Goal: Transaction & Acquisition: Purchase product/service

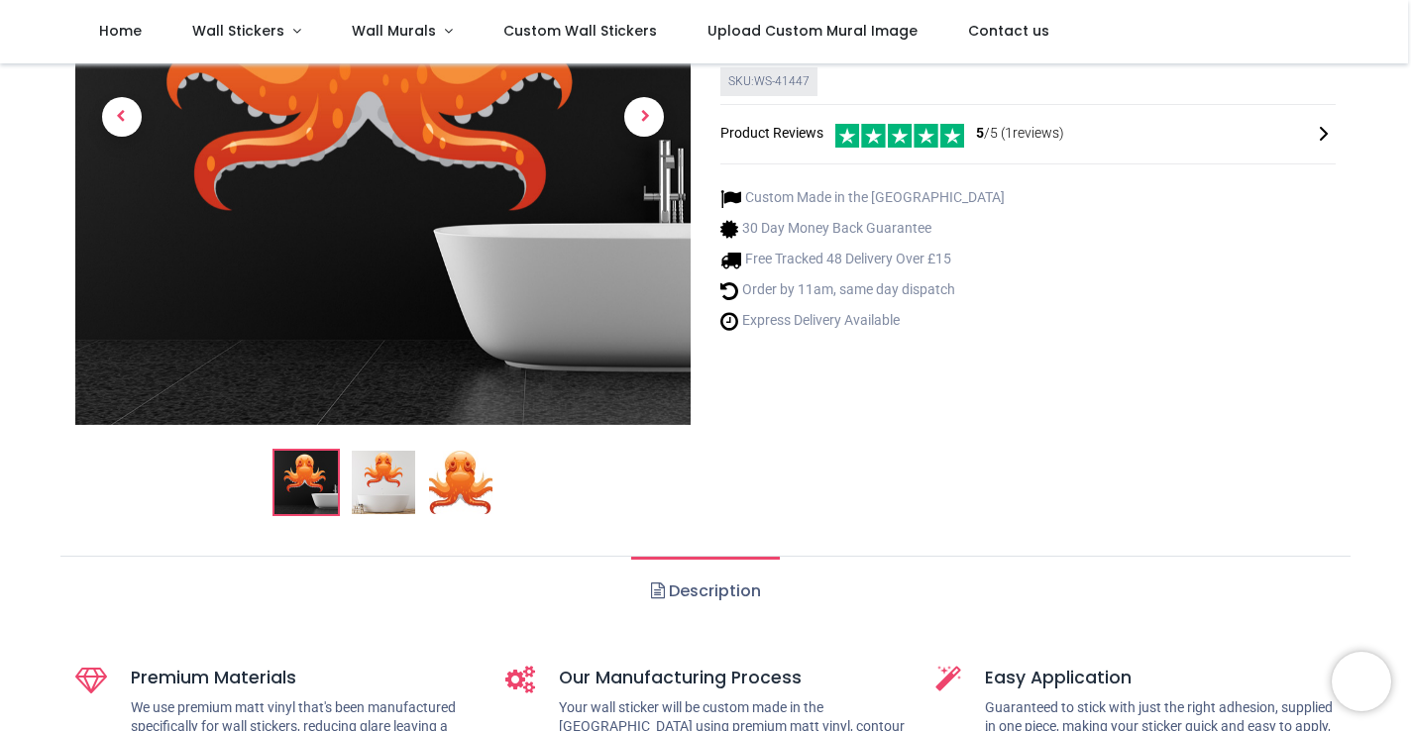
scroll to position [315, 0]
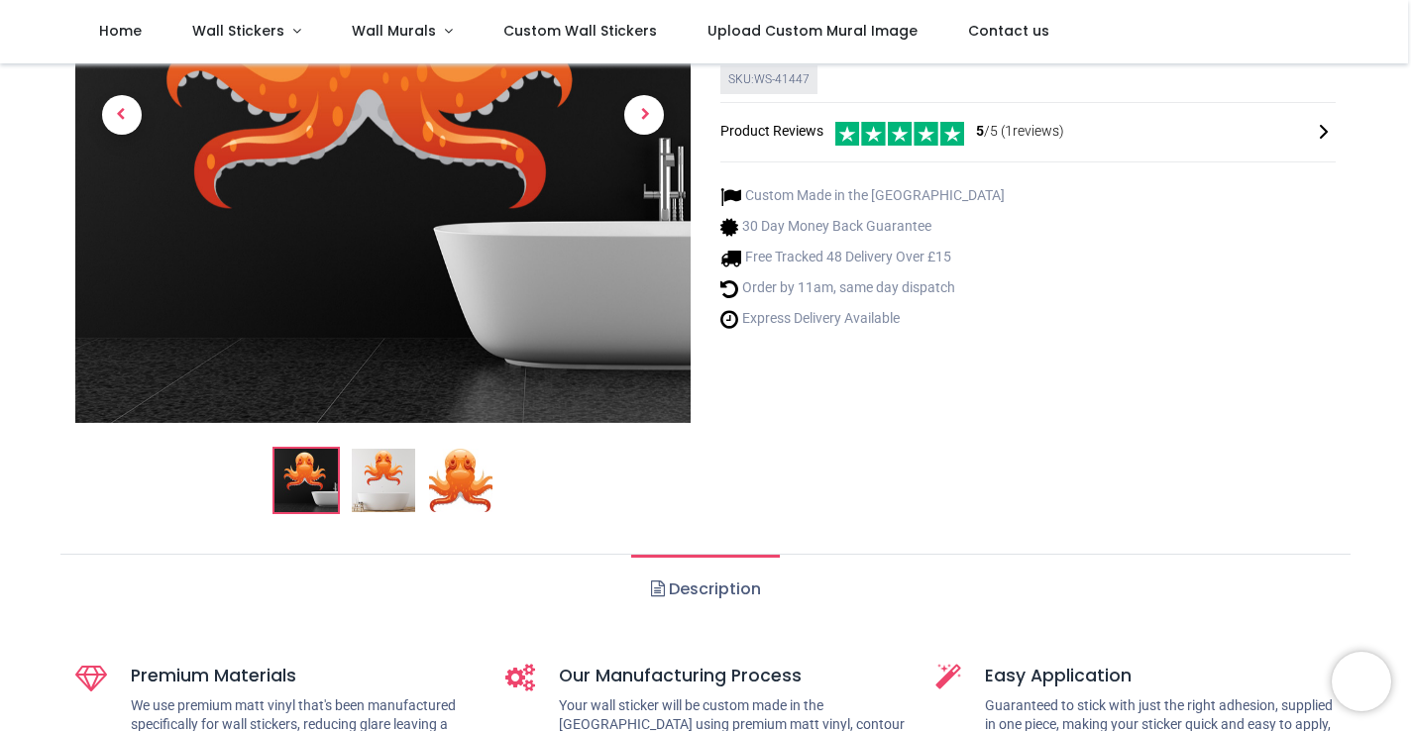
click at [394, 491] on img at bounding box center [383, 480] width 63 height 63
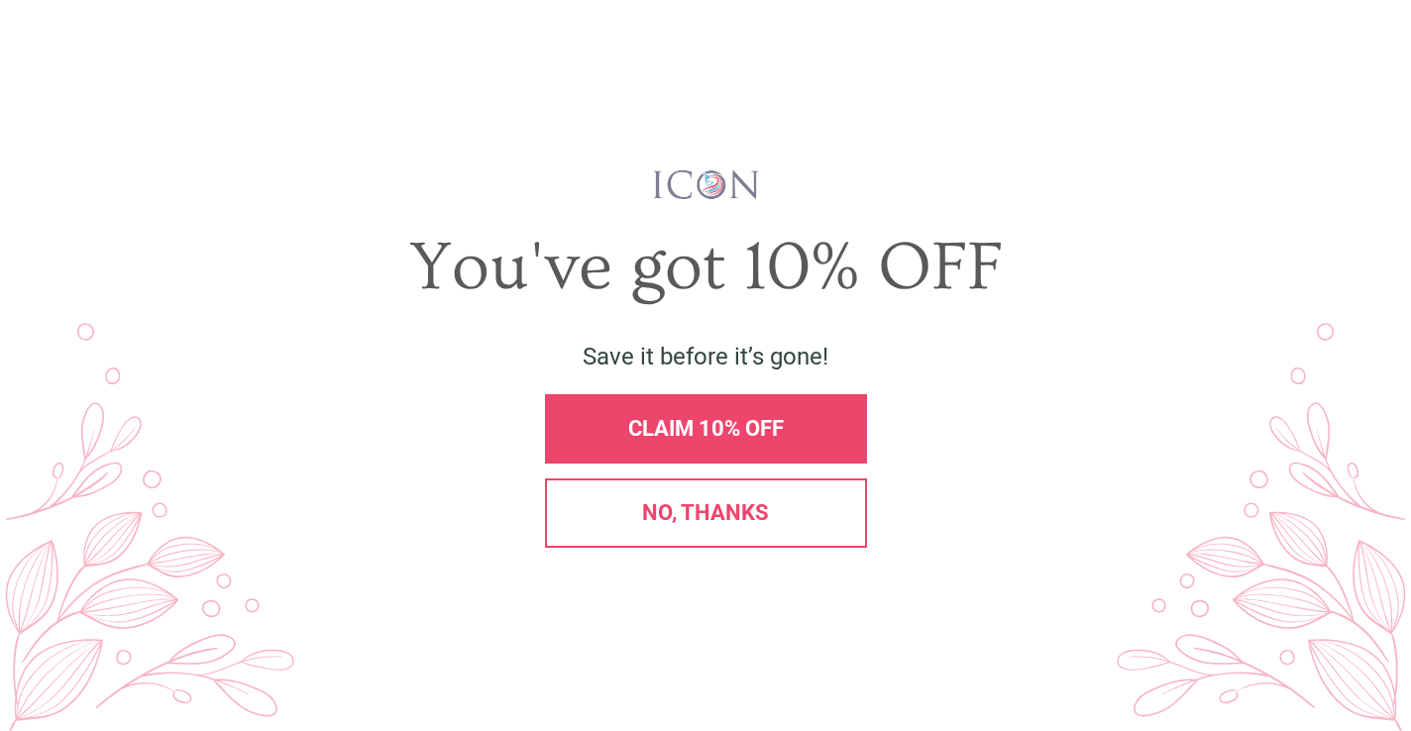
scroll to position [0, 0]
click at [1374, 50] on span "X" at bounding box center [1376, 51] width 21 height 30
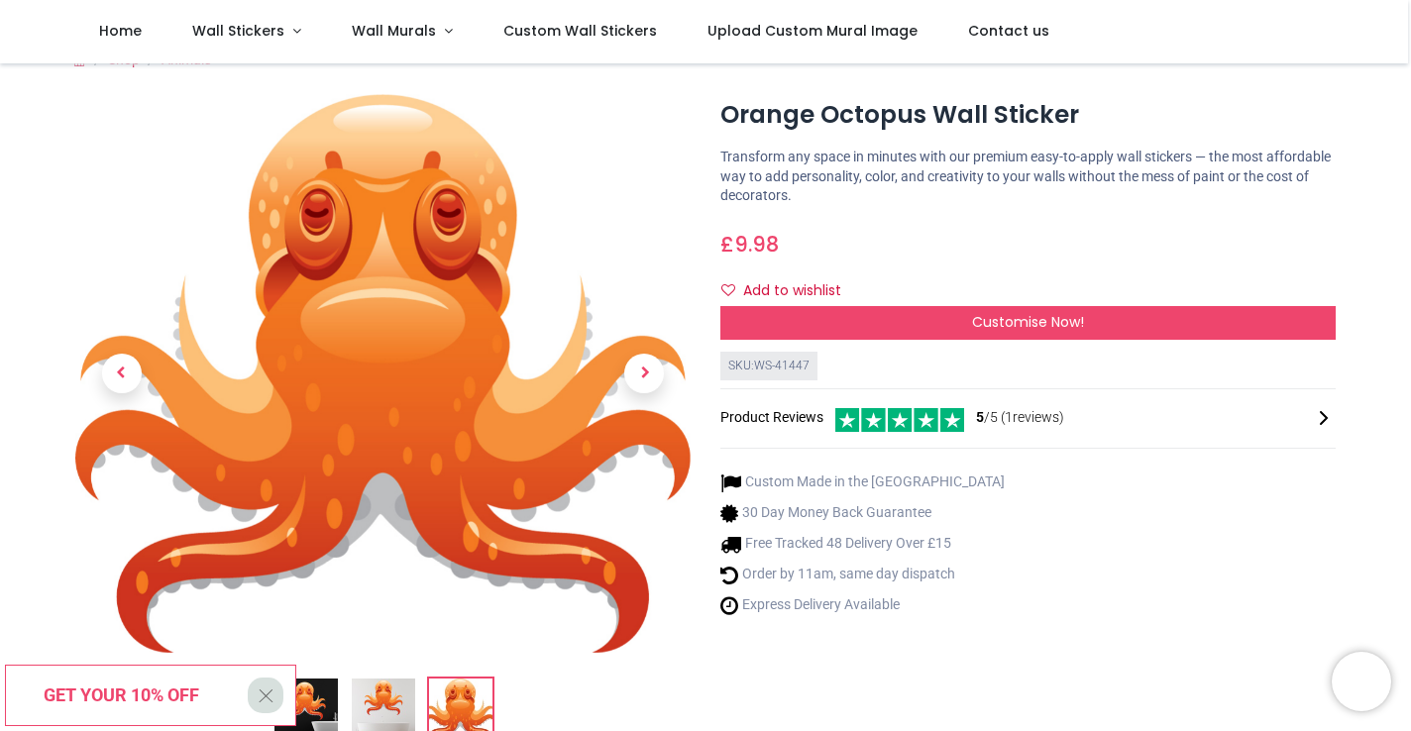
scroll to position [31, 0]
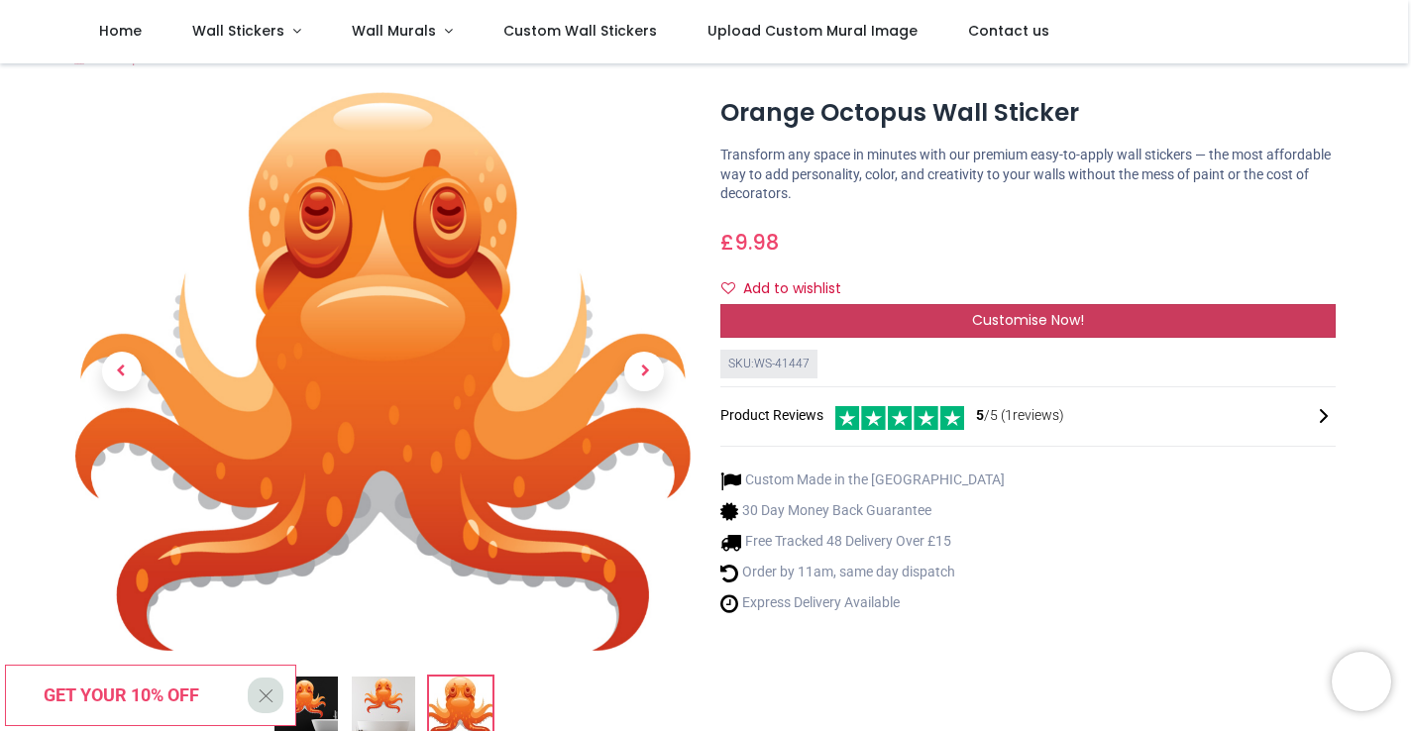
click at [984, 314] on span "Customise Now!" at bounding box center [1028, 320] width 112 height 20
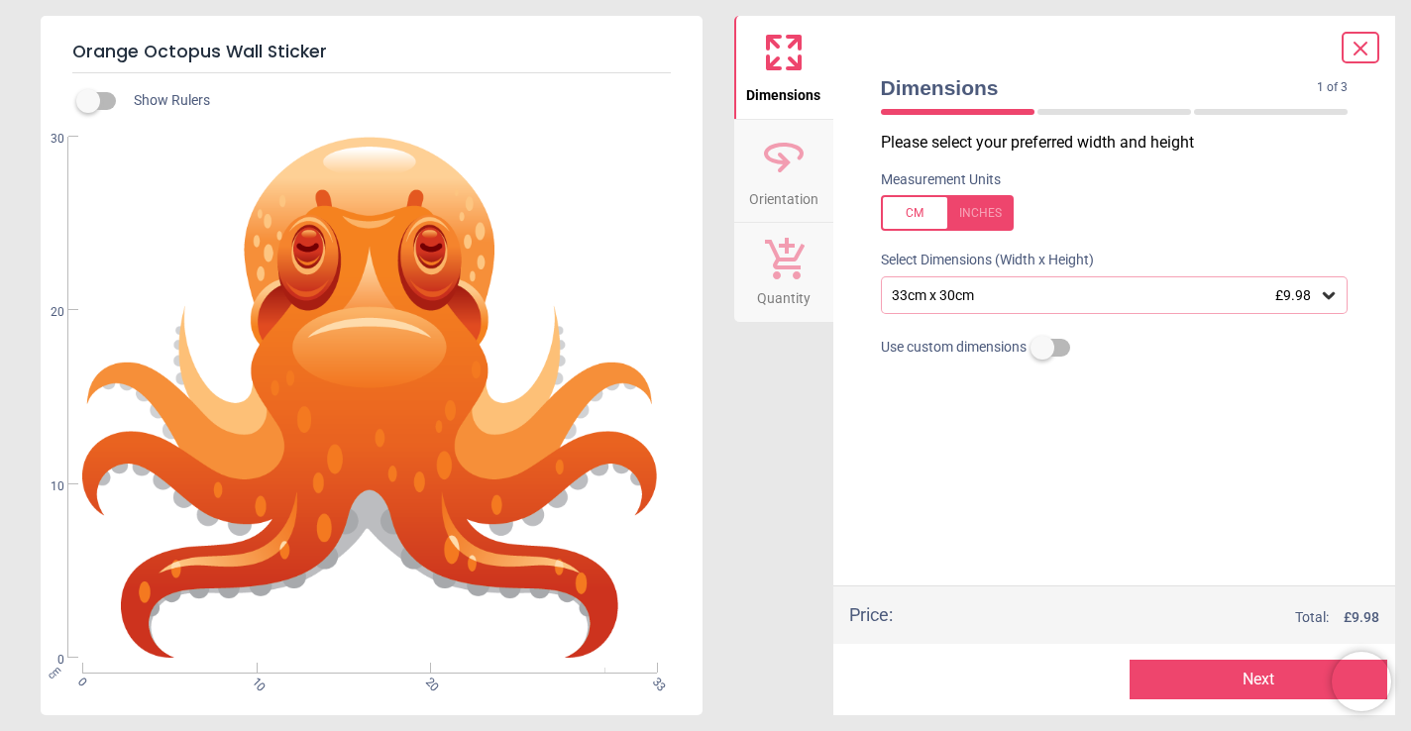
click at [1332, 293] on icon at bounding box center [1329, 295] width 12 height 7
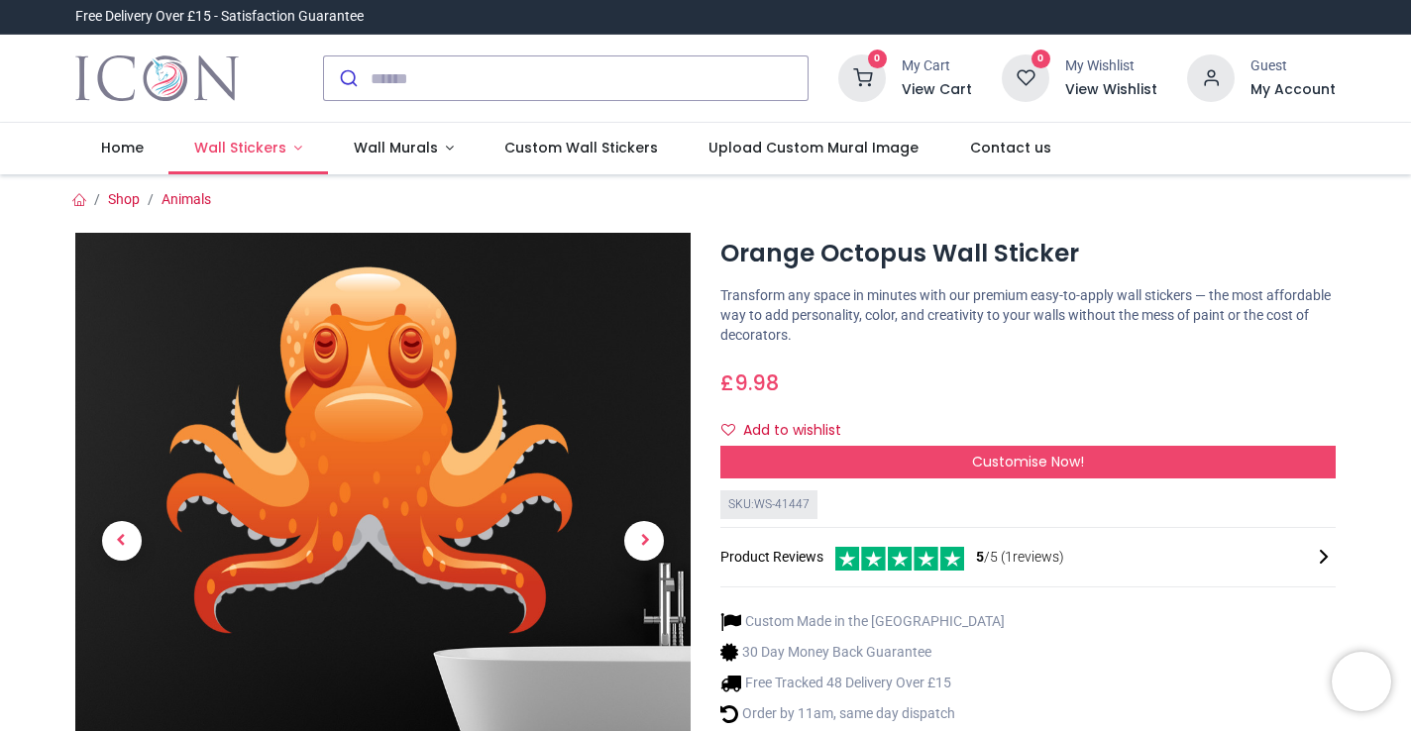
click at [277, 159] on link "Wall Stickers" at bounding box center [248, 149] width 160 height 52
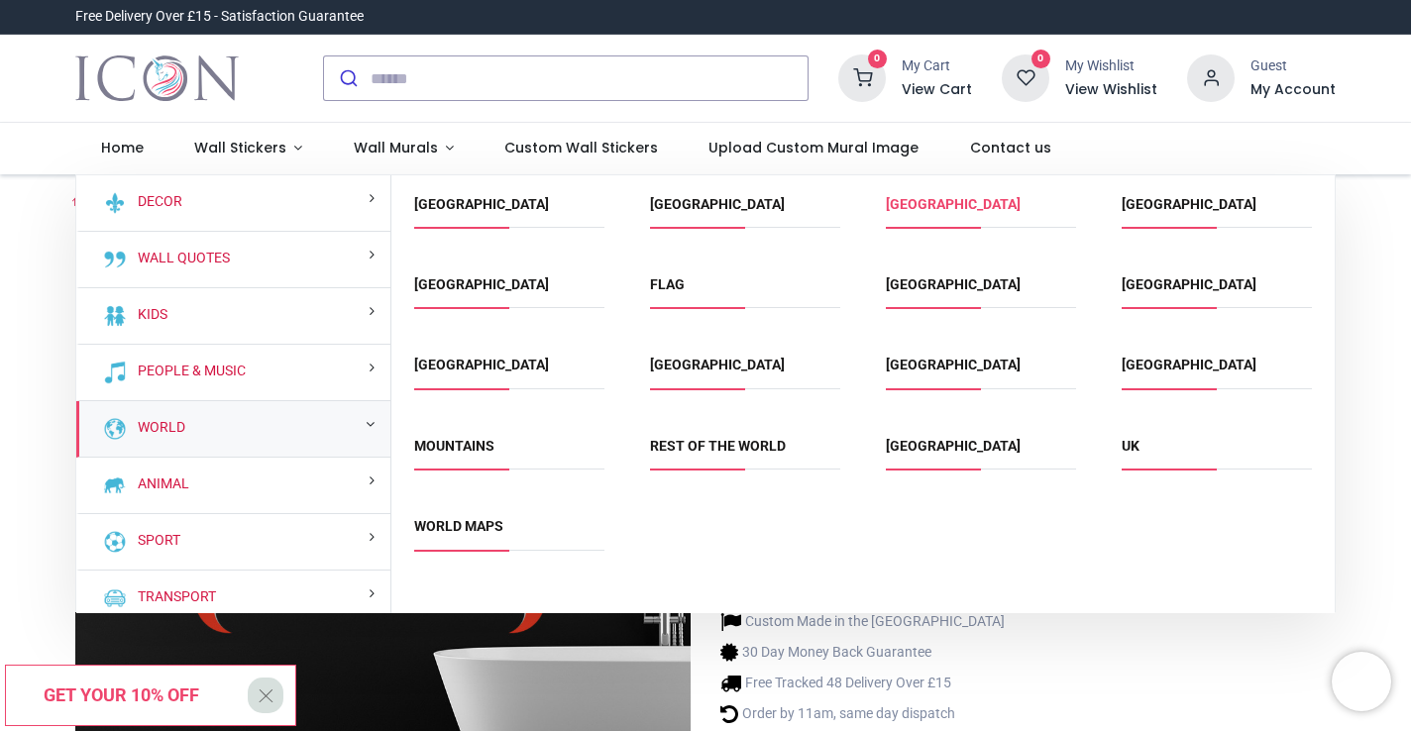
click at [926, 202] on link "[GEOGRAPHIC_DATA]" at bounding box center [953, 204] width 135 height 16
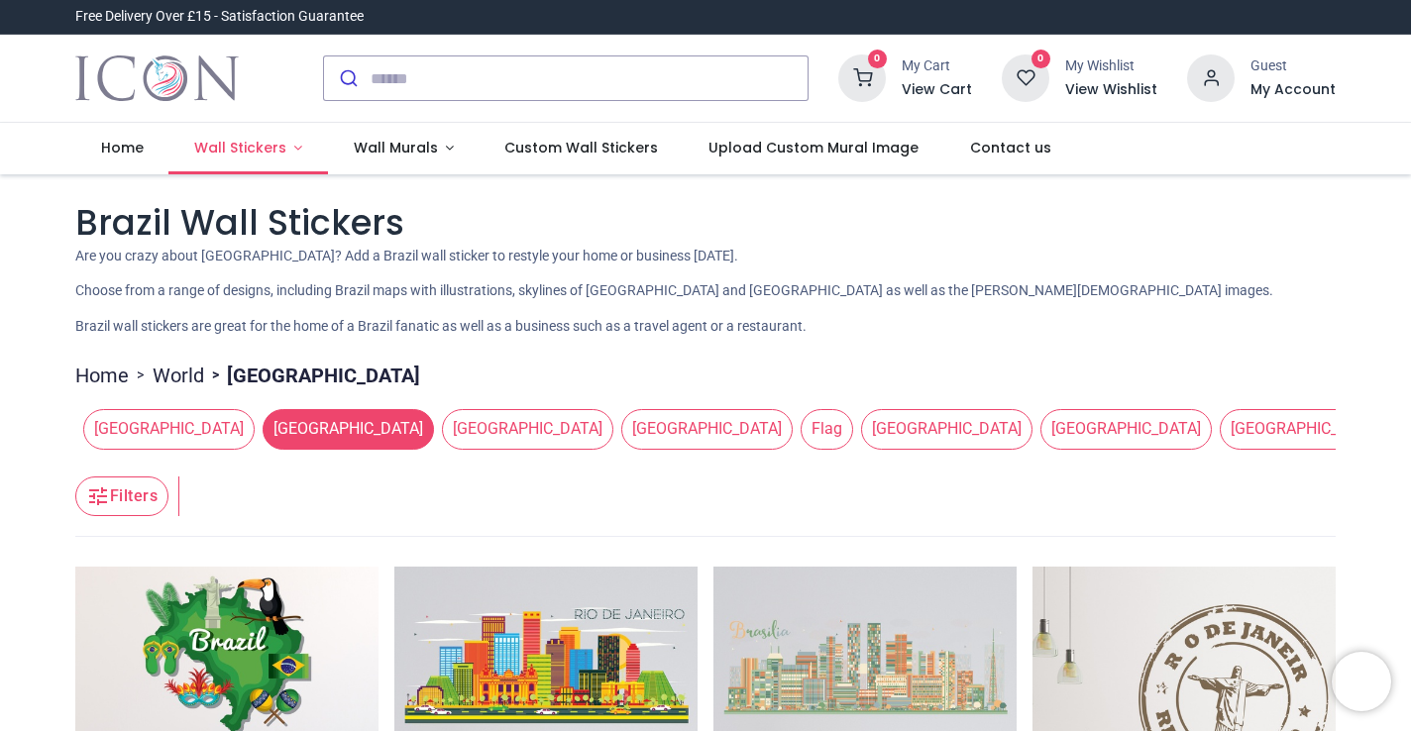
click at [290, 147] on link "Wall Stickers" at bounding box center [248, 149] width 160 height 52
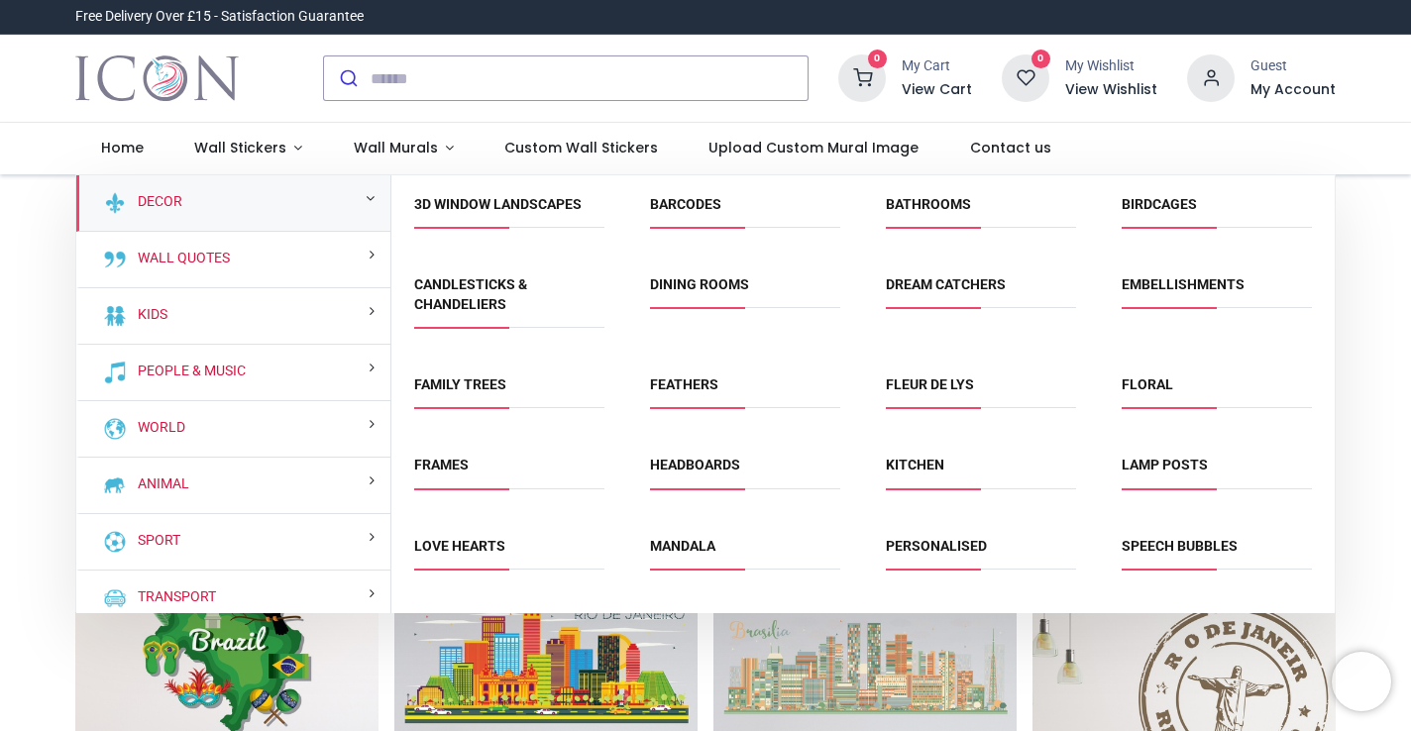
click at [276, 193] on div "Decor" at bounding box center [233, 203] width 314 height 56
click at [279, 207] on div "Decor" at bounding box center [233, 203] width 314 height 56
click at [168, 203] on link "Decor" at bounding box center [156, 202] width 53 height 20
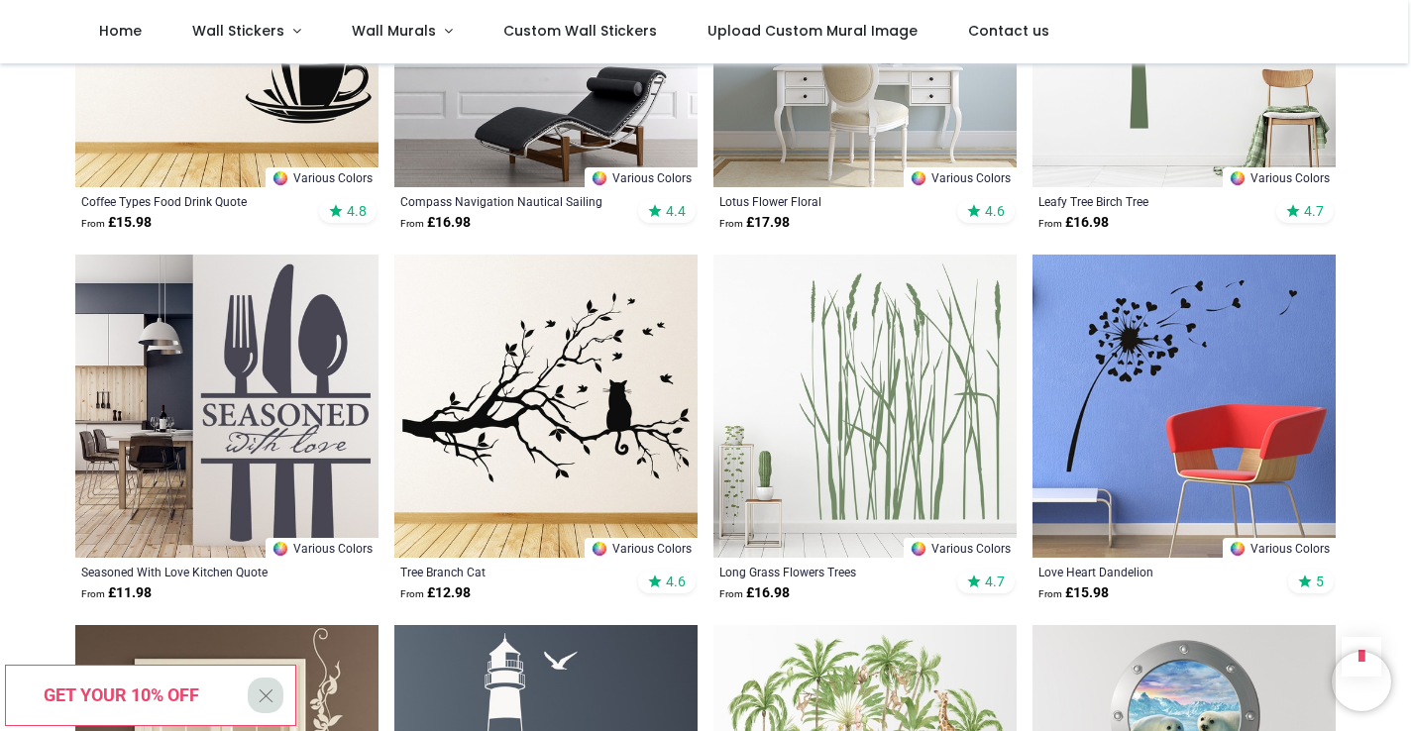
scroll to position [2080, 0]
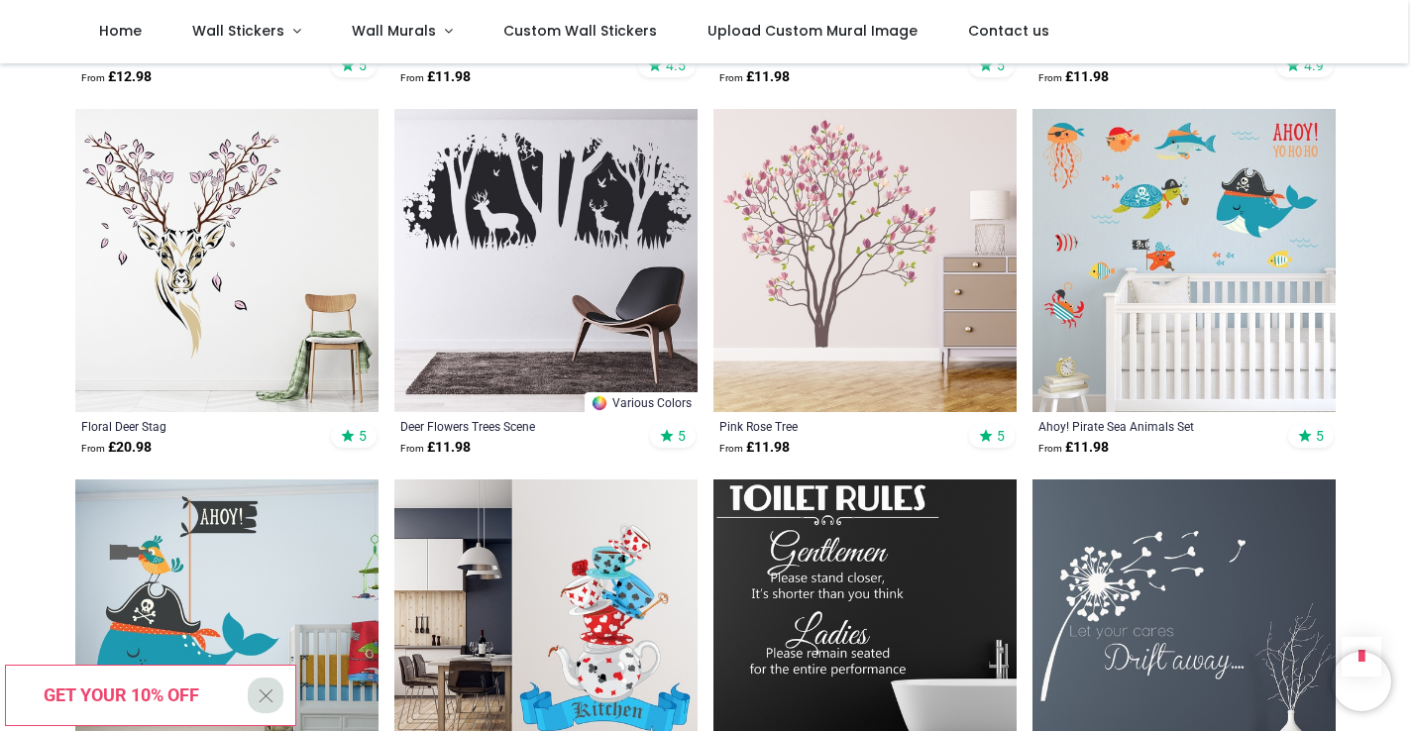
scroll to position [4817, 0]
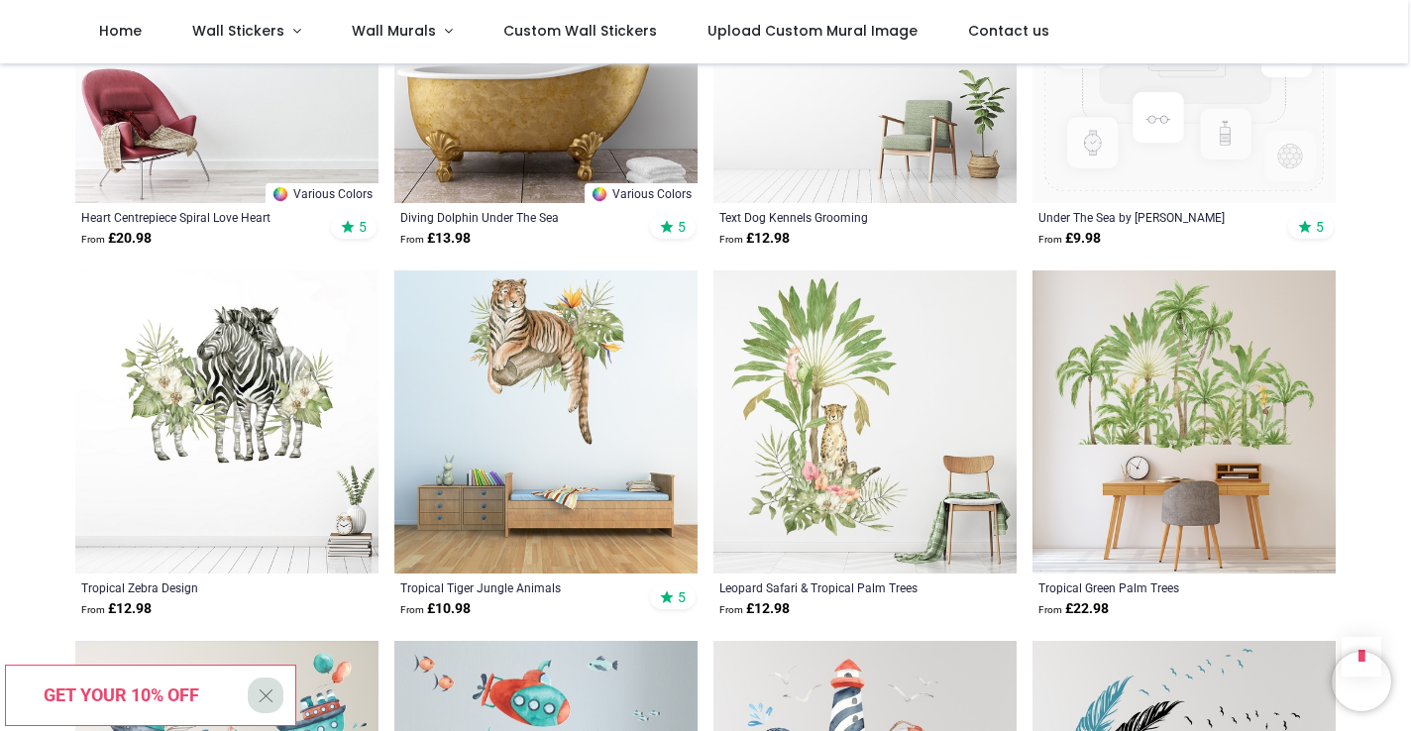
scroll to position [7259, 0]
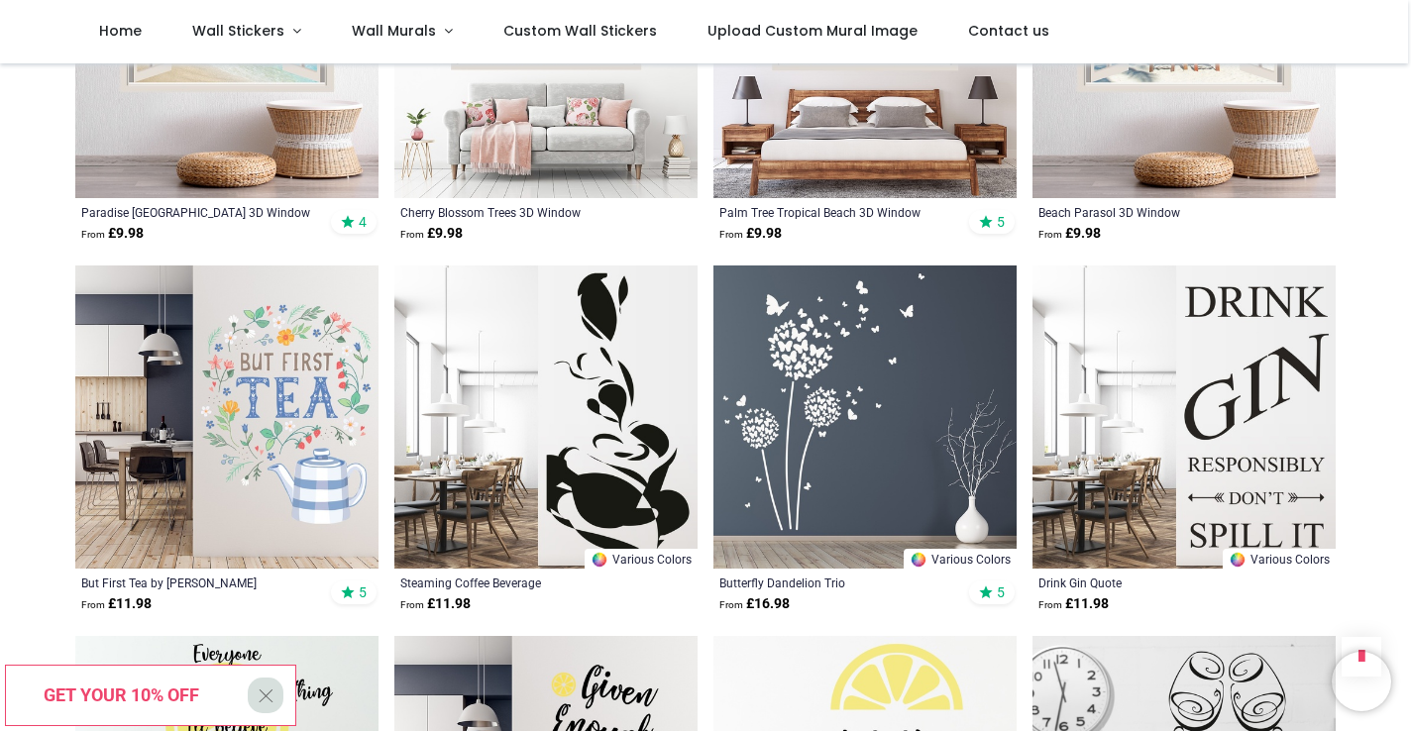
scroll to position [9478, 0]
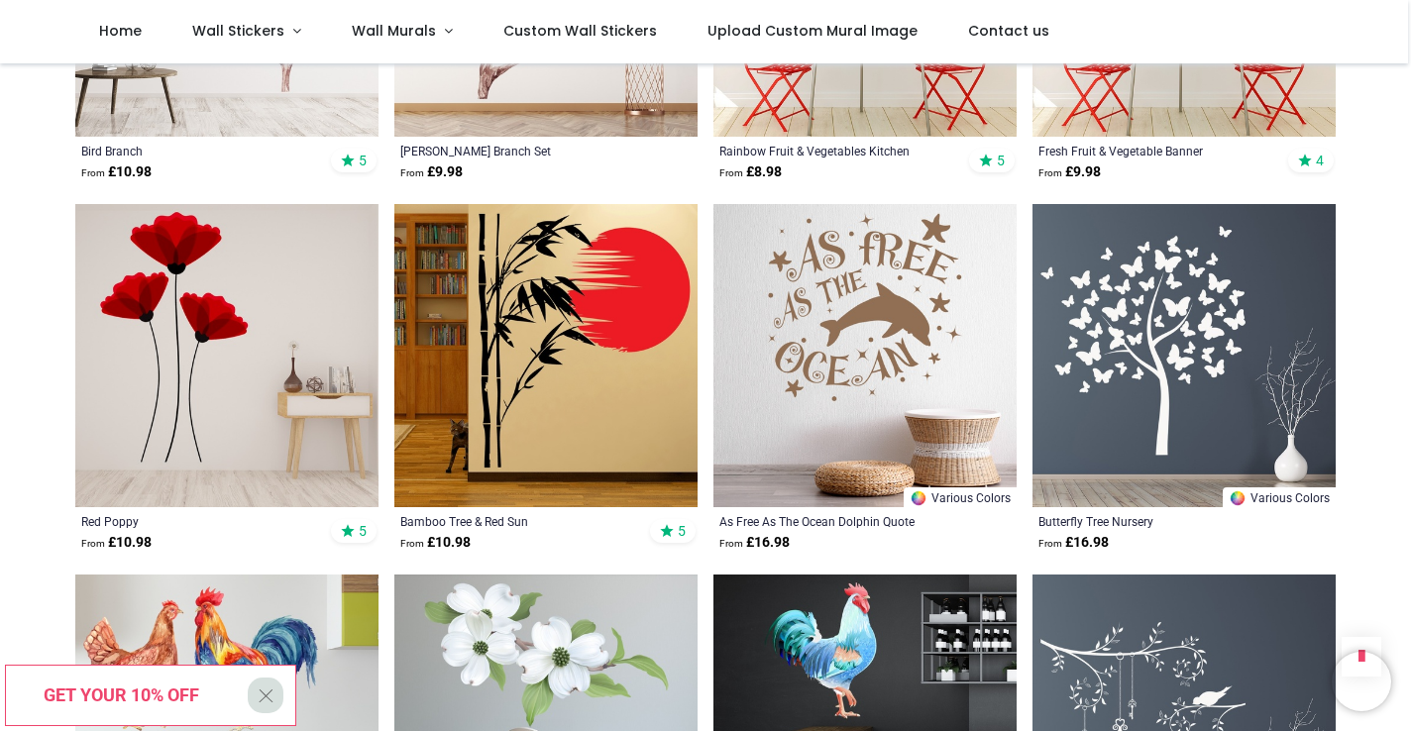
scroll to position [11387, 0]
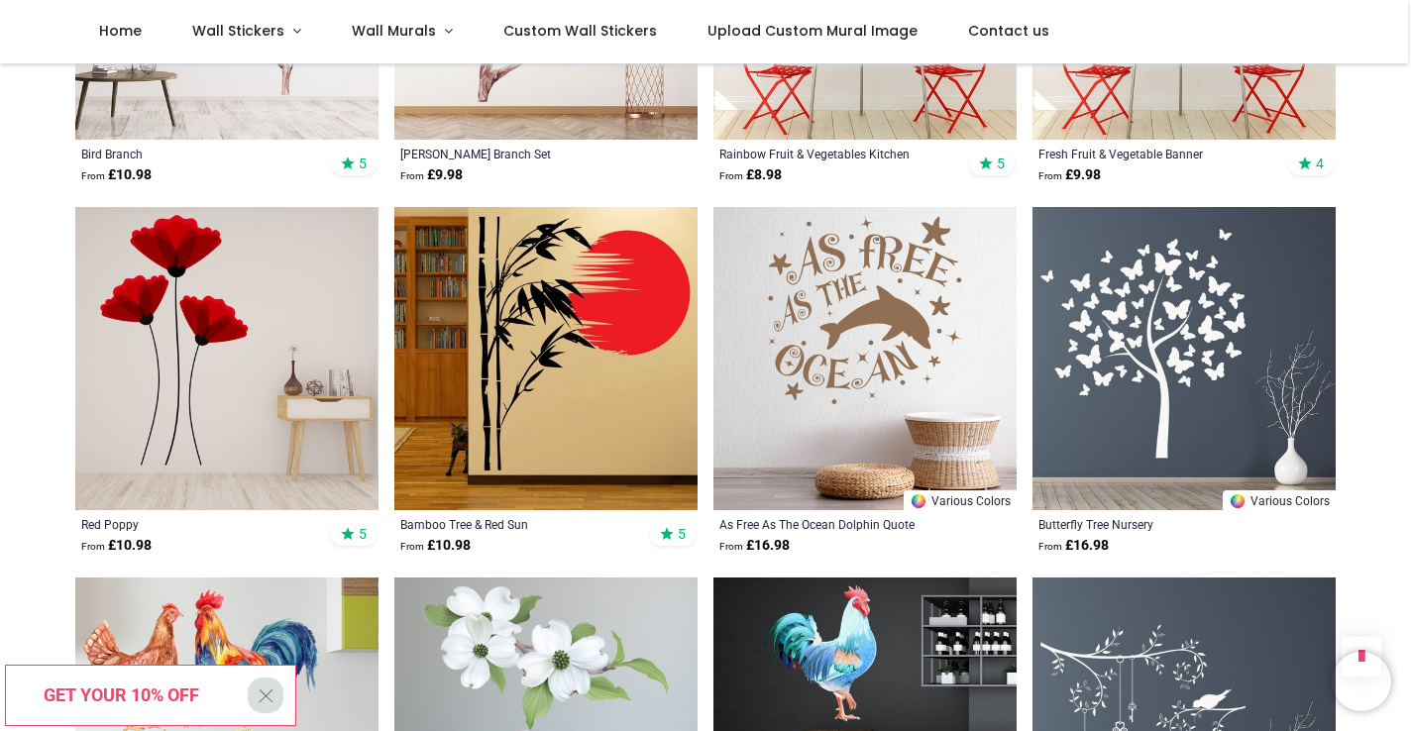
click at [638, 432] on img at bounding box center [545, 358] width 303 height 303
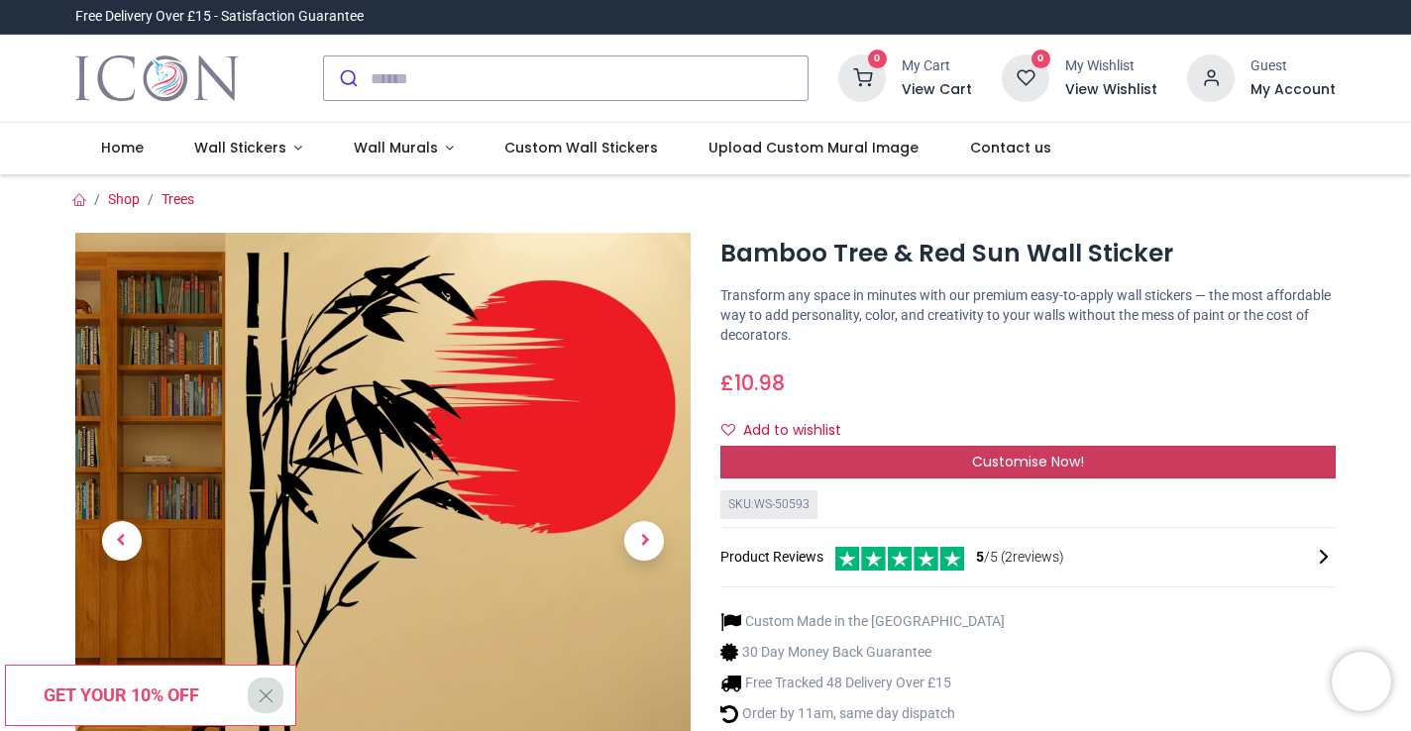
click at [1283, 468] on div "Customise Now!" at bounding box center [1027, 463] width 615 height 34
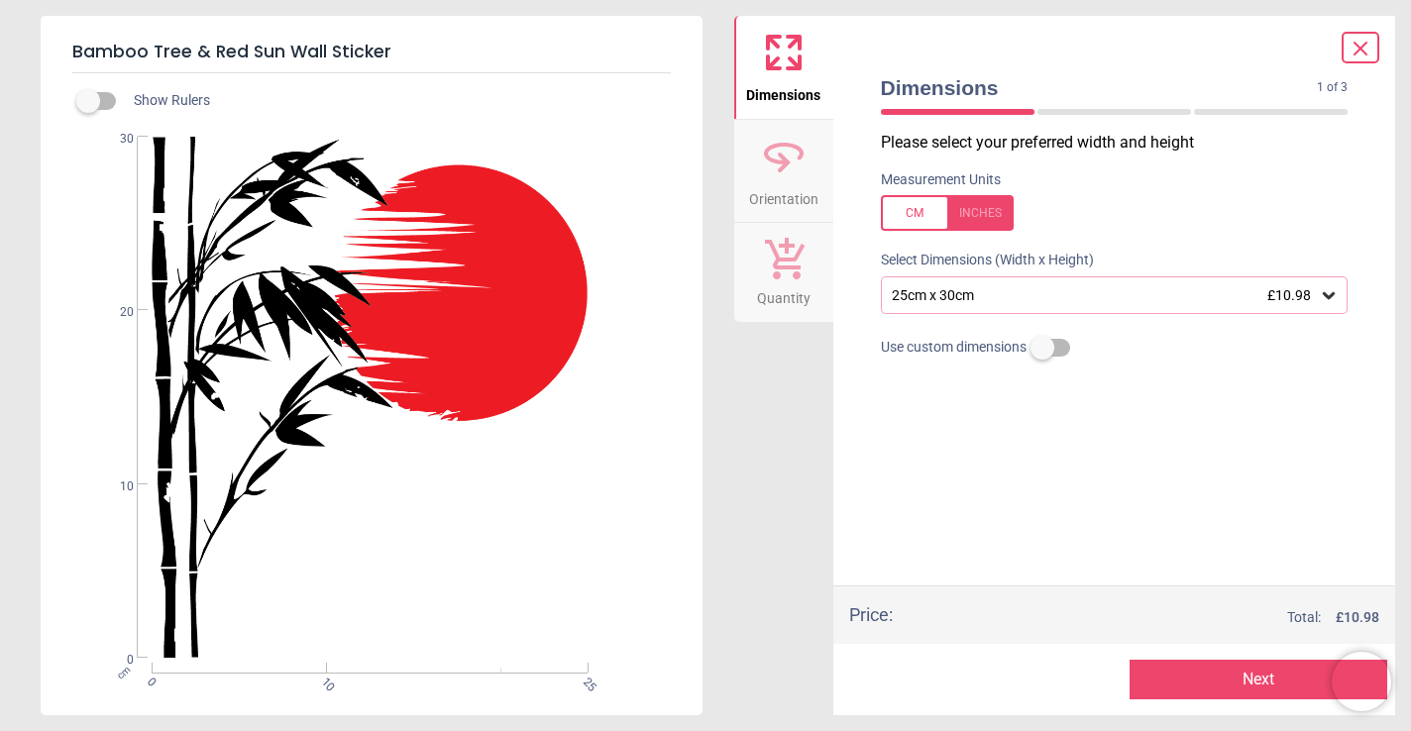
click at [1324, 293] on icon at bounding box center [1329, 295] width 12 height 7
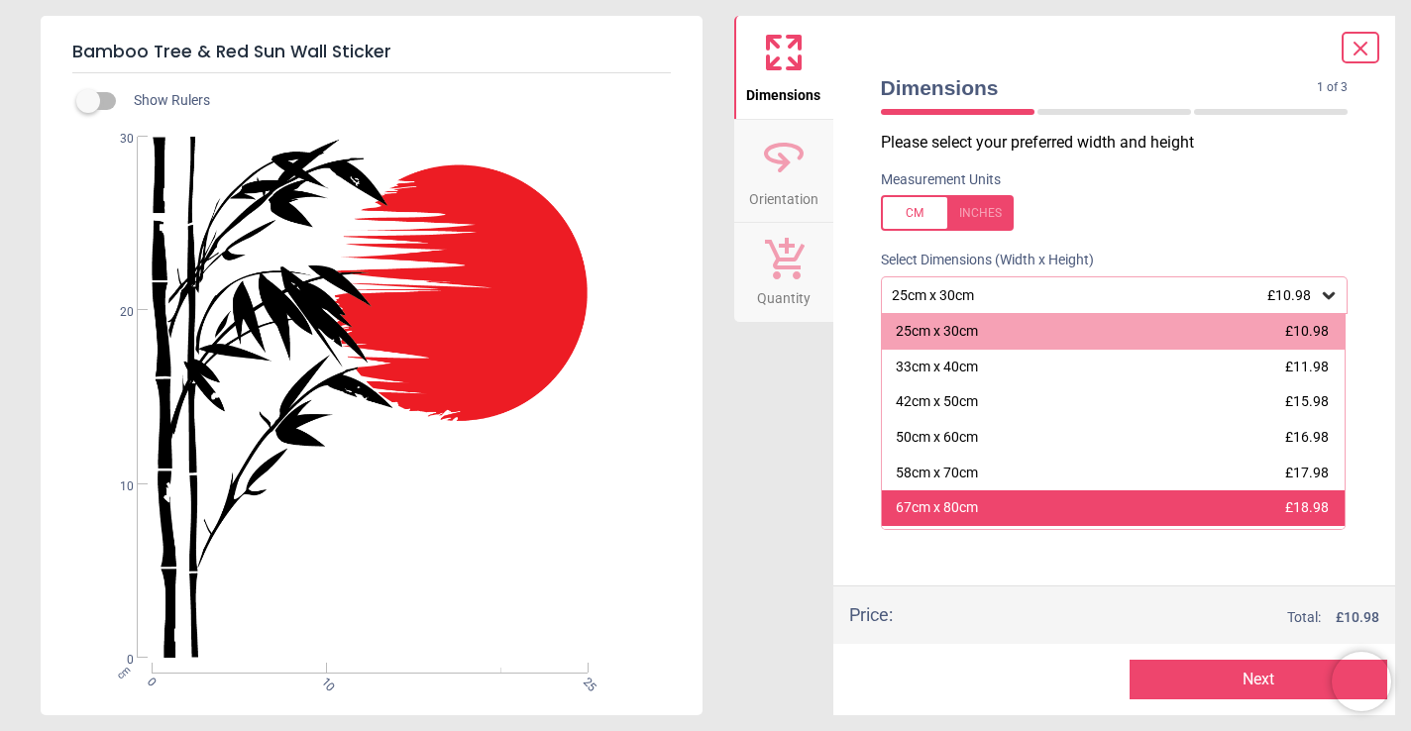
click at [1234, 502] on div "67cm x 80cm £18.98" at bounding box center [1114, 509] width 464 height 36
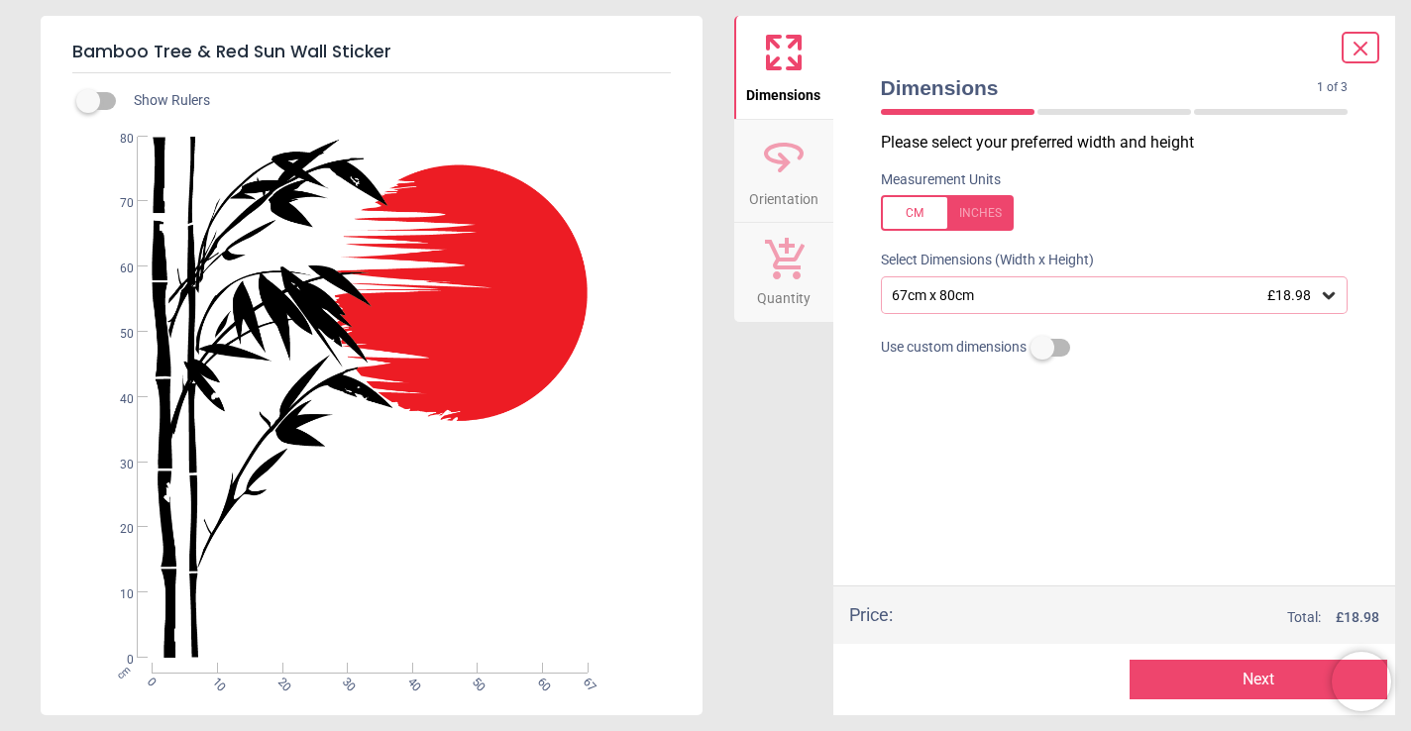
click at [1224, 675] on button "Next" at bounding box center [1259, 680] width 258 height 40
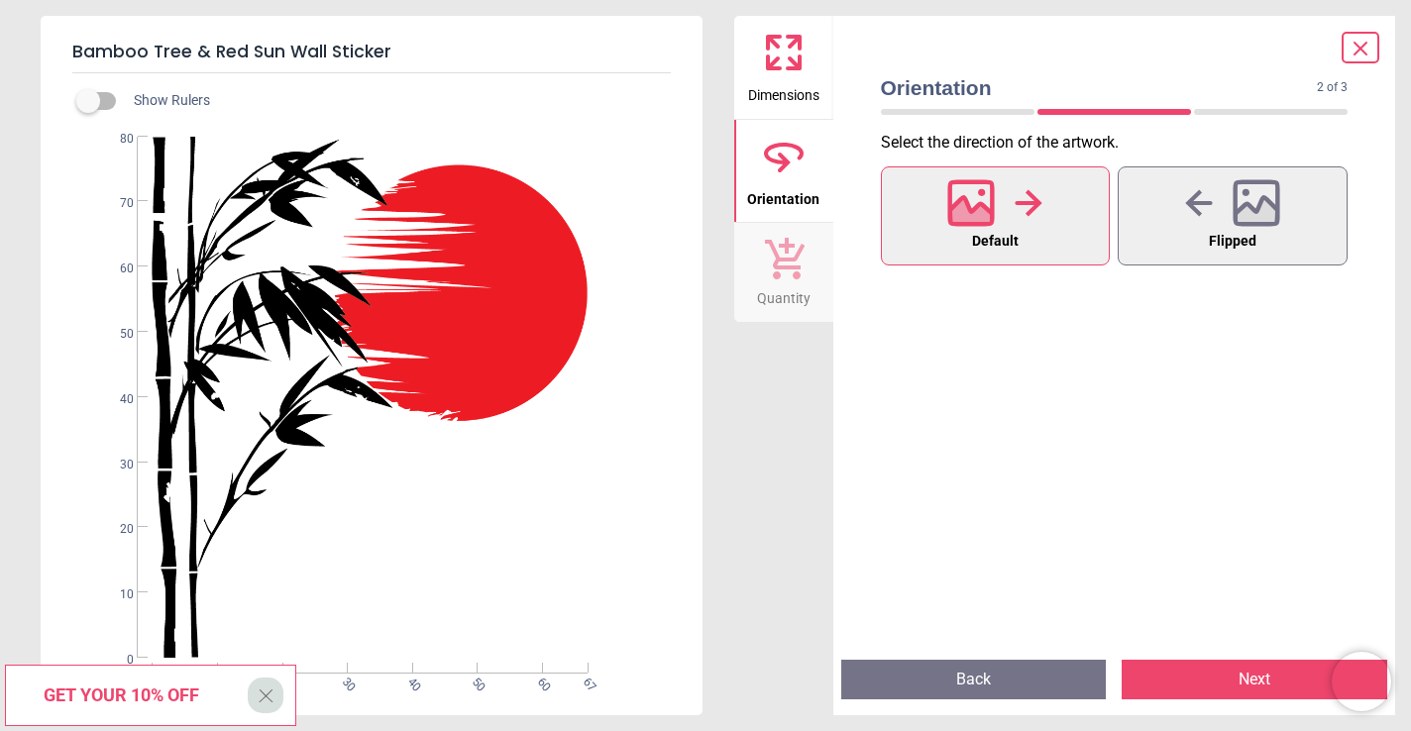
click at [1224, 675] on button "Next" at bounding box center [1255, 680] width 266 height 40
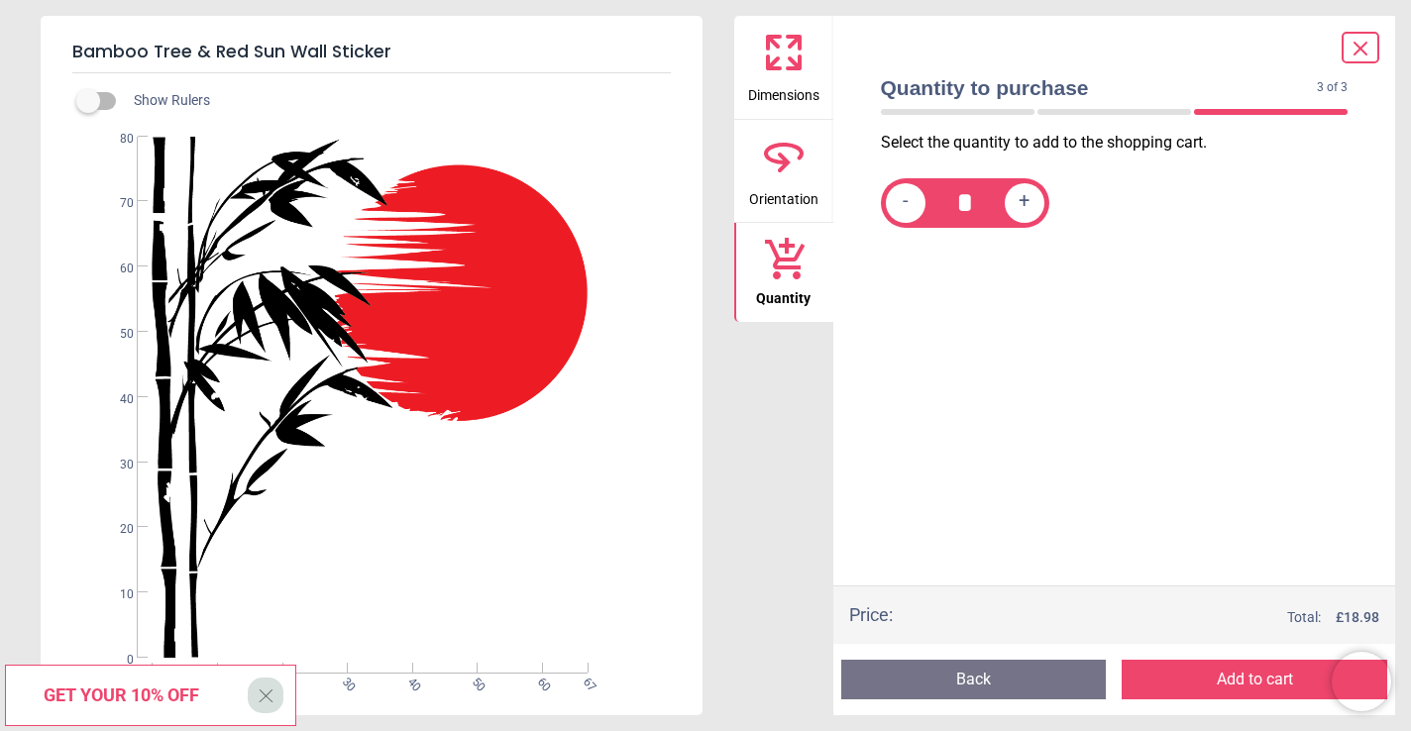
click at [1224, 675] on button "Add to cart" at bounding box center [1255, 680] width 266 height 40
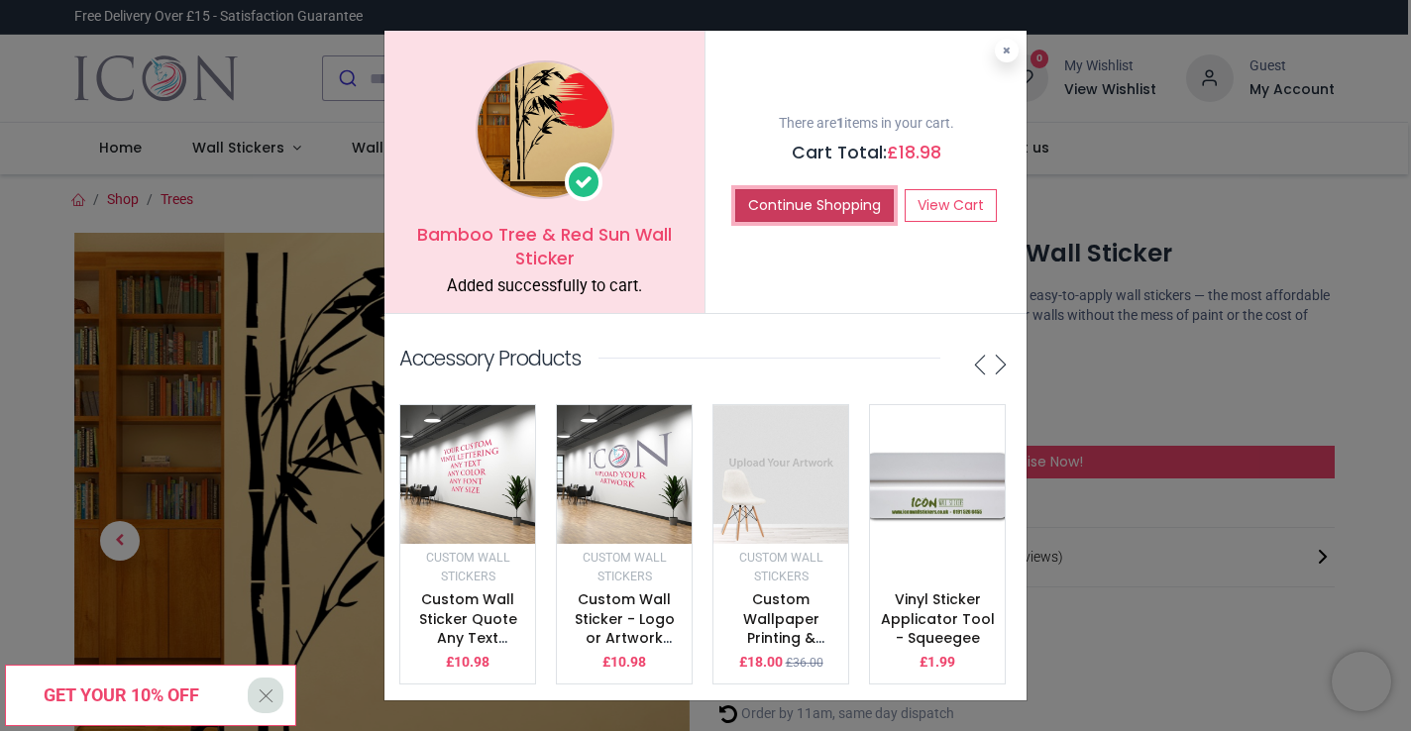
click at [841, 198] on button "Continue Shopping" at bounding box center [814, 206] width 159 height 34
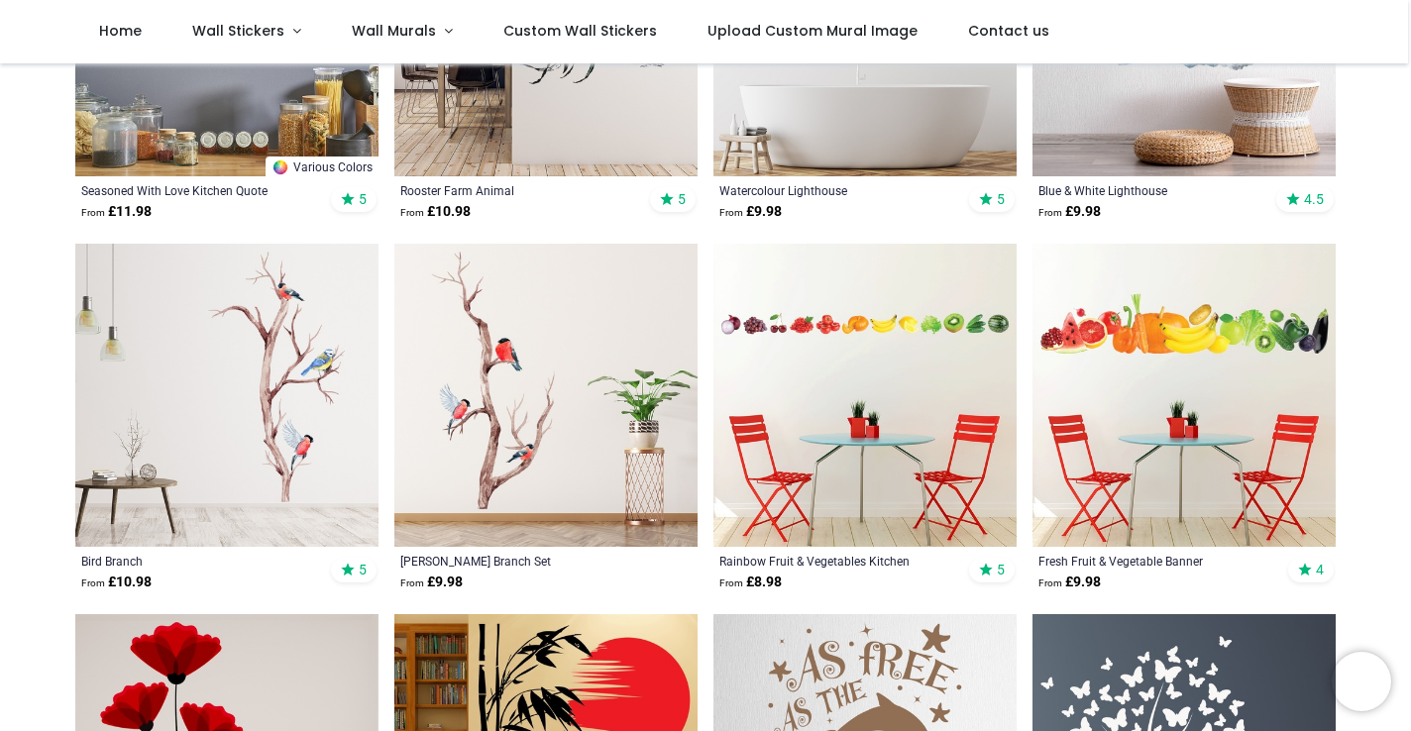
scroll to position [656, 0]
click at [292, 507] on img at bounding box center [226, 396] width 303 height 303
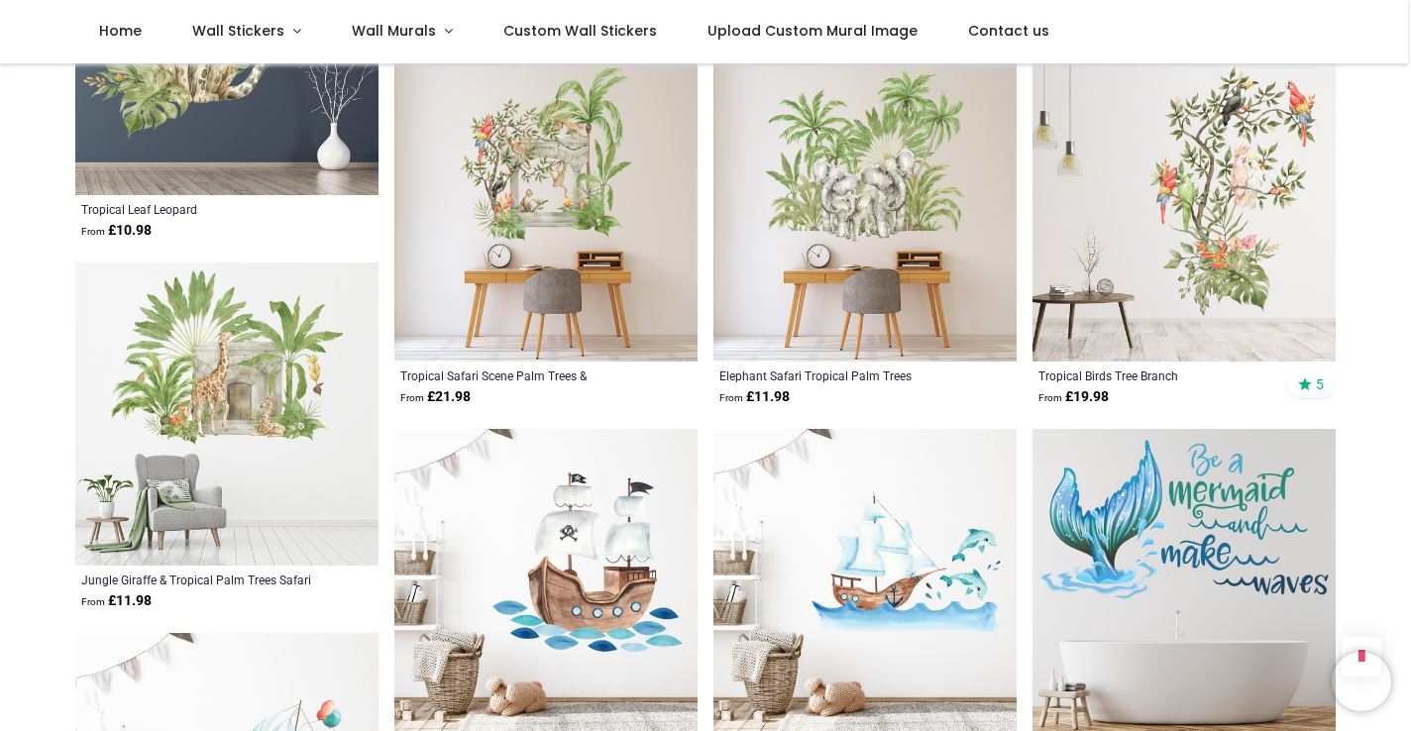
scroll to position [7127, 0]
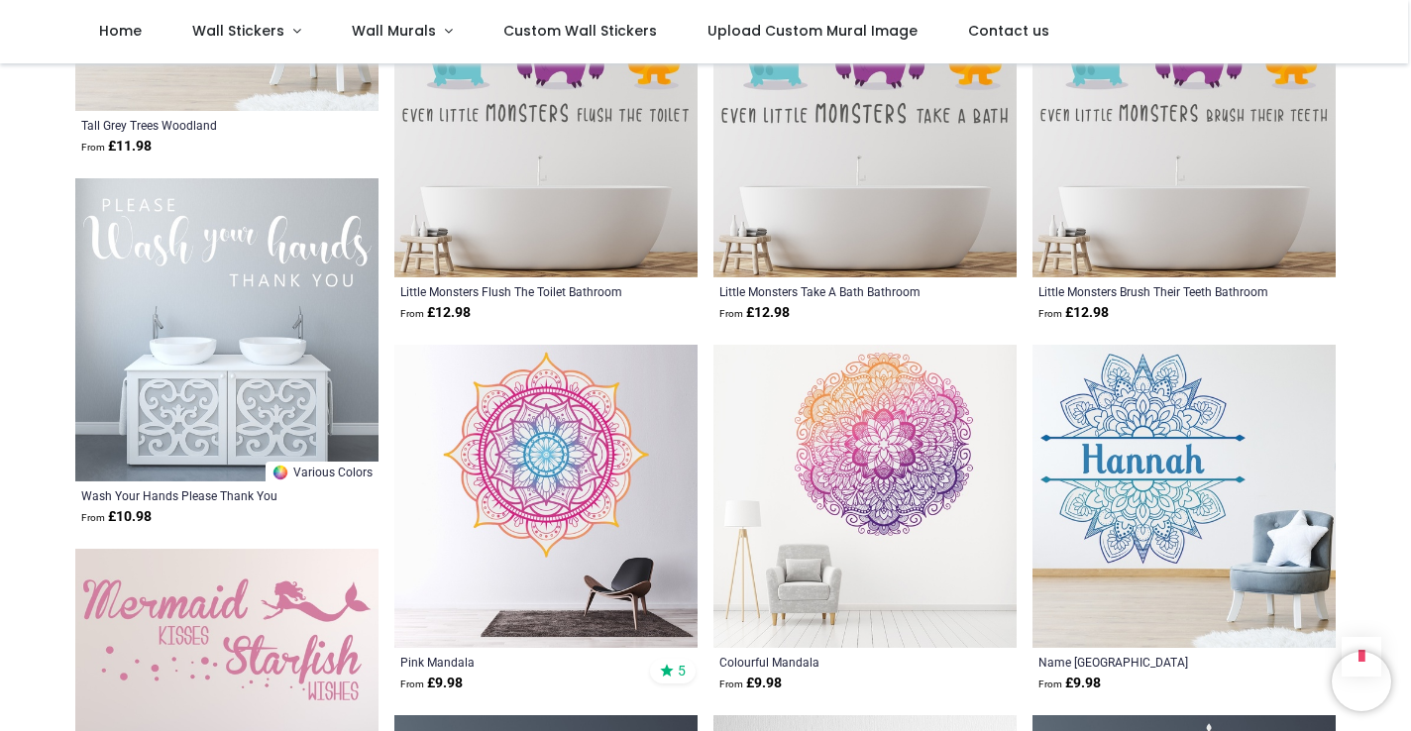
scroll to position [8735, 0]
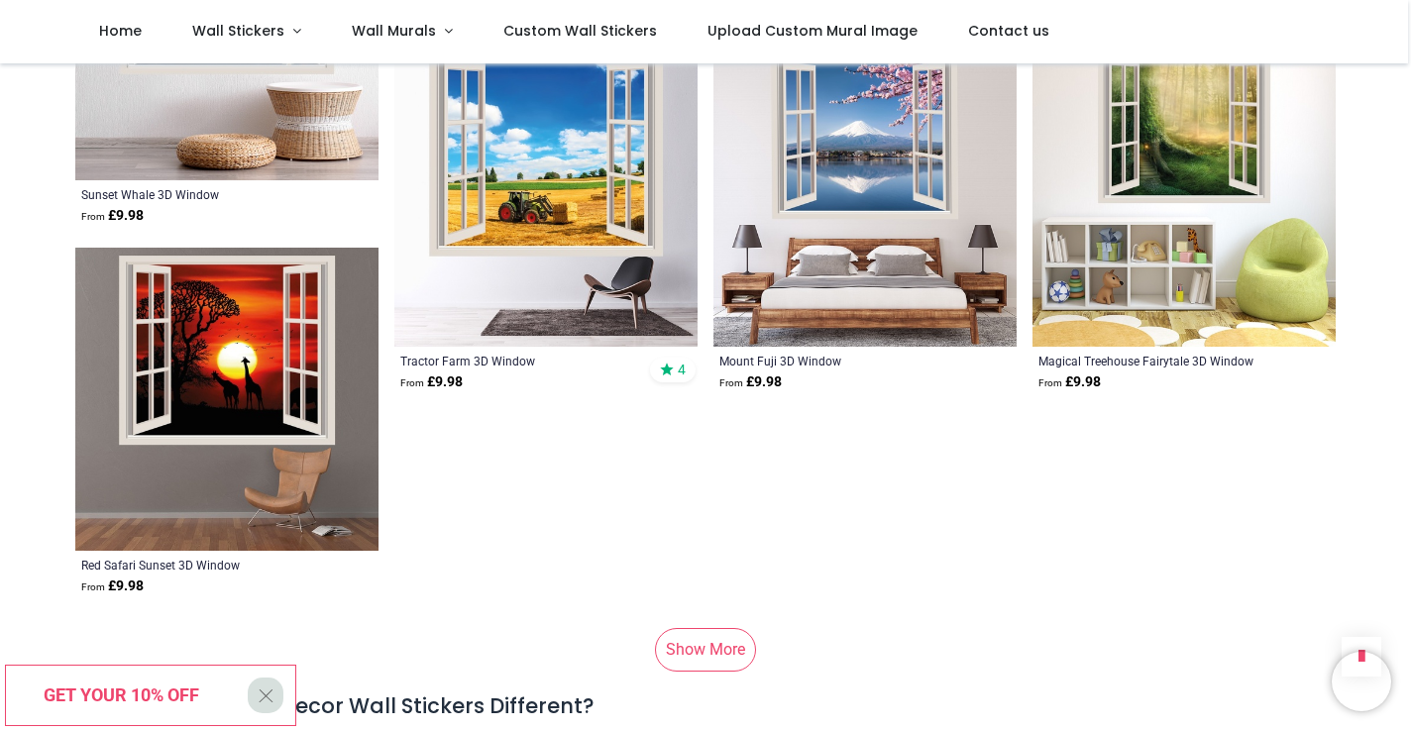
scroll to position [13095, 0]
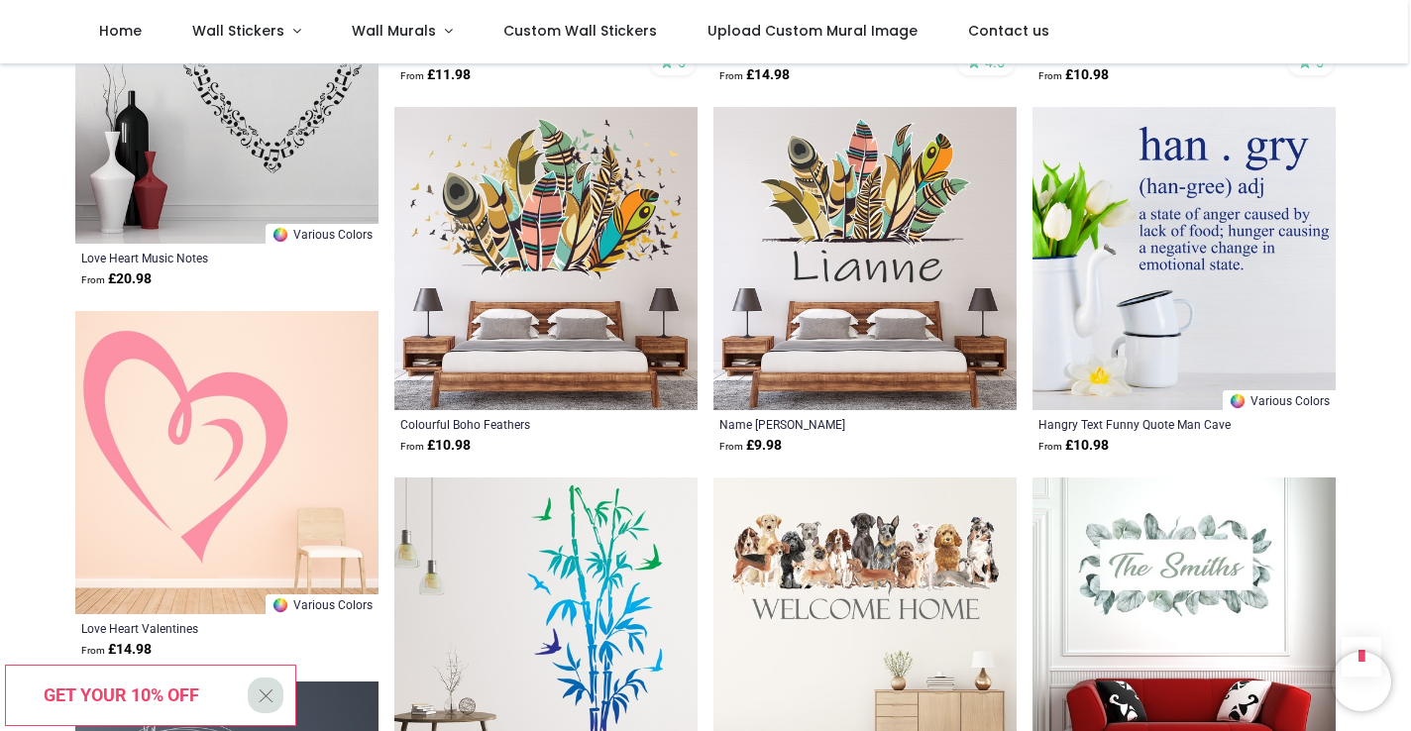
scroll to position [5213, 0]
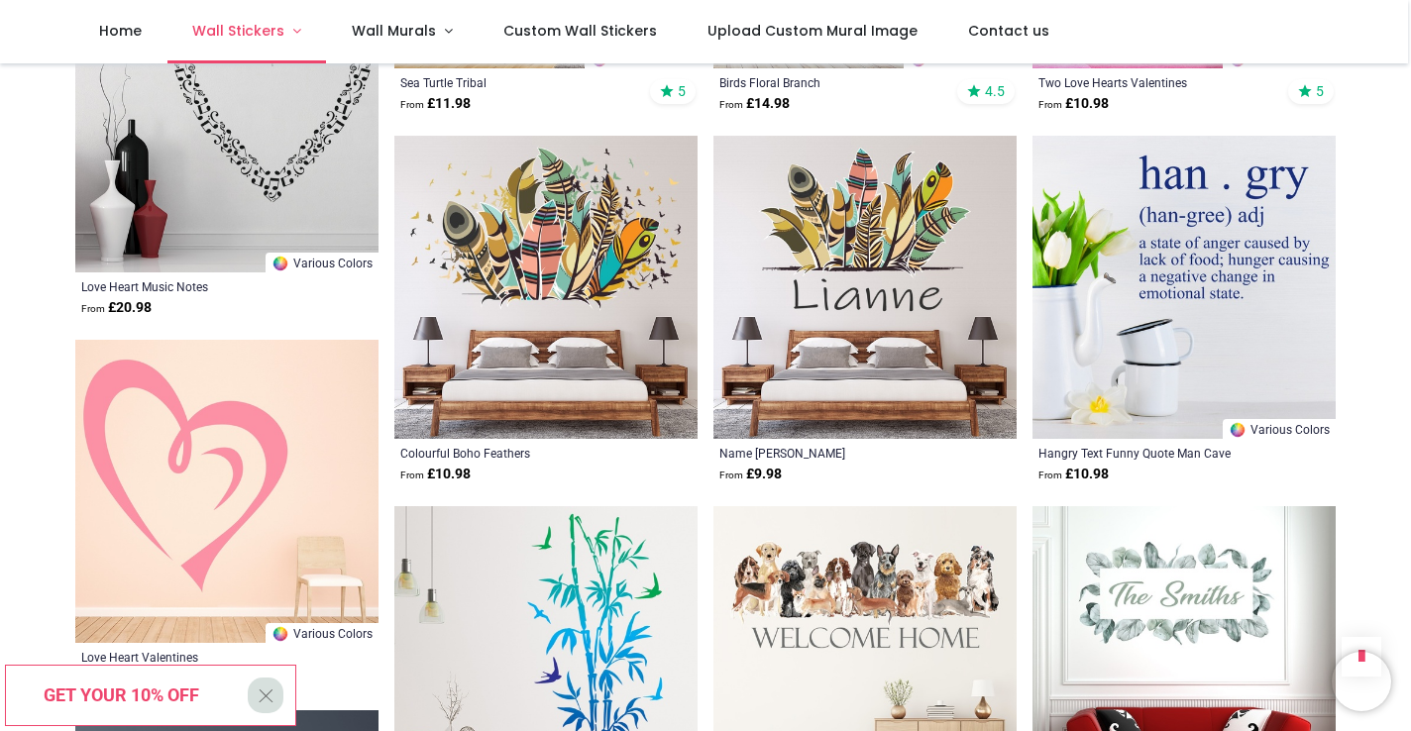
click at [295, 33] on link "Wall Stickers" at bounding box center [247, 31] width 160 height 63
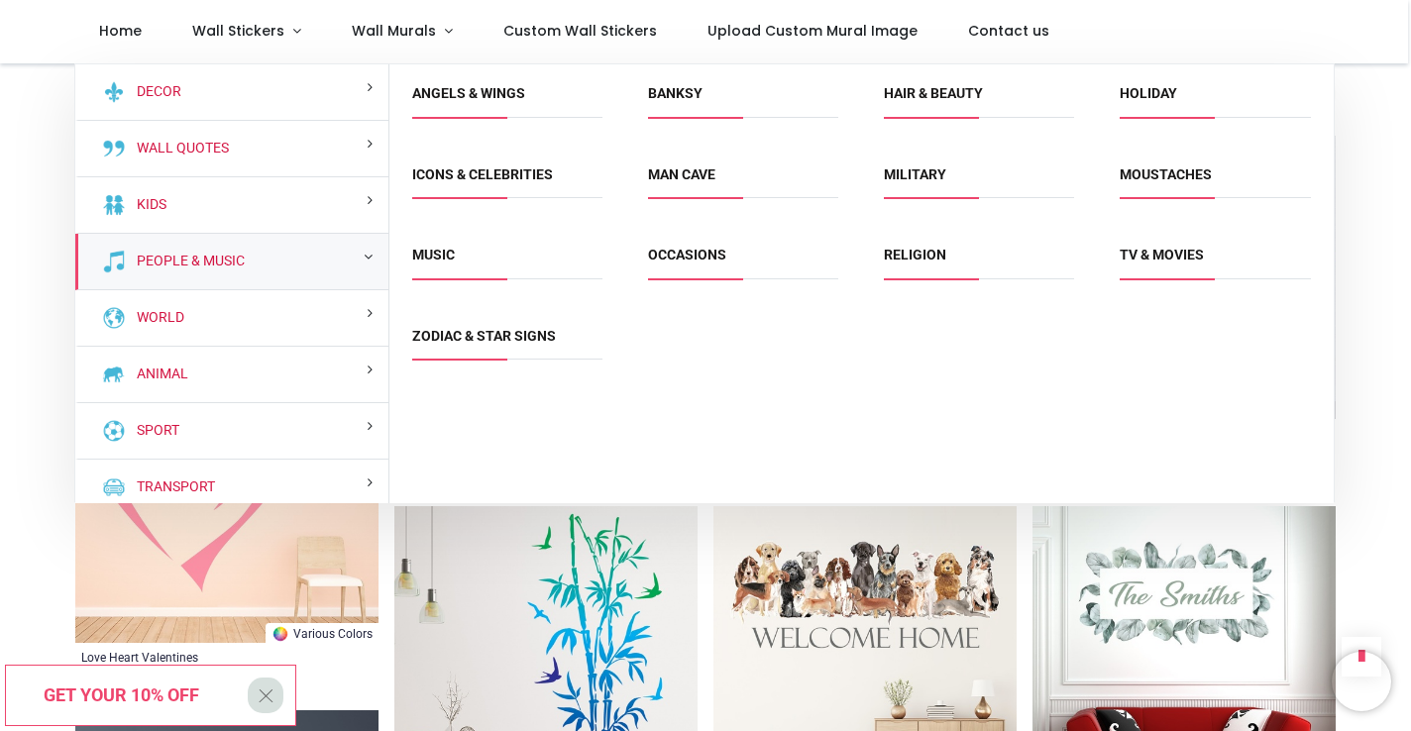
click at [294, 265] on div "People & Music" at bounding box center [232, 262] width 314 height 56
click at [294, 264] on div "People & Music" at bounding box center [232, 262] width 314 height 56
click at [198, 259] on link "People & Music" at bounding box center [187, 262] width 116 height 20
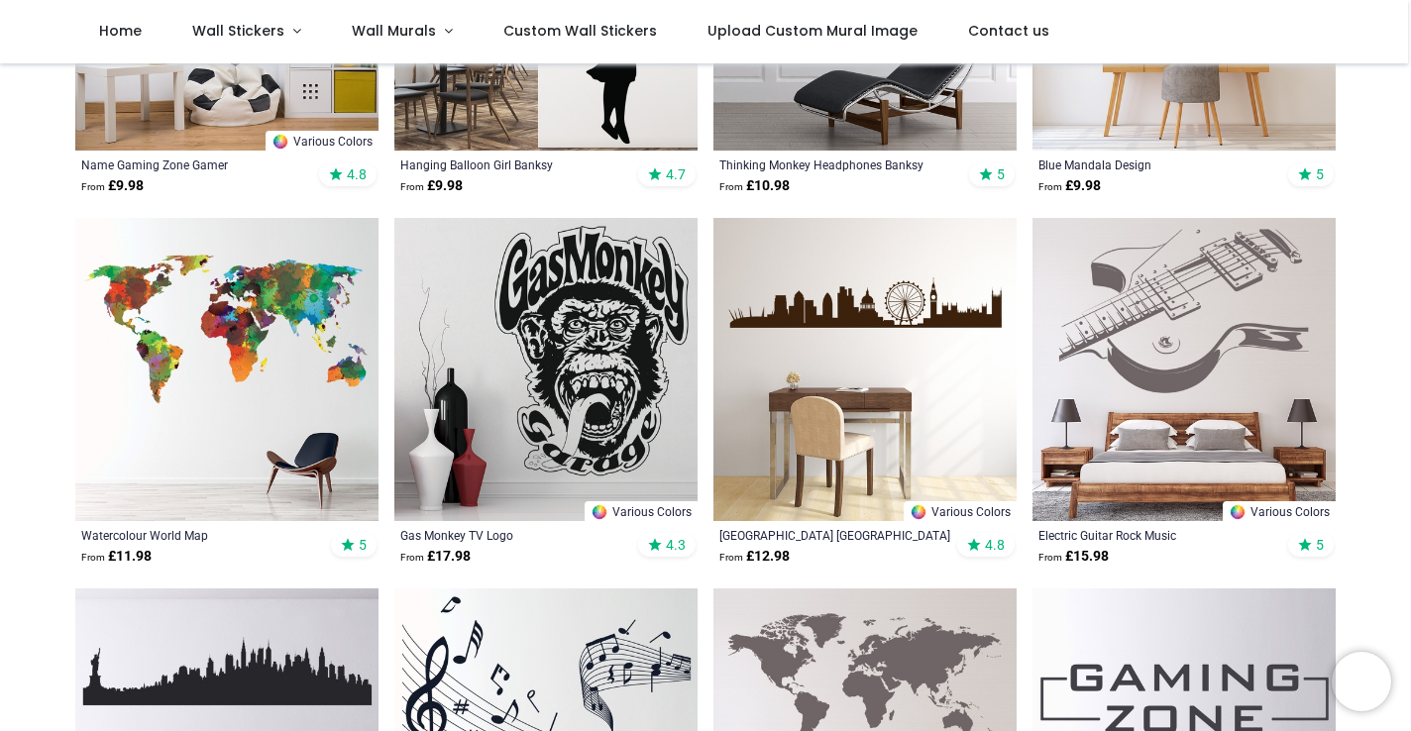
scroll to position [721, 0]
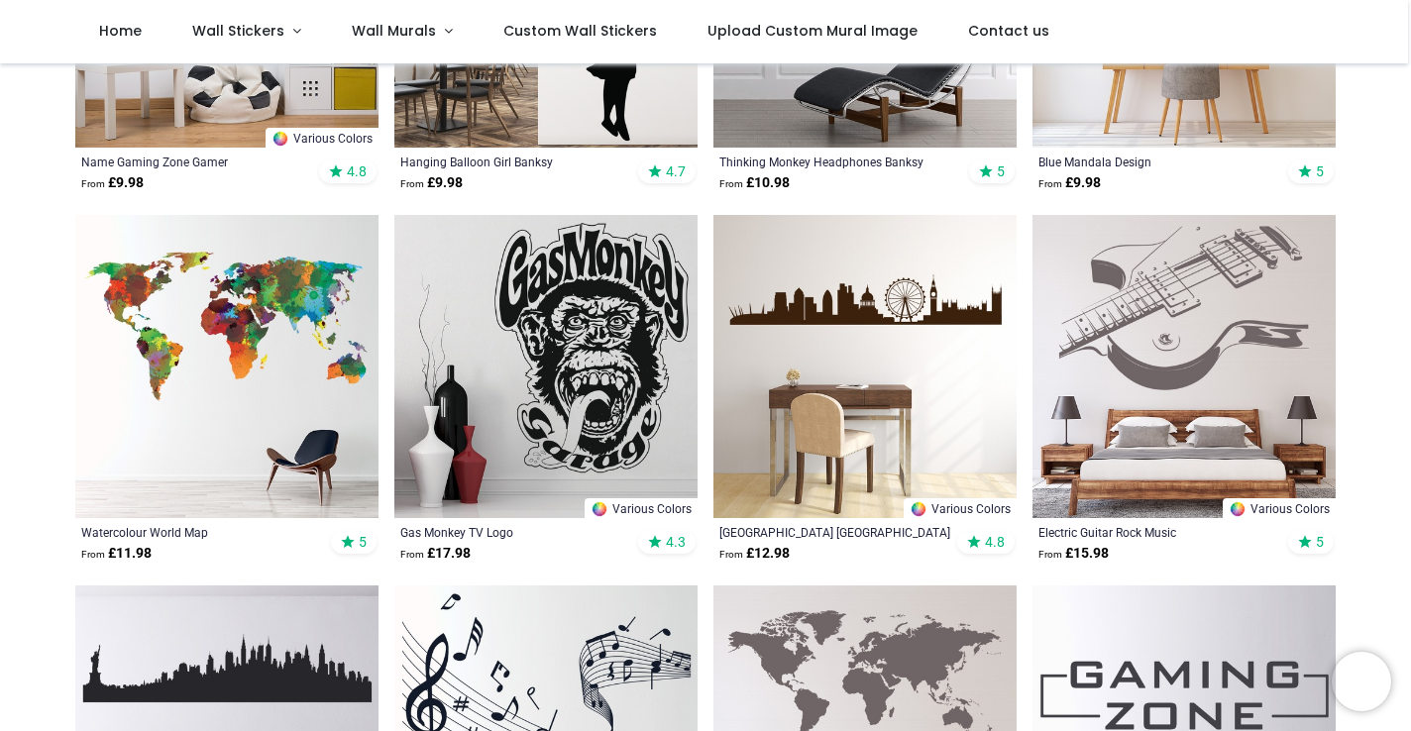
click at [246, 329] on img at bounding box center [226, 366] width 303 height 303
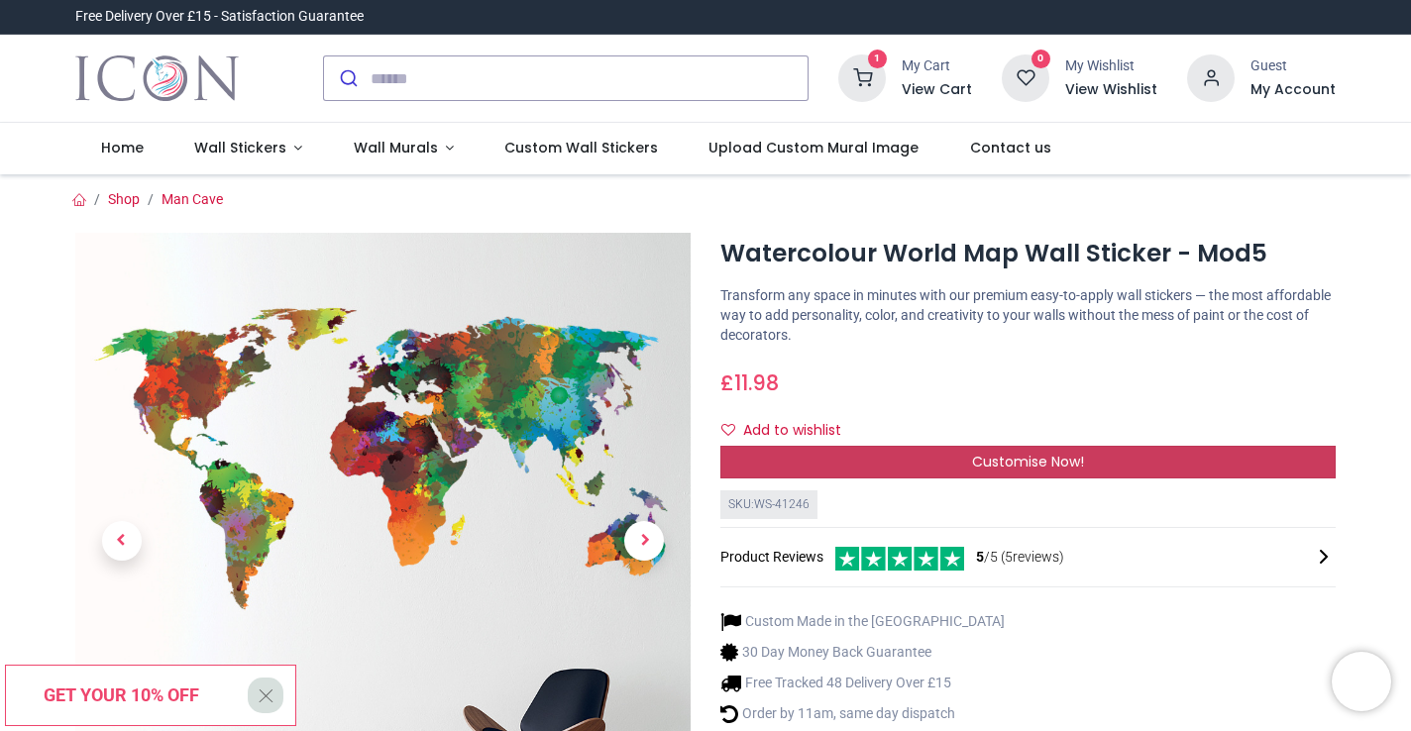
click at [1248, 454] on div "Customise Now!" at bounding box center [1027, 463] width 615 height 34
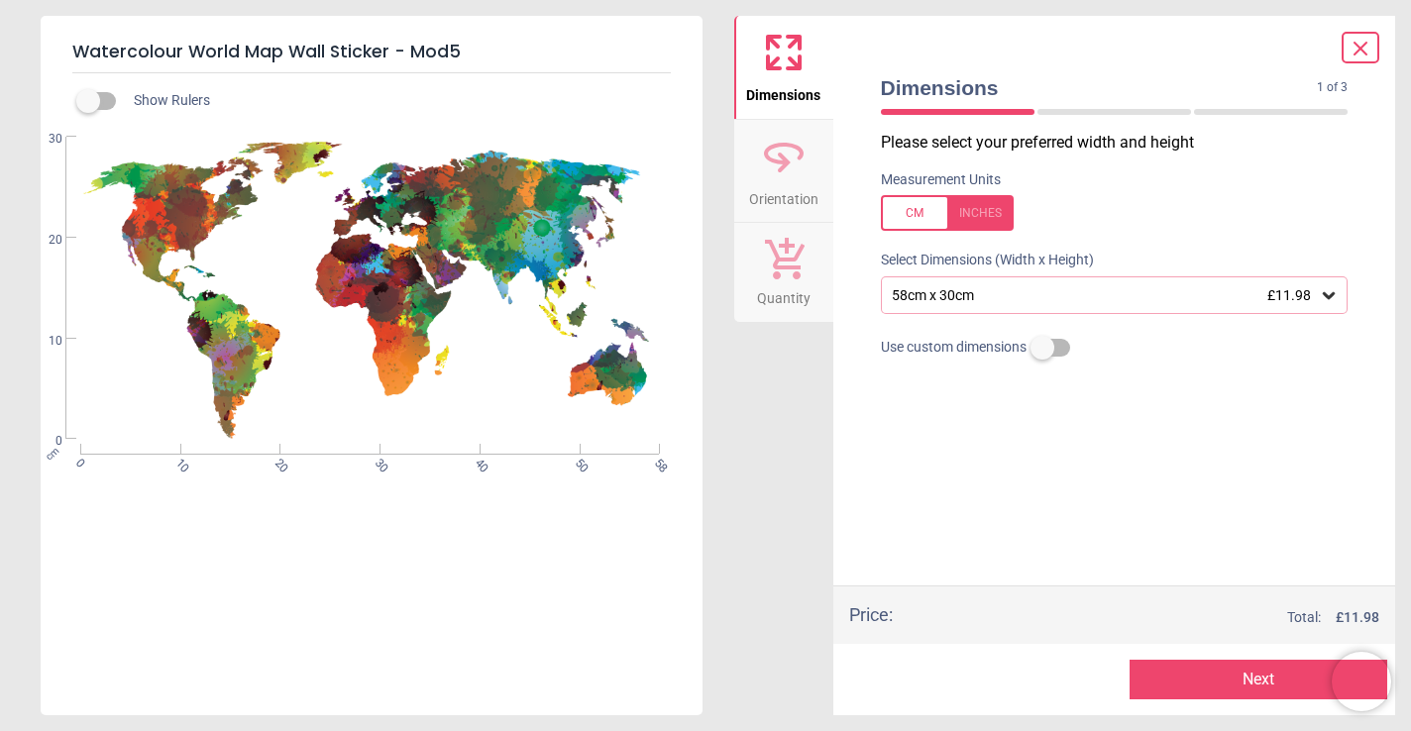
click at [1337, 290] on icon at bounding box center [1329, 295] width 20 height 20
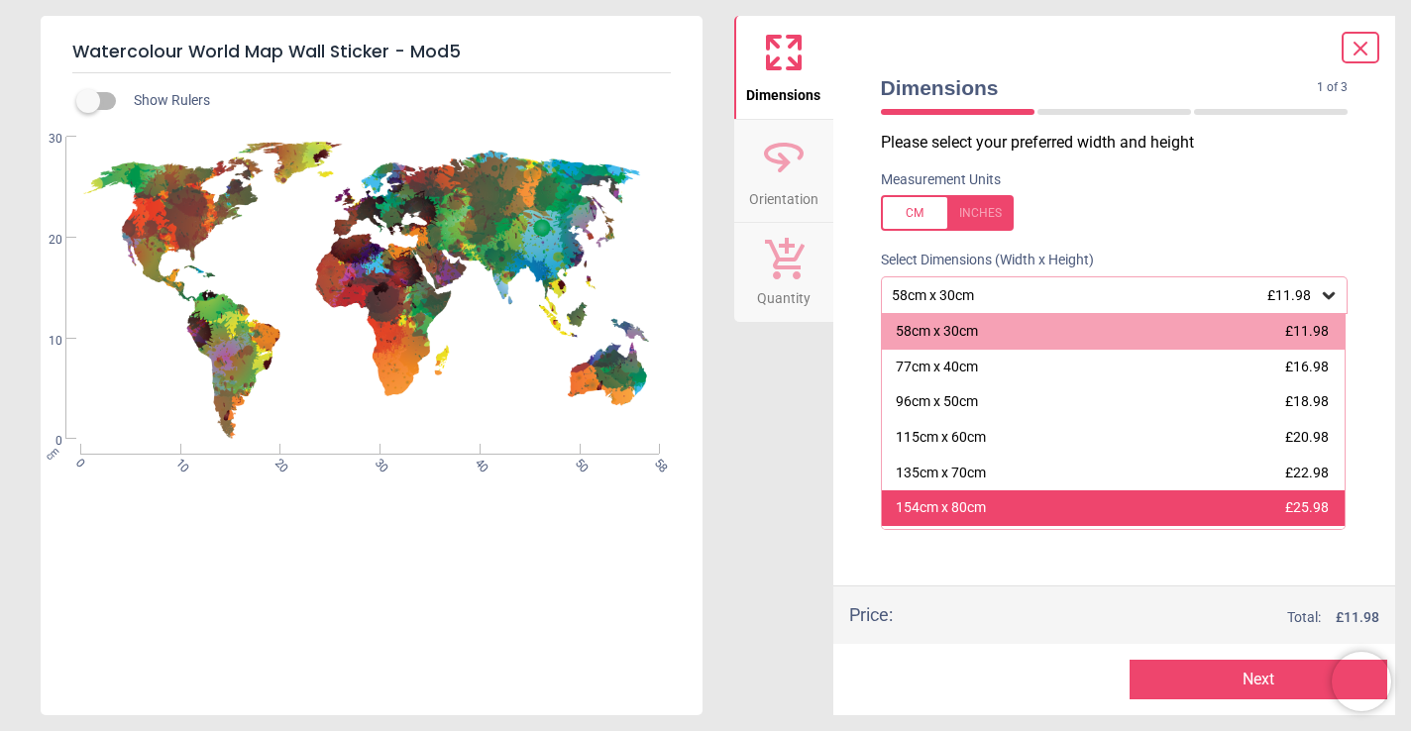
click at [1275, 498] on div "154cm x 80cm £25.98" at bounding box center [1114, 509] width 464 height 36
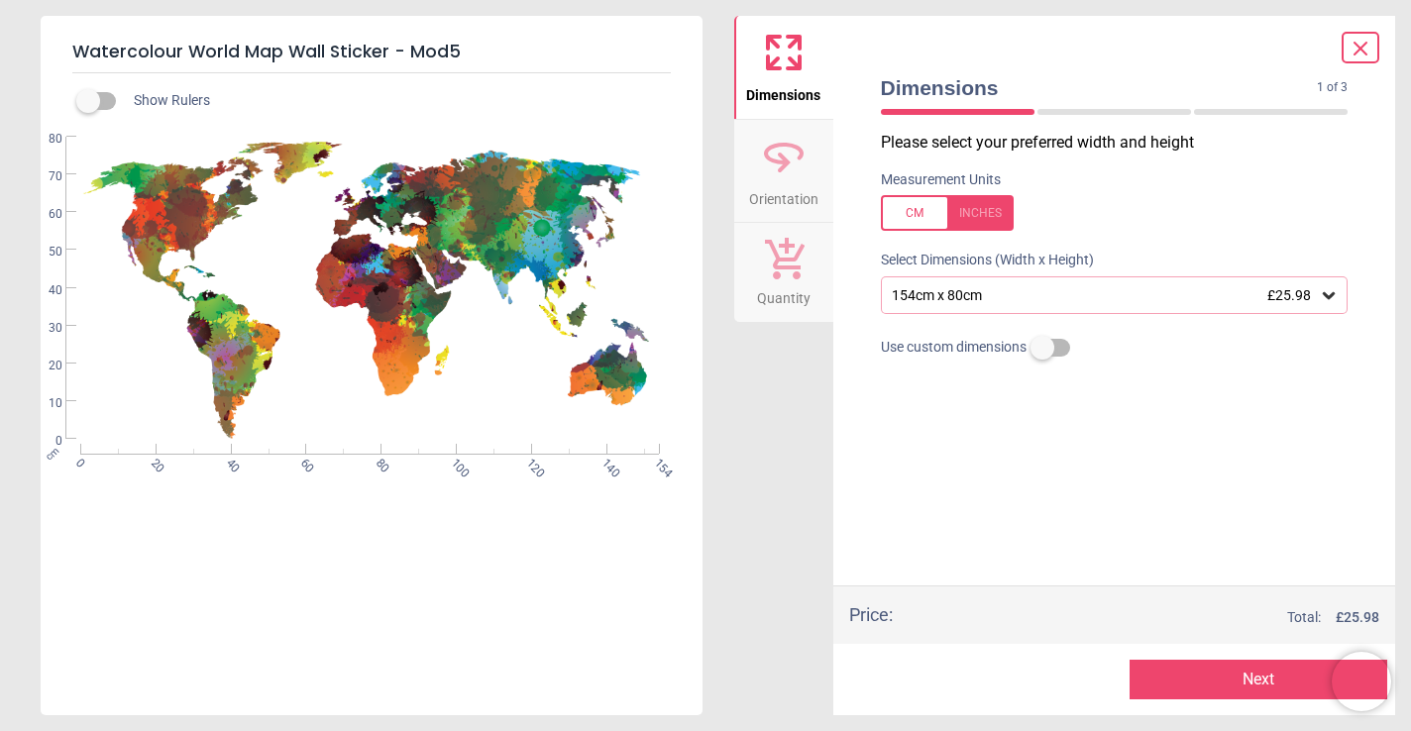
click at [1217, 675] on button "Next" at bounding box center [1259, 680] width 258 height 40
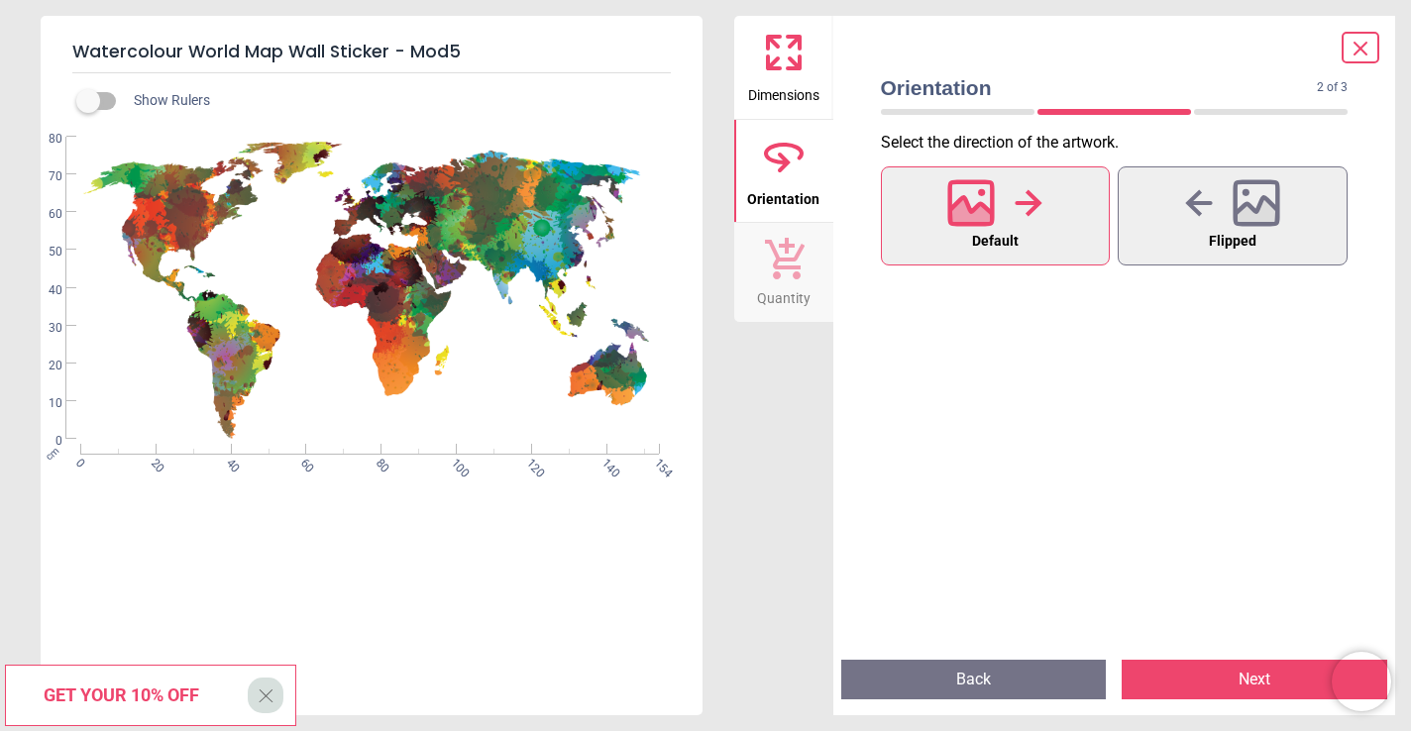
click at [1217, 675] on button "Next" at bounding box center [1255, 680] width 266 height 40
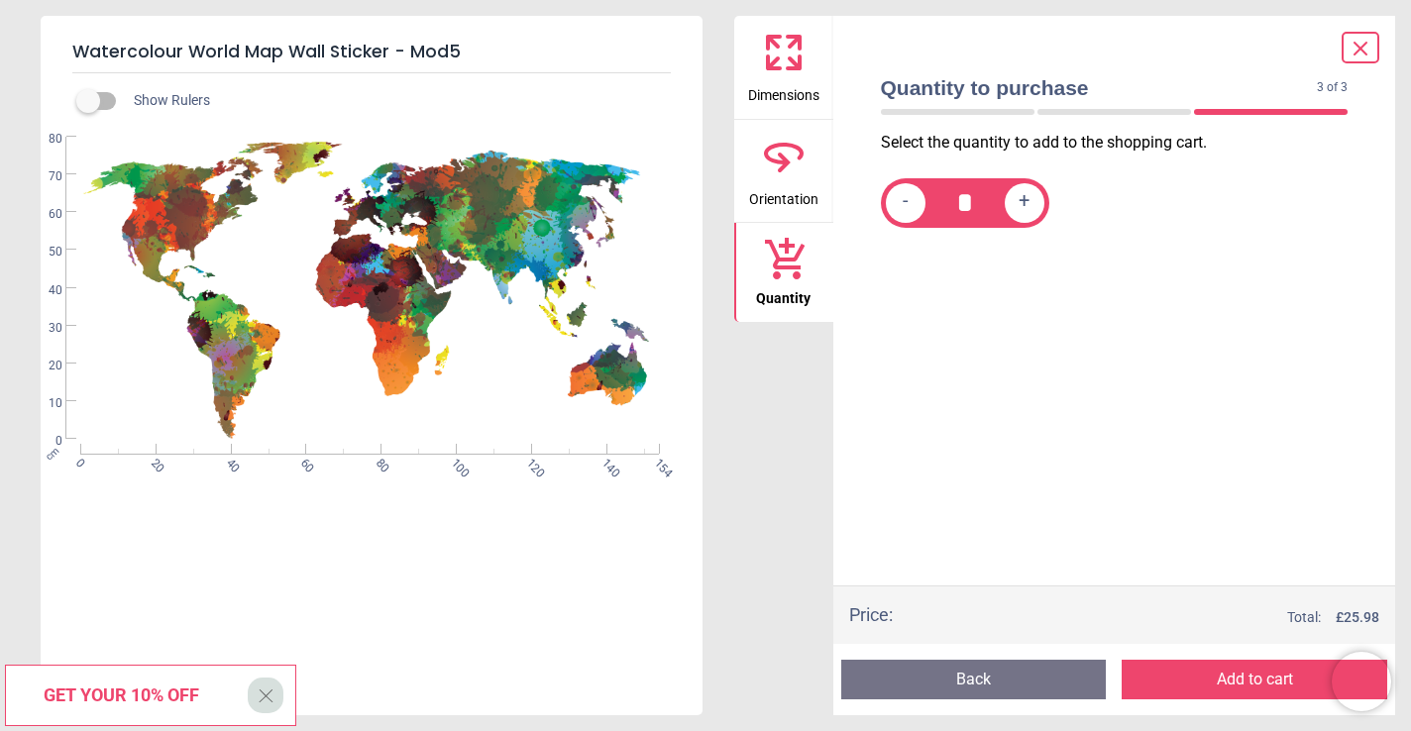
click at [1217, 675] on button "Add to cart" at bounding box center [1255, 680] width 266 height 40
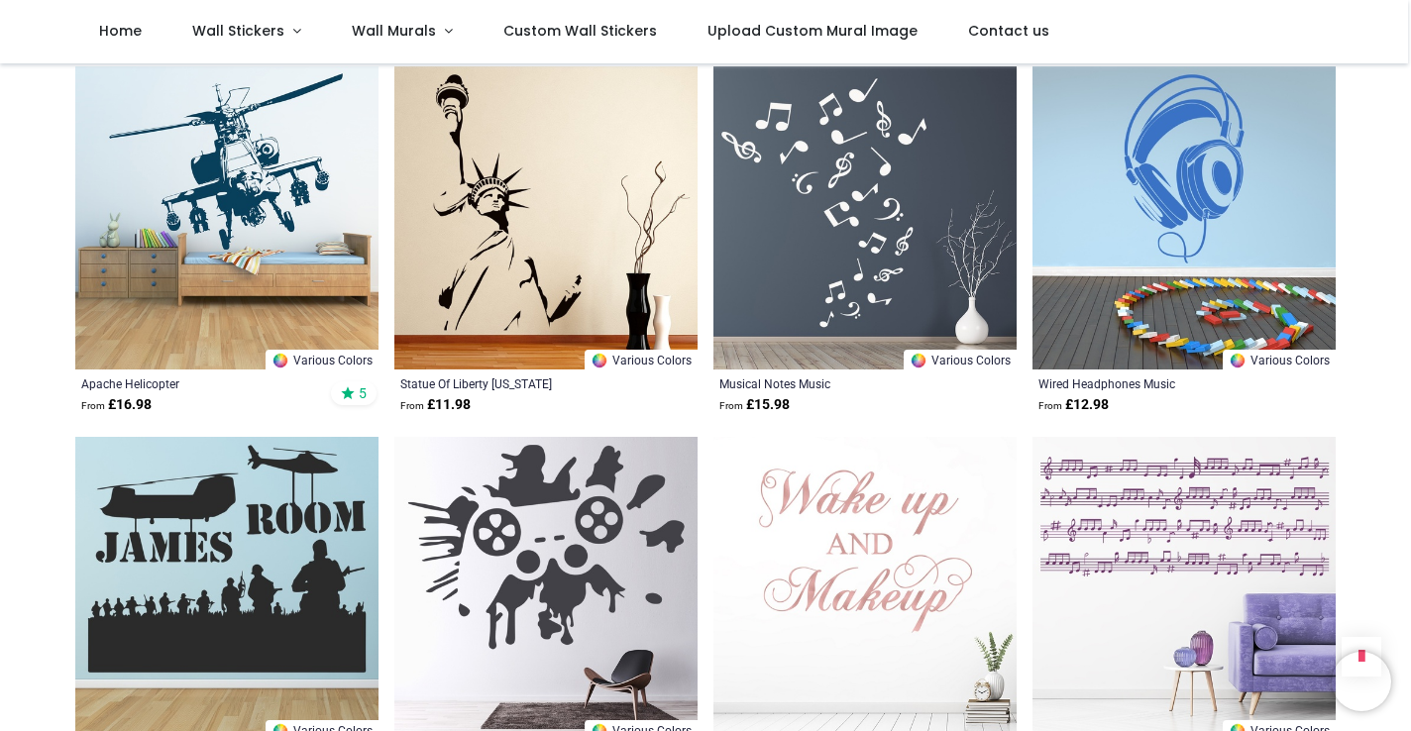
scroll to position [2325, 0]
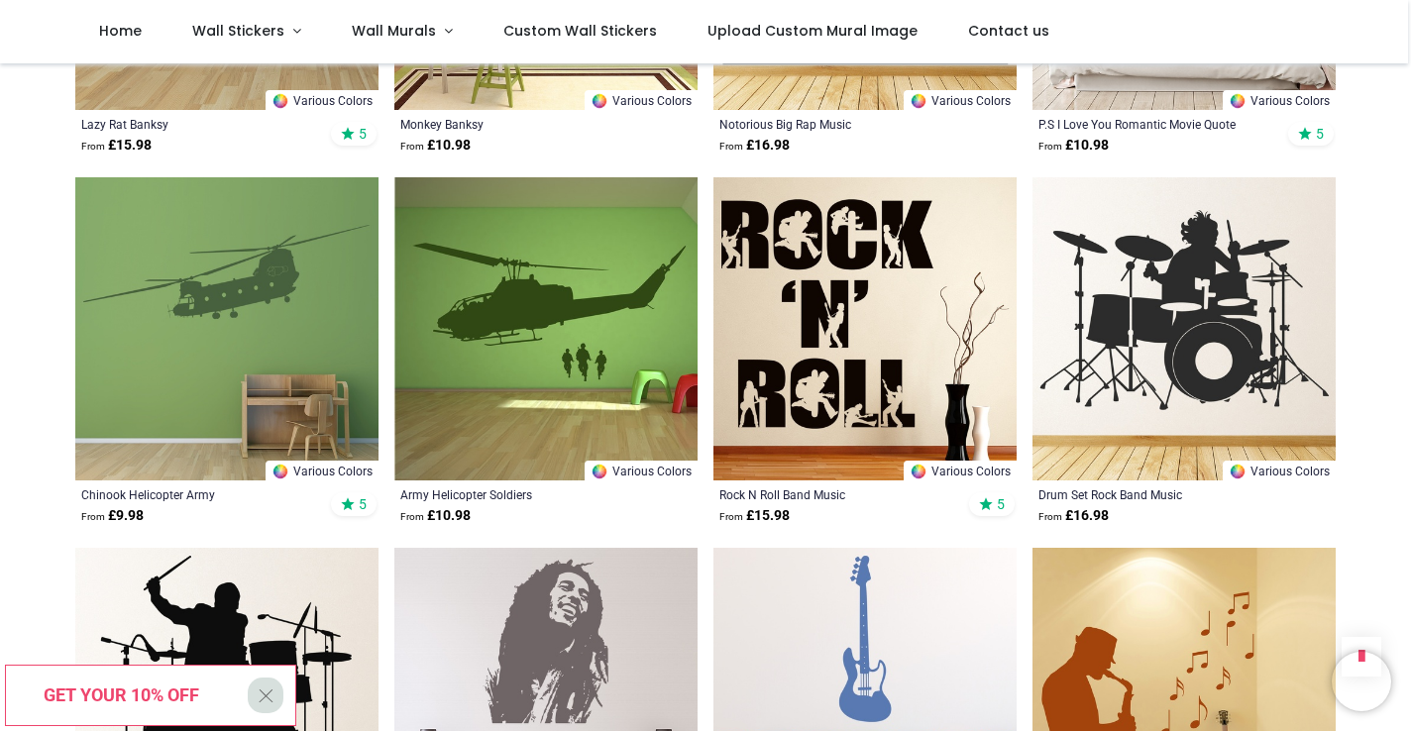
scroll to position [4866, 0]
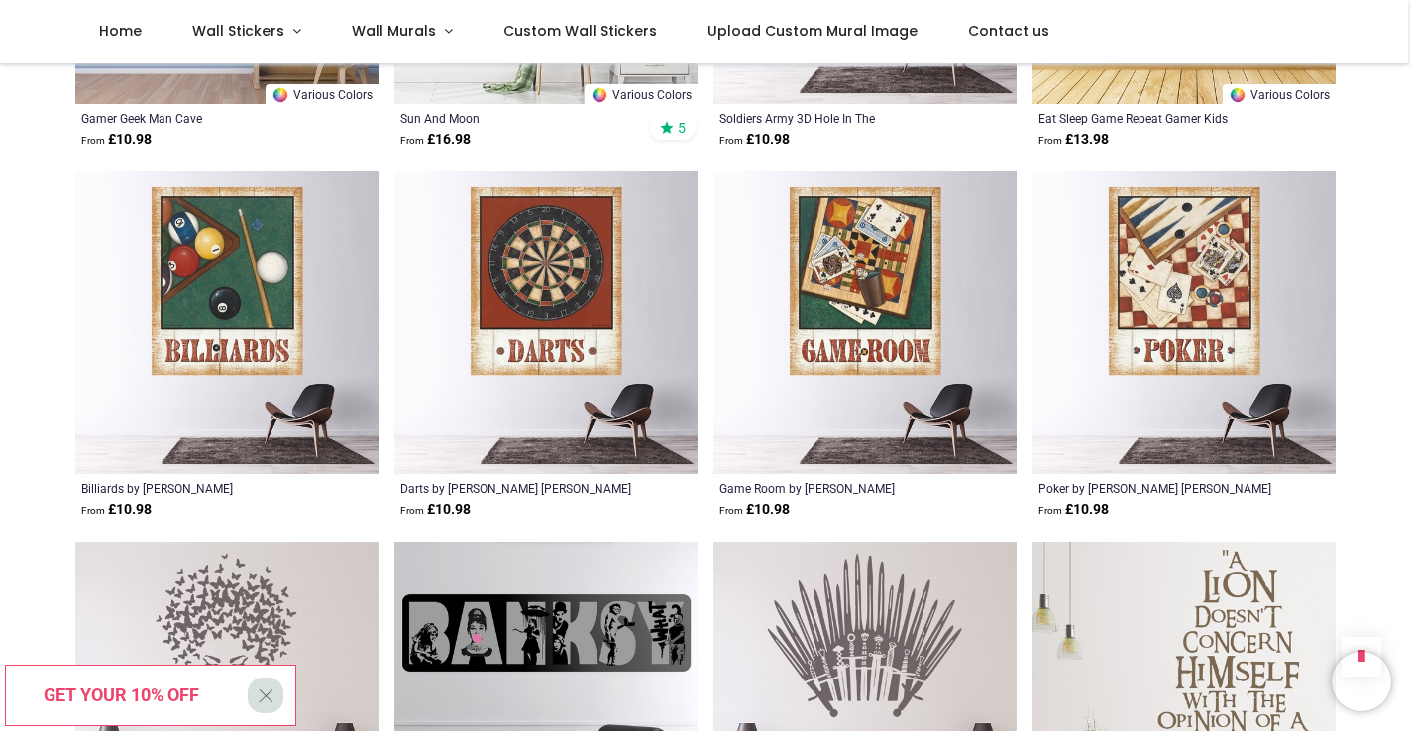
scroll to position [6701, 0]
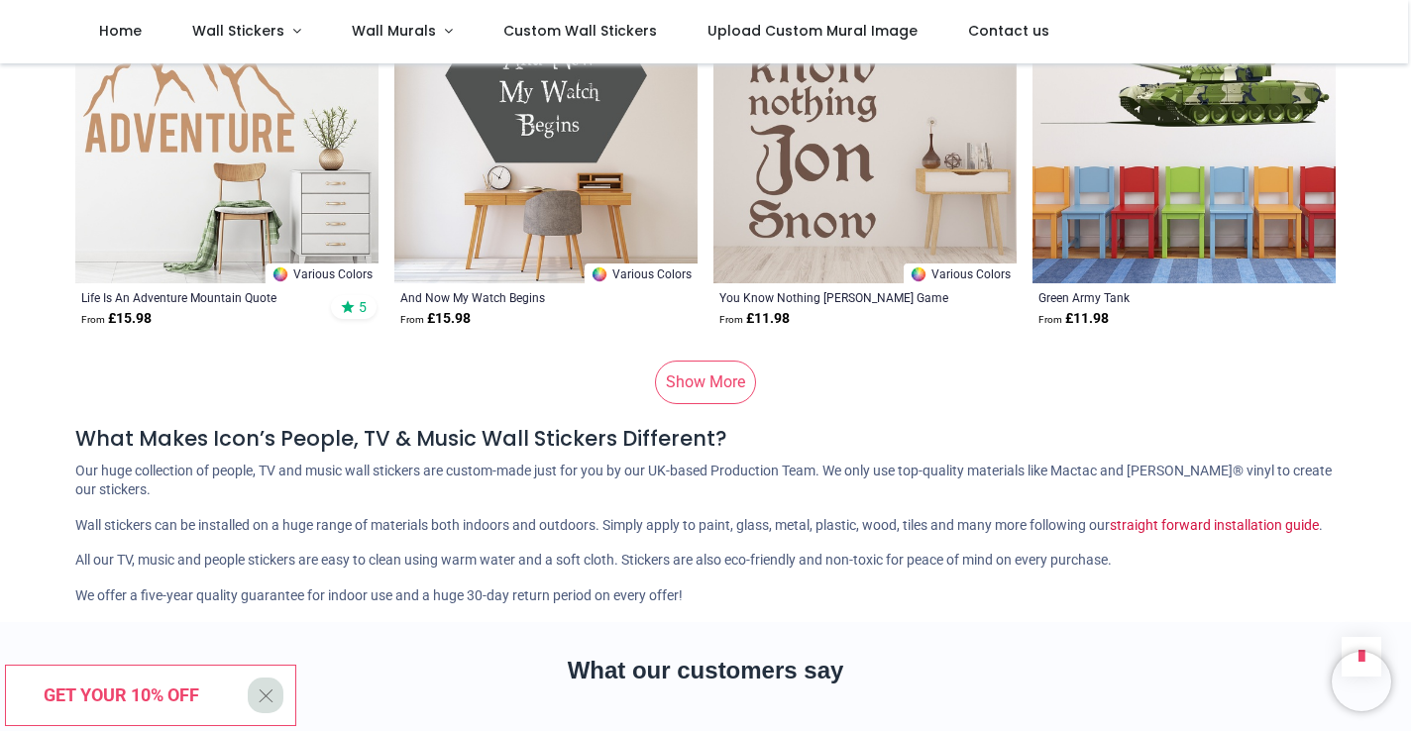
scroll to position [13018, 0]
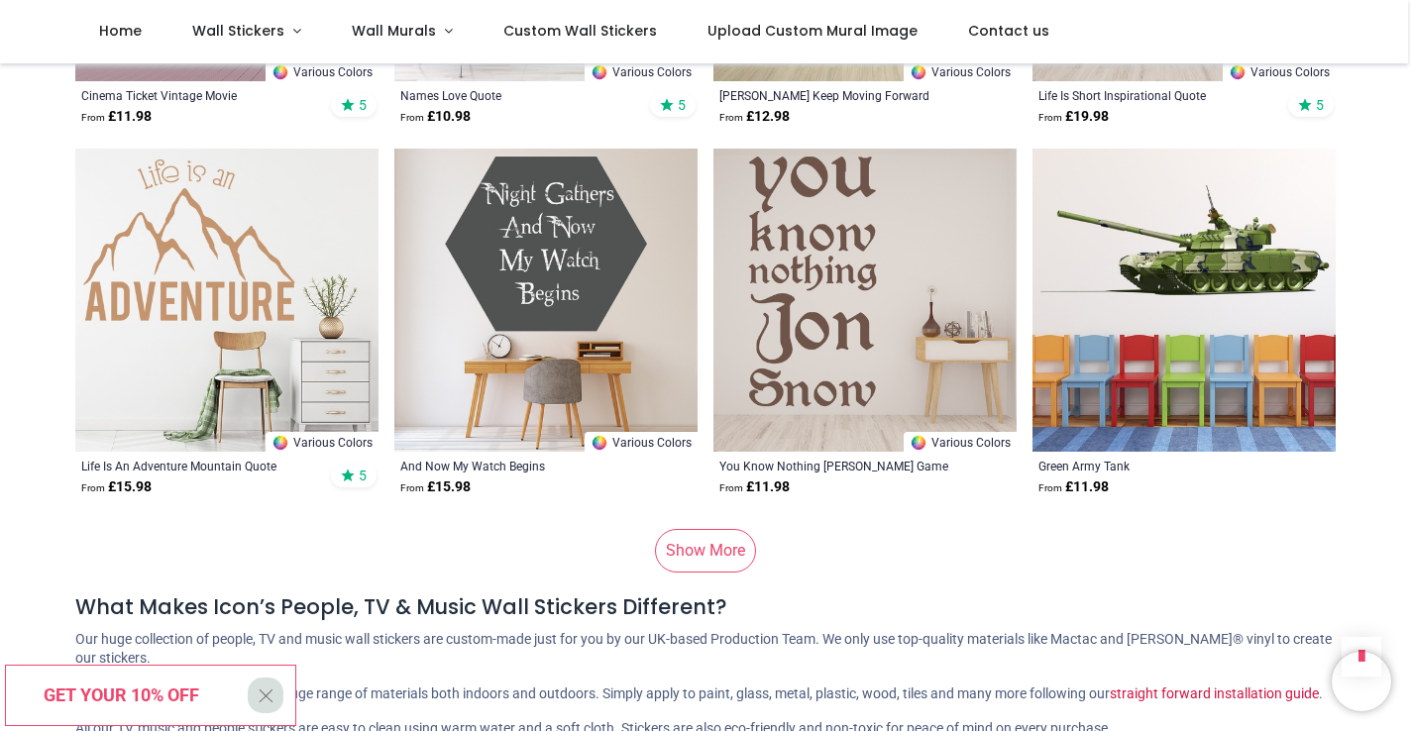
click at [691, 532] on link "Show More" at bounding box center [705, 551] width 101 height 44
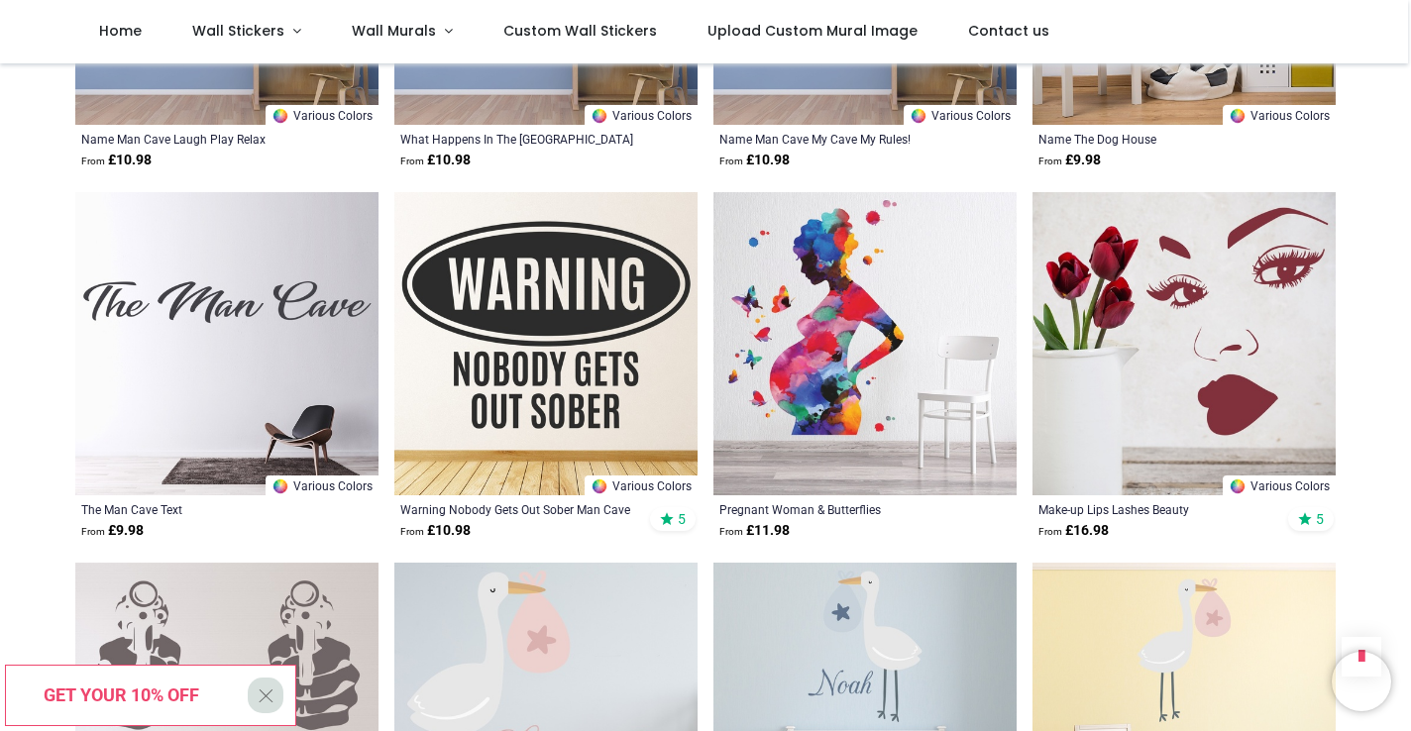
scroll to position [17054, 0]
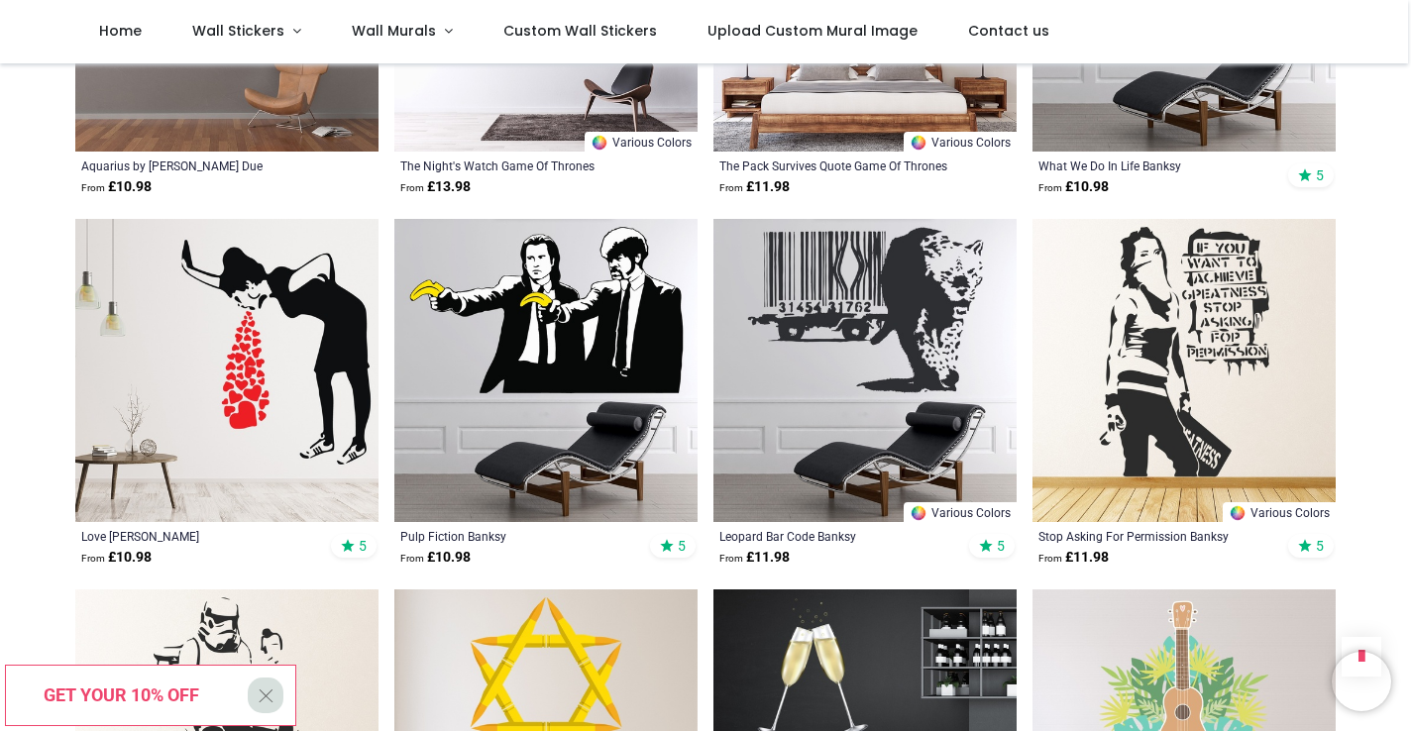
scroll to position [20002, 0]
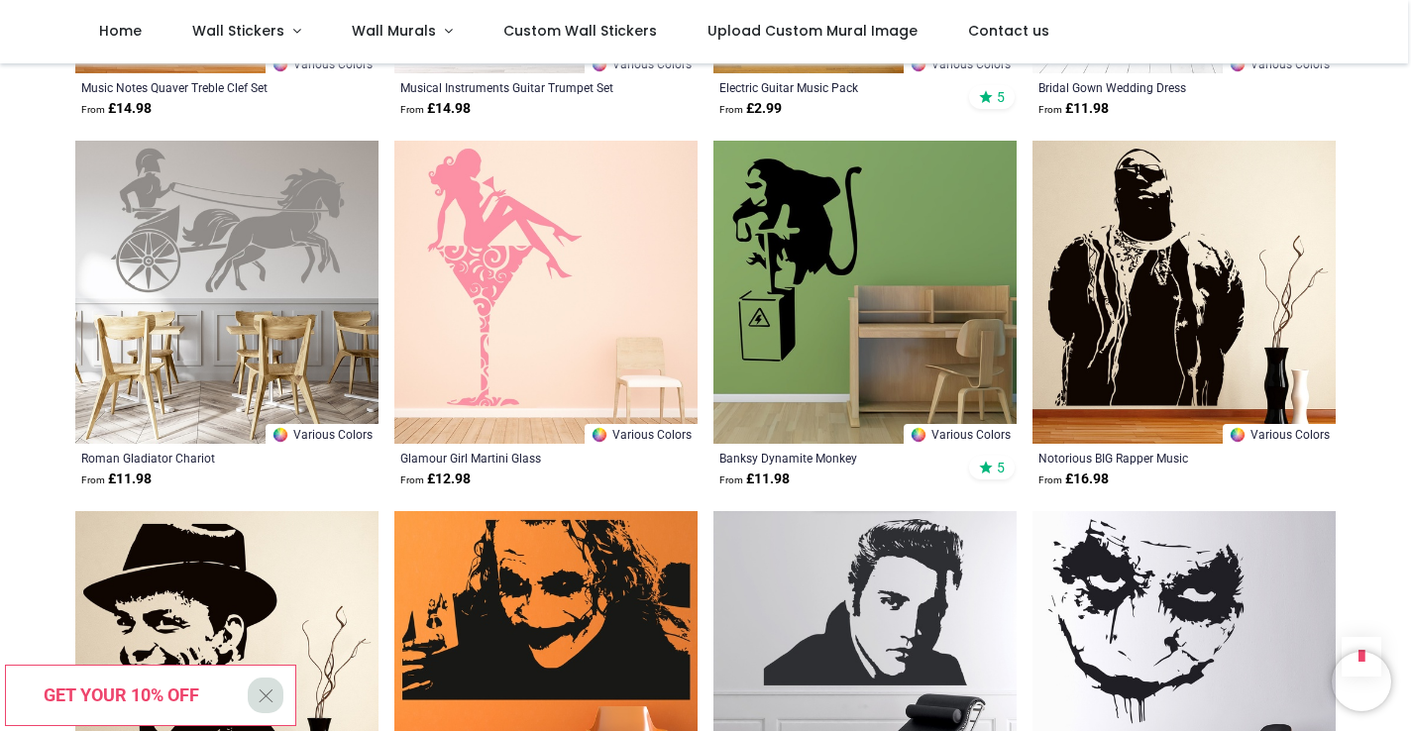
scroll to position [23034, 0]
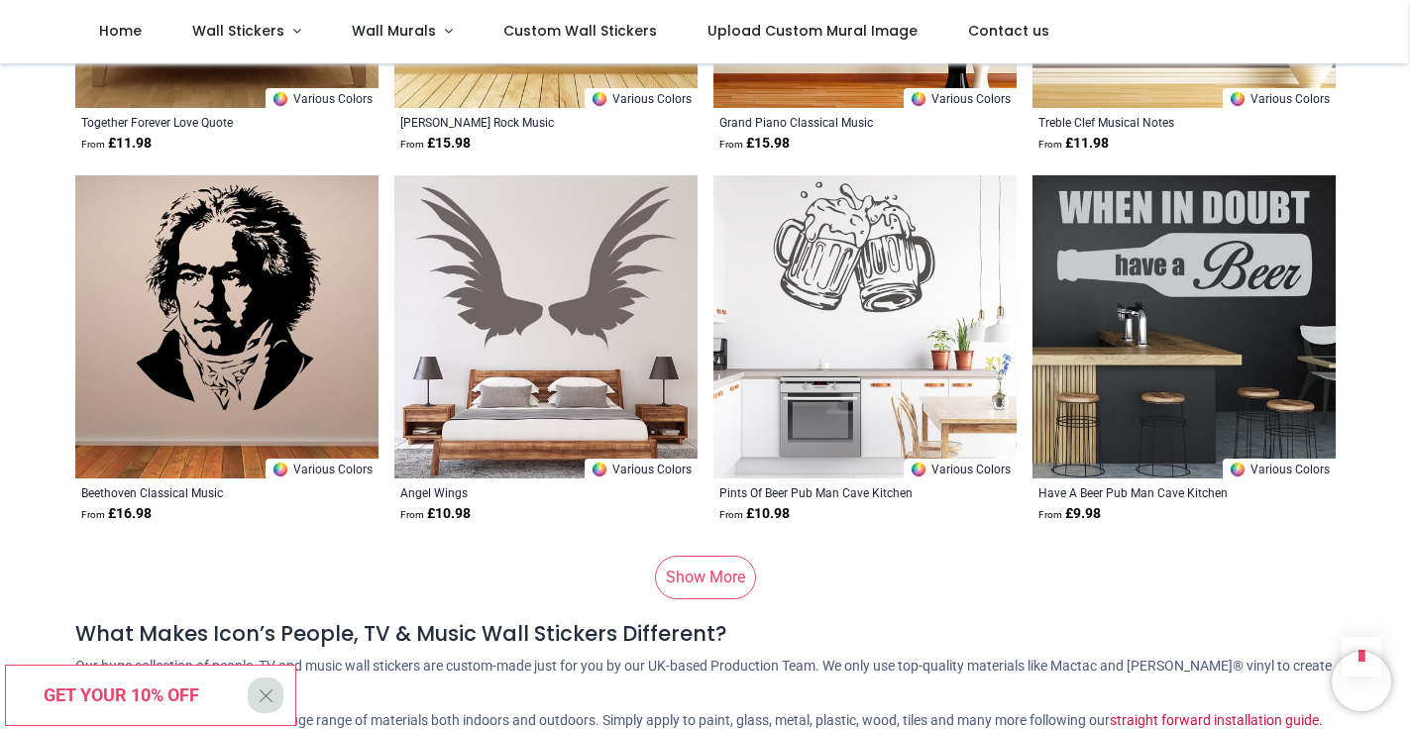
scroll to position [25961, 0]
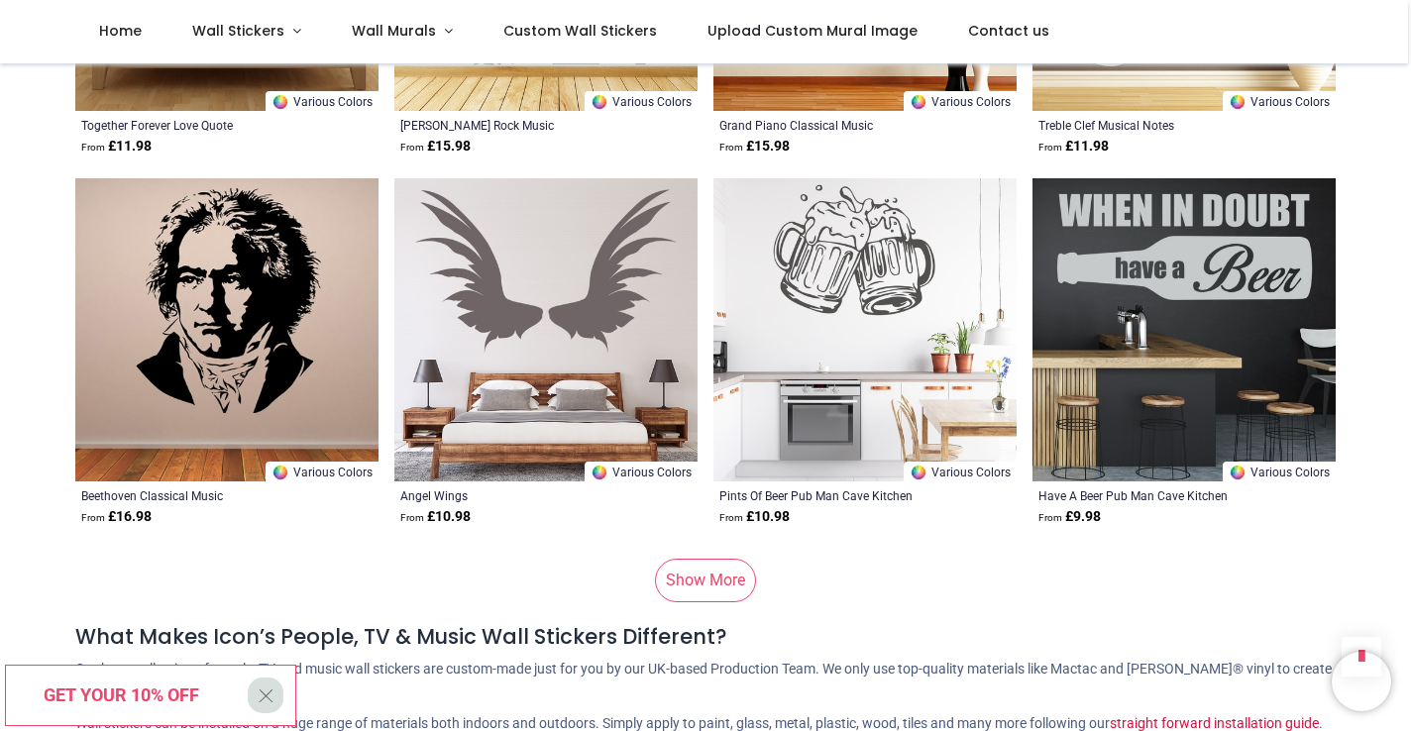
click at [702, 559] on link "Show More" at bounding box center [705, 581] width 101 height 44
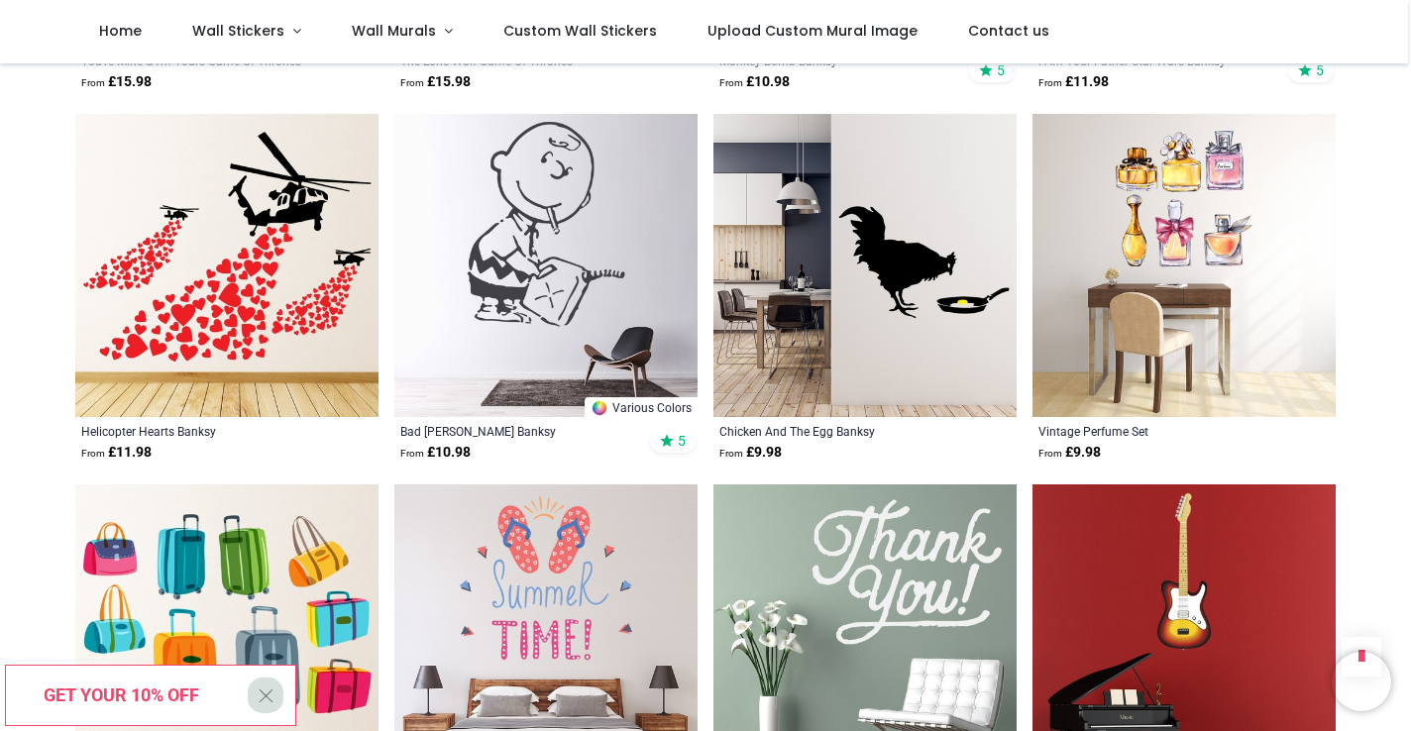
scroll to position [30109, 0]
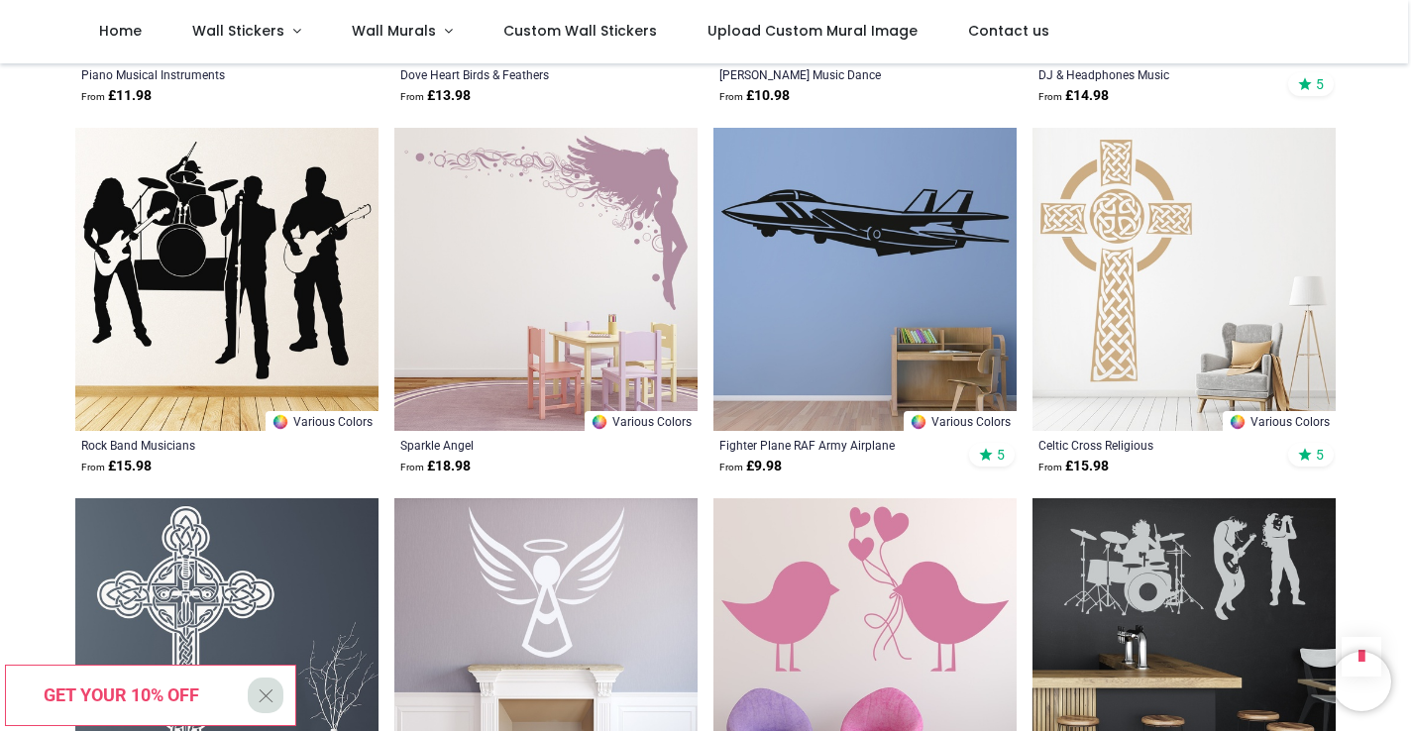
scroll to position [34167, 0]
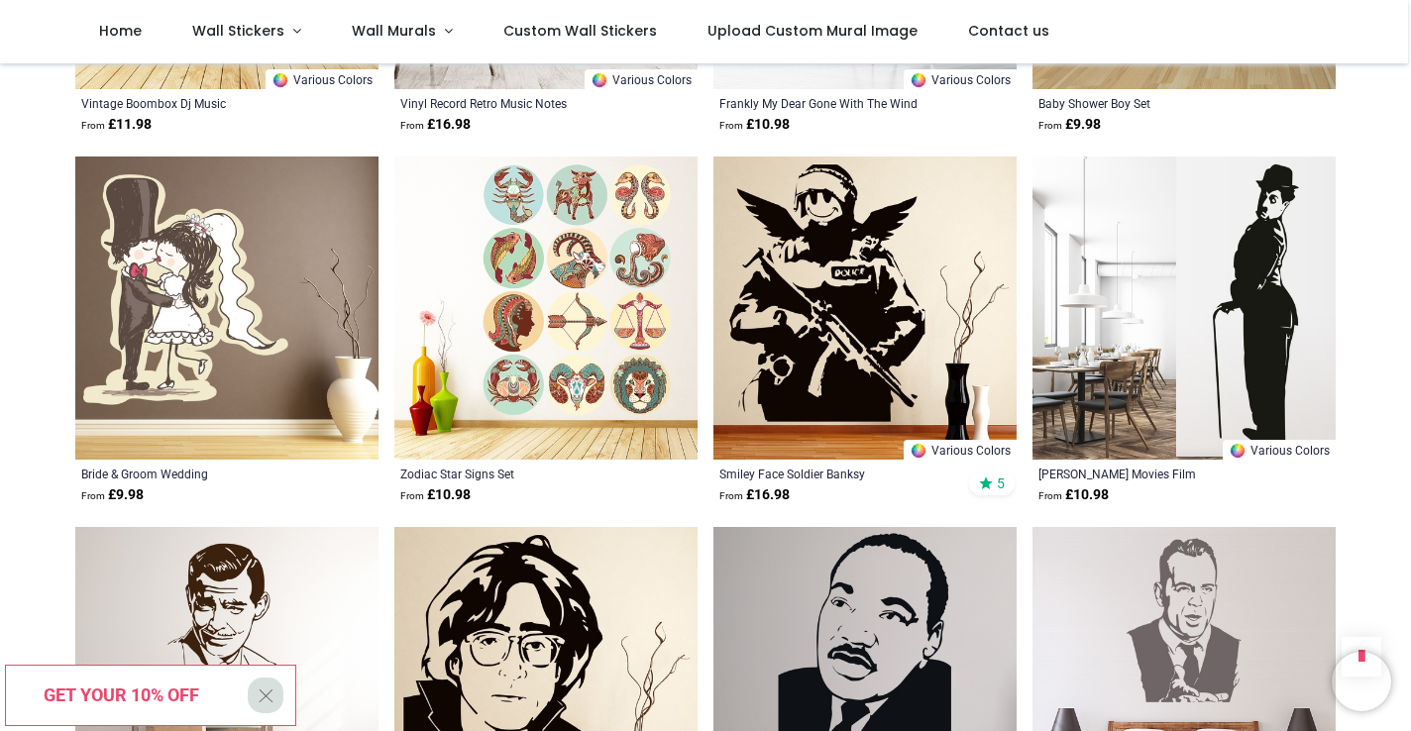
scroll to position [38219, 0]
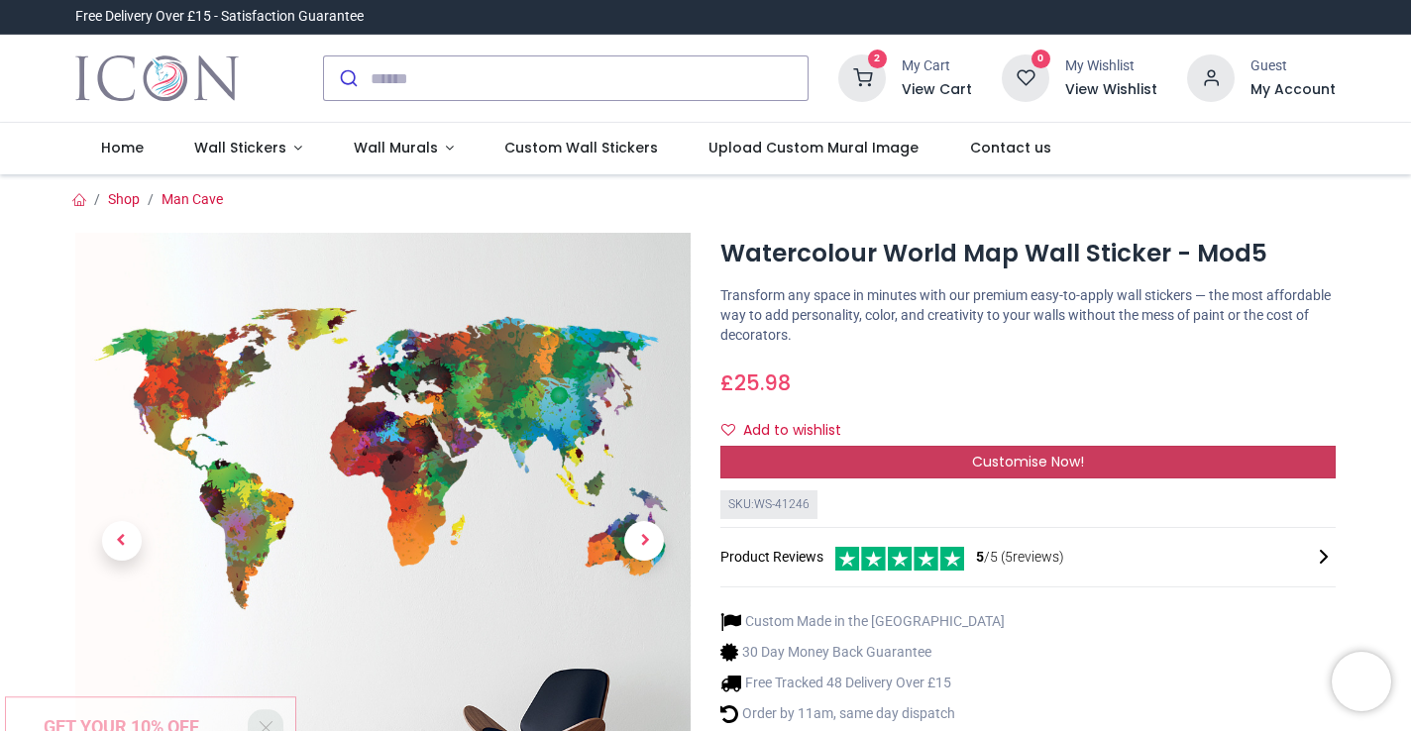
click at [931, 465] on div "Customise Now!" at bounding box center [1027, 463] width 615 height 34
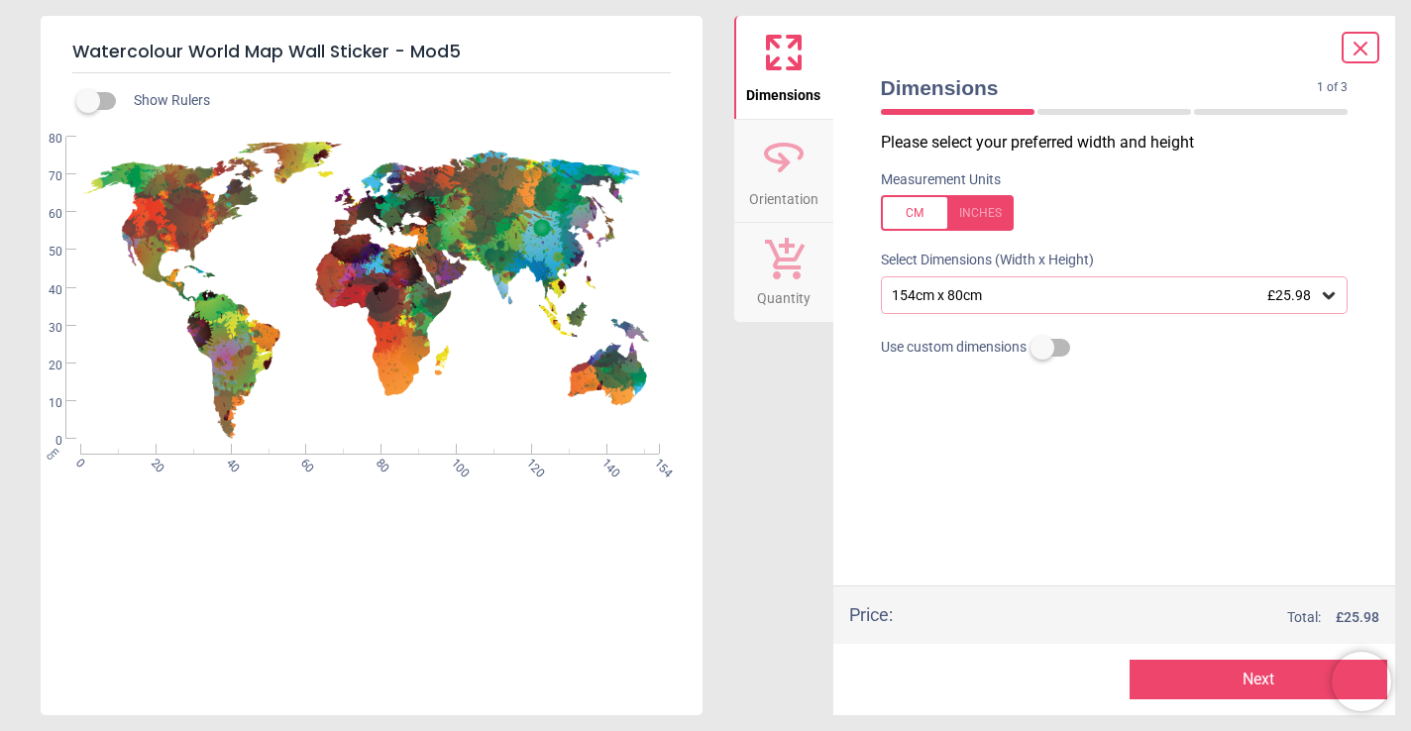
click at [1326, 296] on icon at bounding box center [1329, 295] width 12 height 7
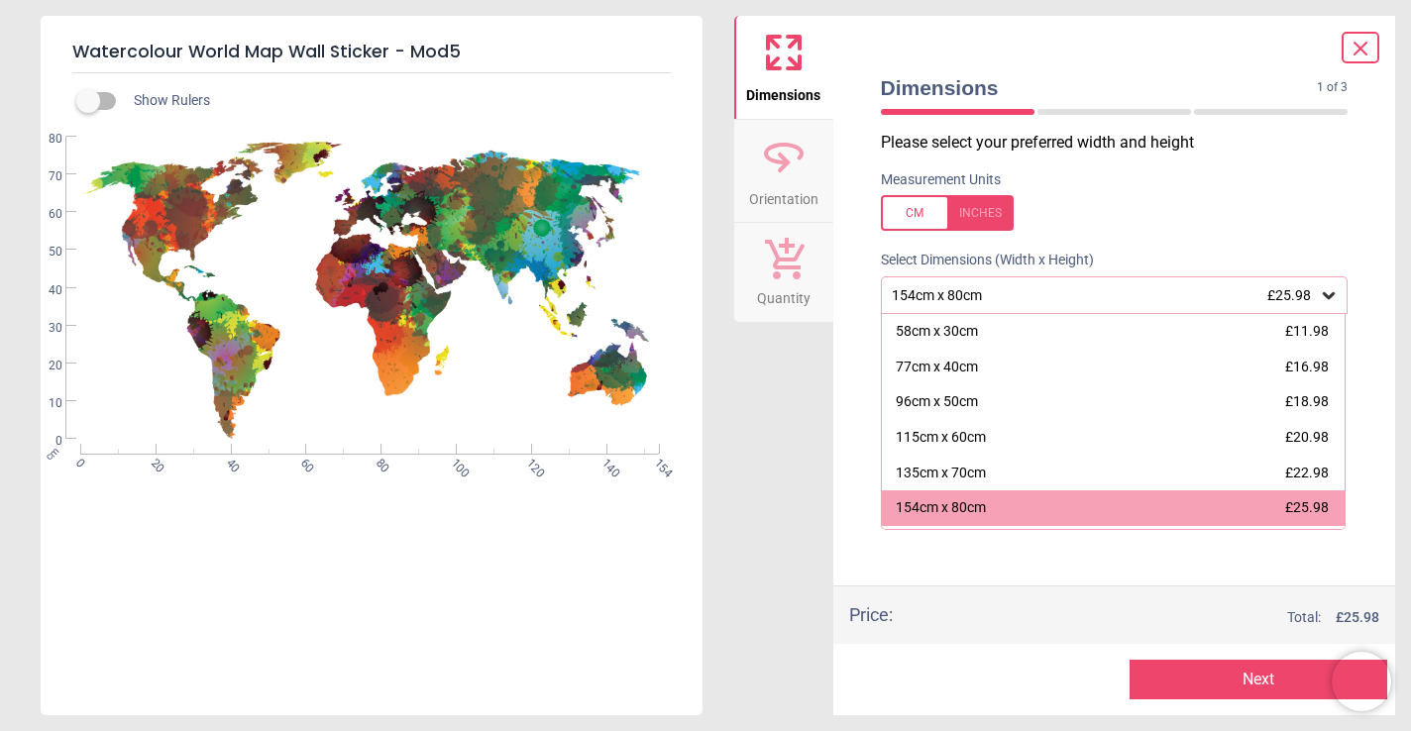
click at [1361, 43] on icon at bounding box center [1361, 49] width 24 height 24
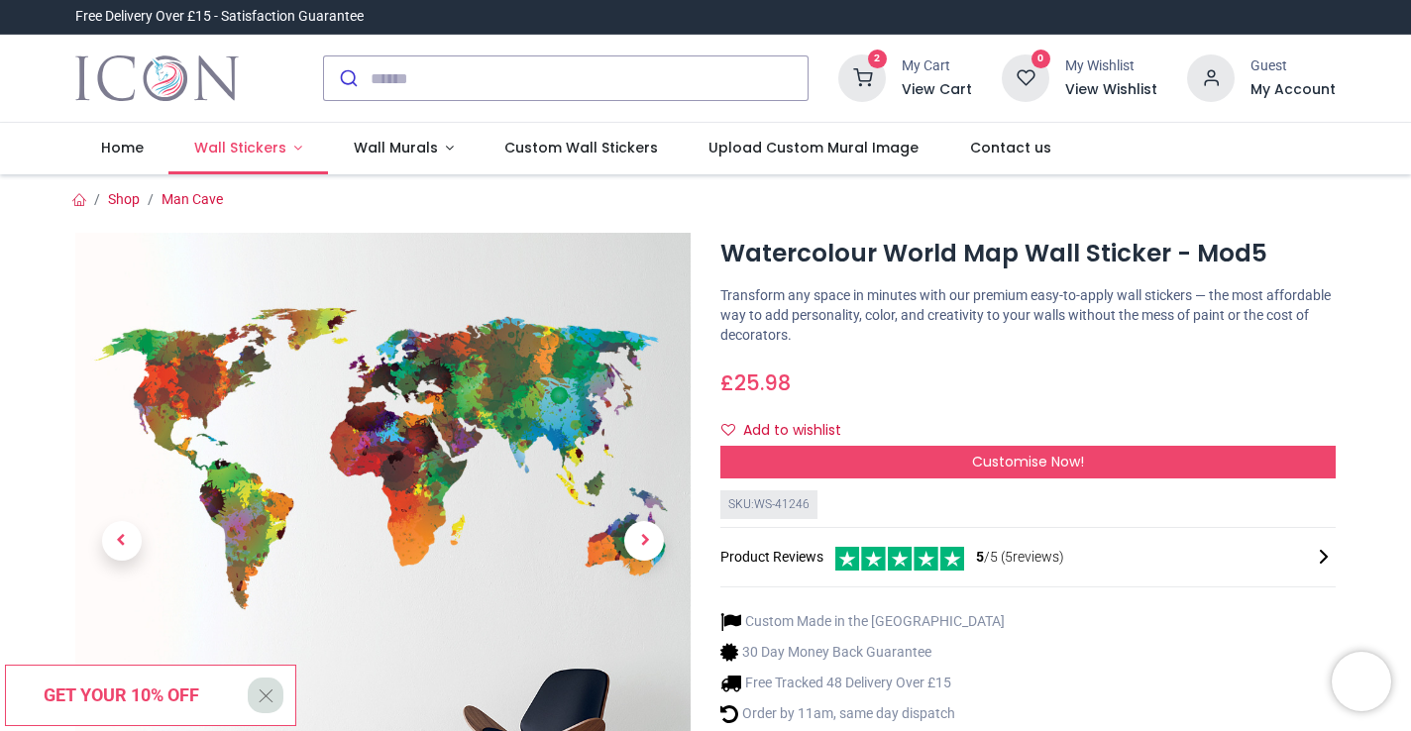
click at [293, 148] on link "Wall Stickers" at bounding box center [248, 149] width 160 height 52
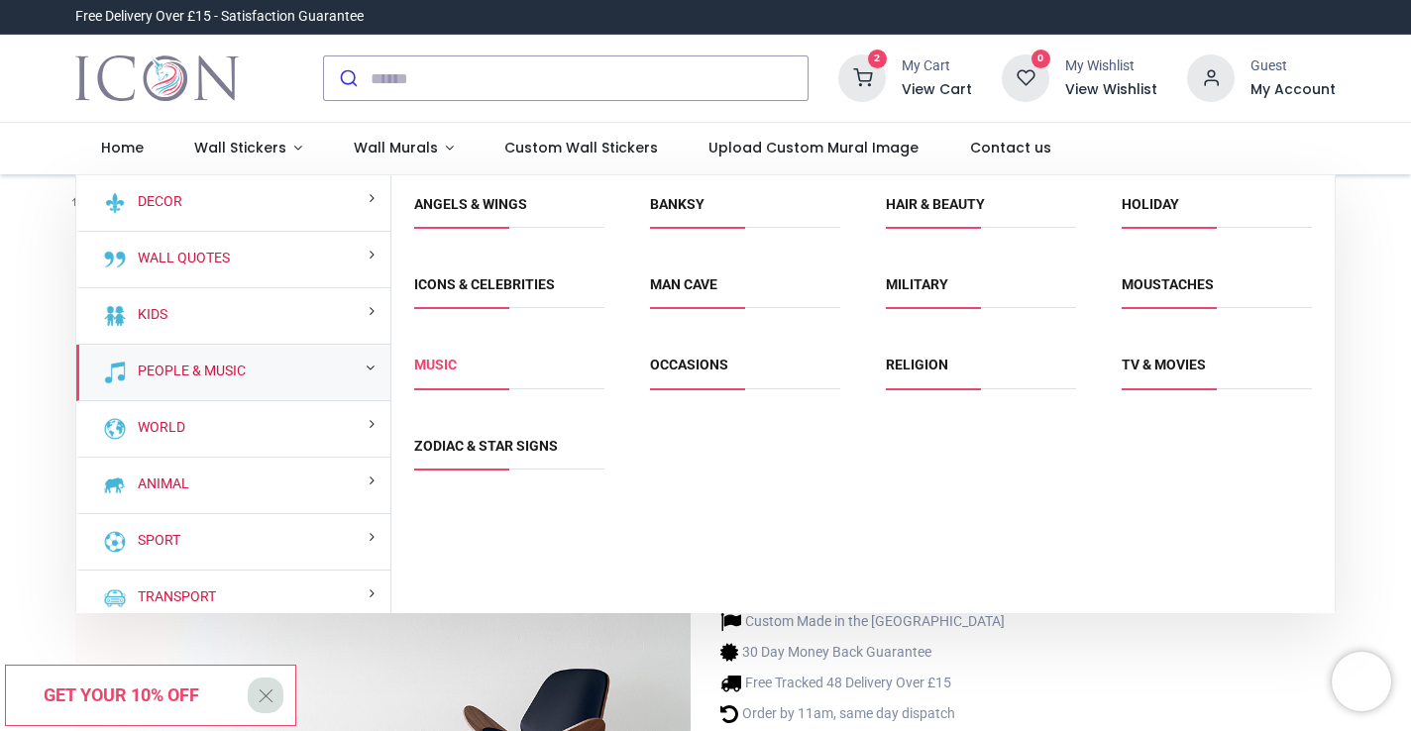
click at [445, 371] on link "Music" at bounding box center [435, 365] width 43 height 16
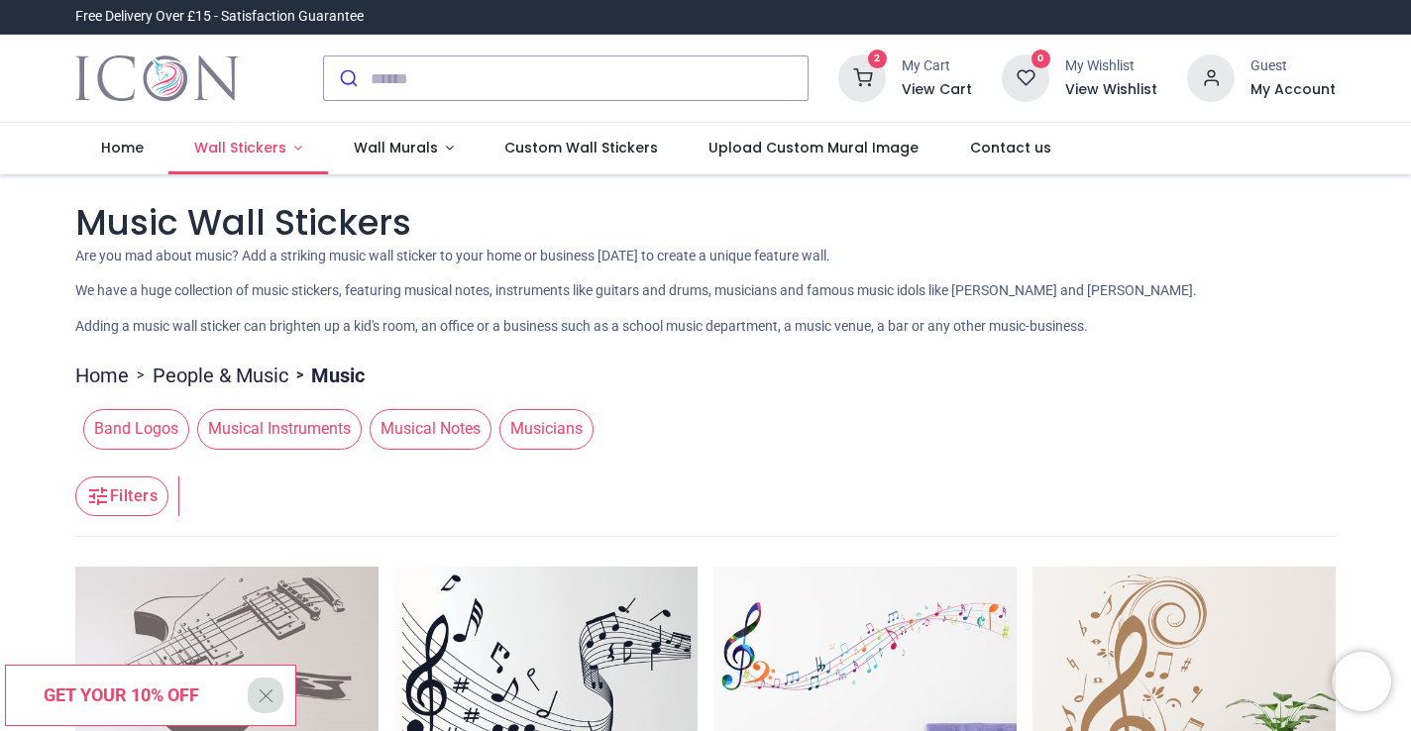
click at [287, 148] on link "Wall Stickers" at bounding box center [248, 149] width 160 height 52
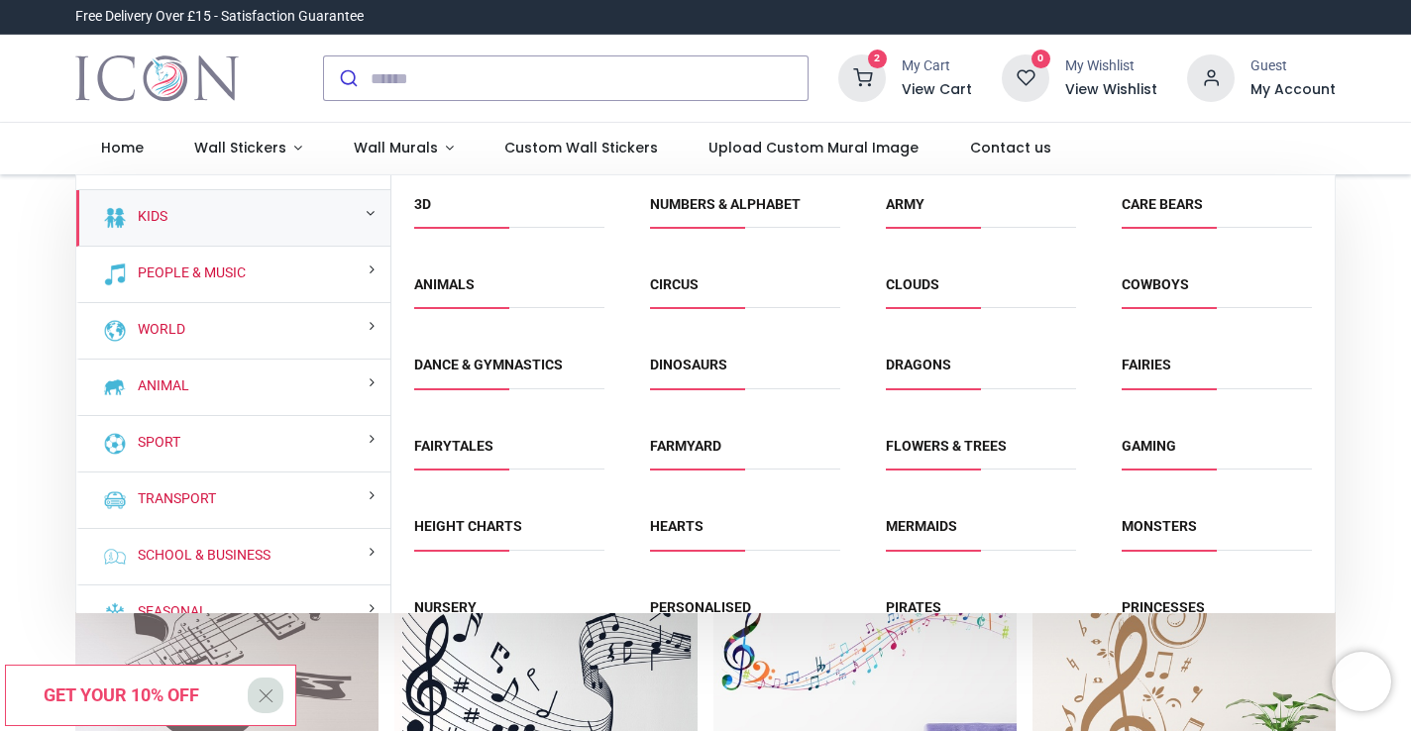
scroll to position [126, 0]
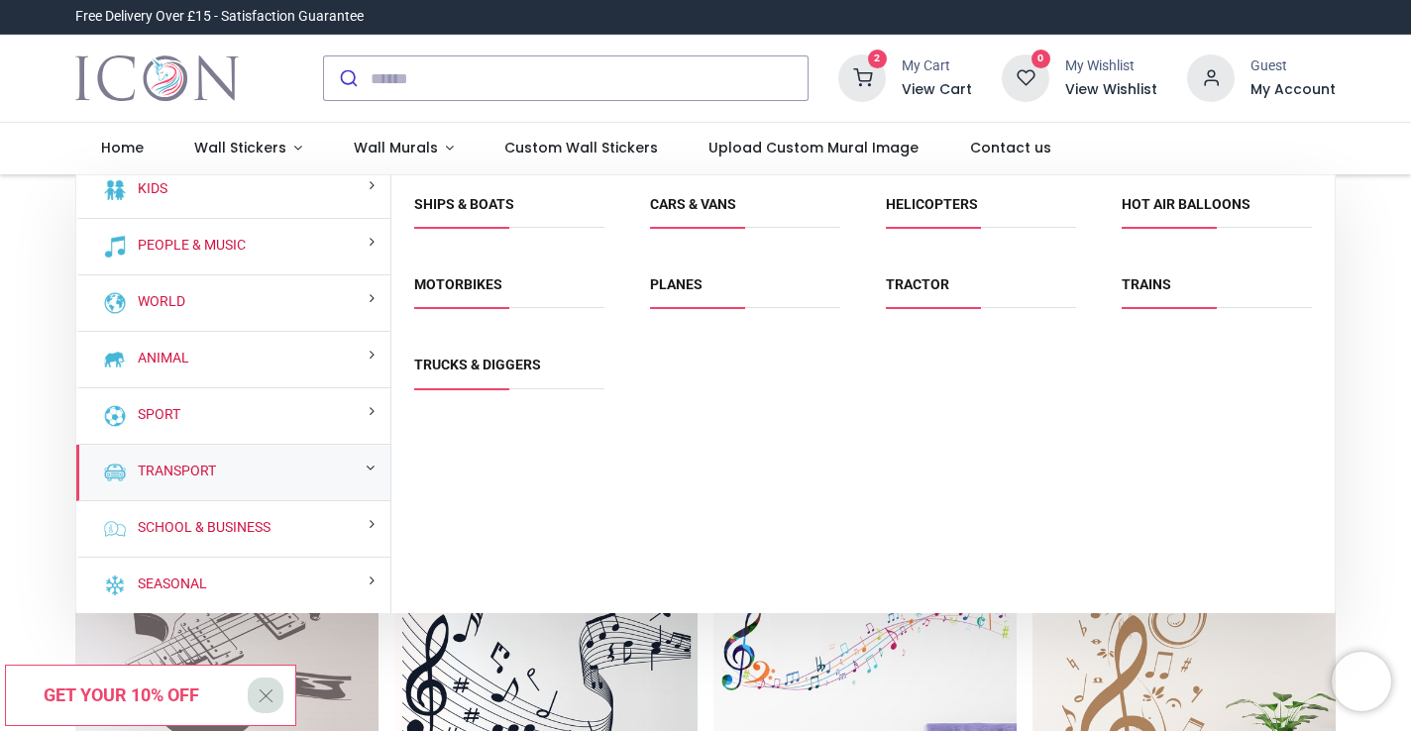
click at [946, 214] on span "Helicopters" at bounding box center [981, 211] width 190 height 33
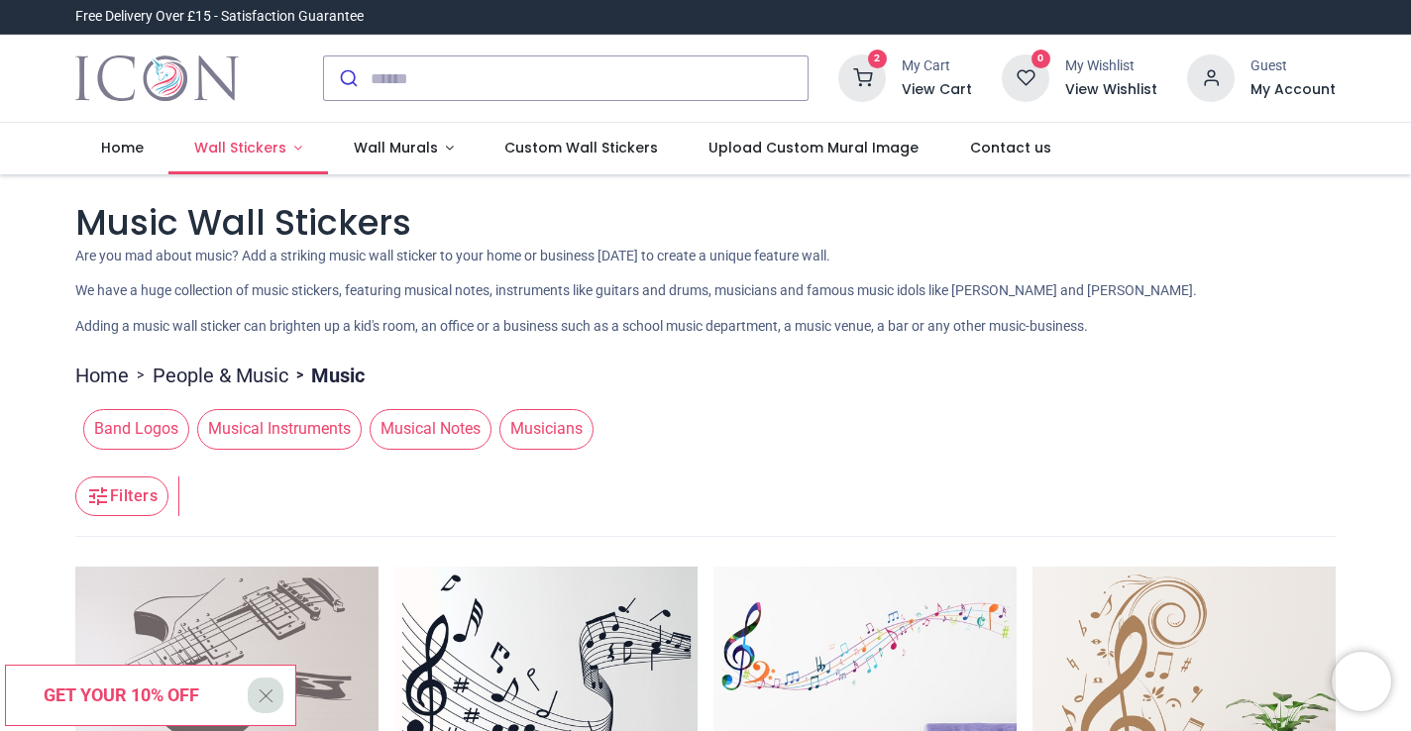
click at [280, 154] on span "Wall Stickers" at bounding box center [242, 148] width 96 height 20
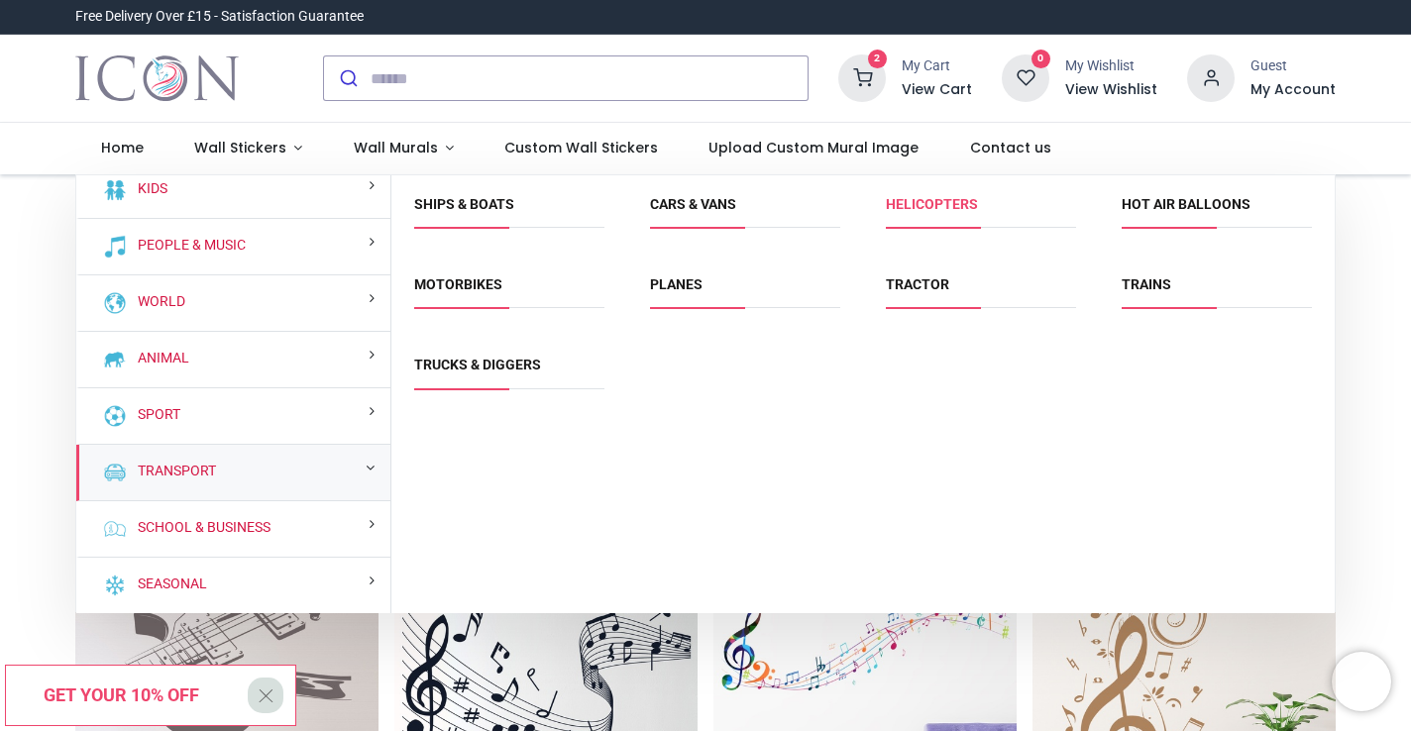
click at [930, 203] on link "Helicopters" at bounding box center [932, 204] width 92 height 16
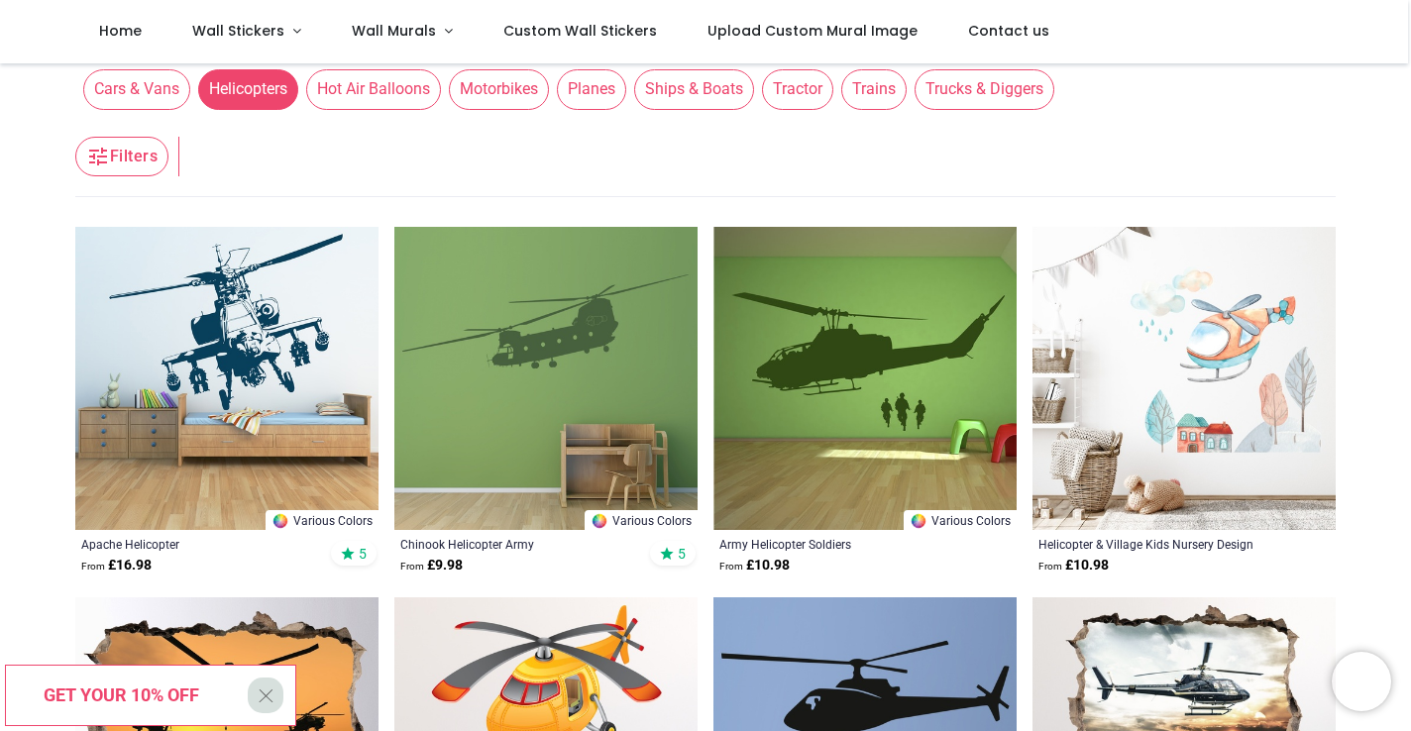
scroll to position [281, 0]
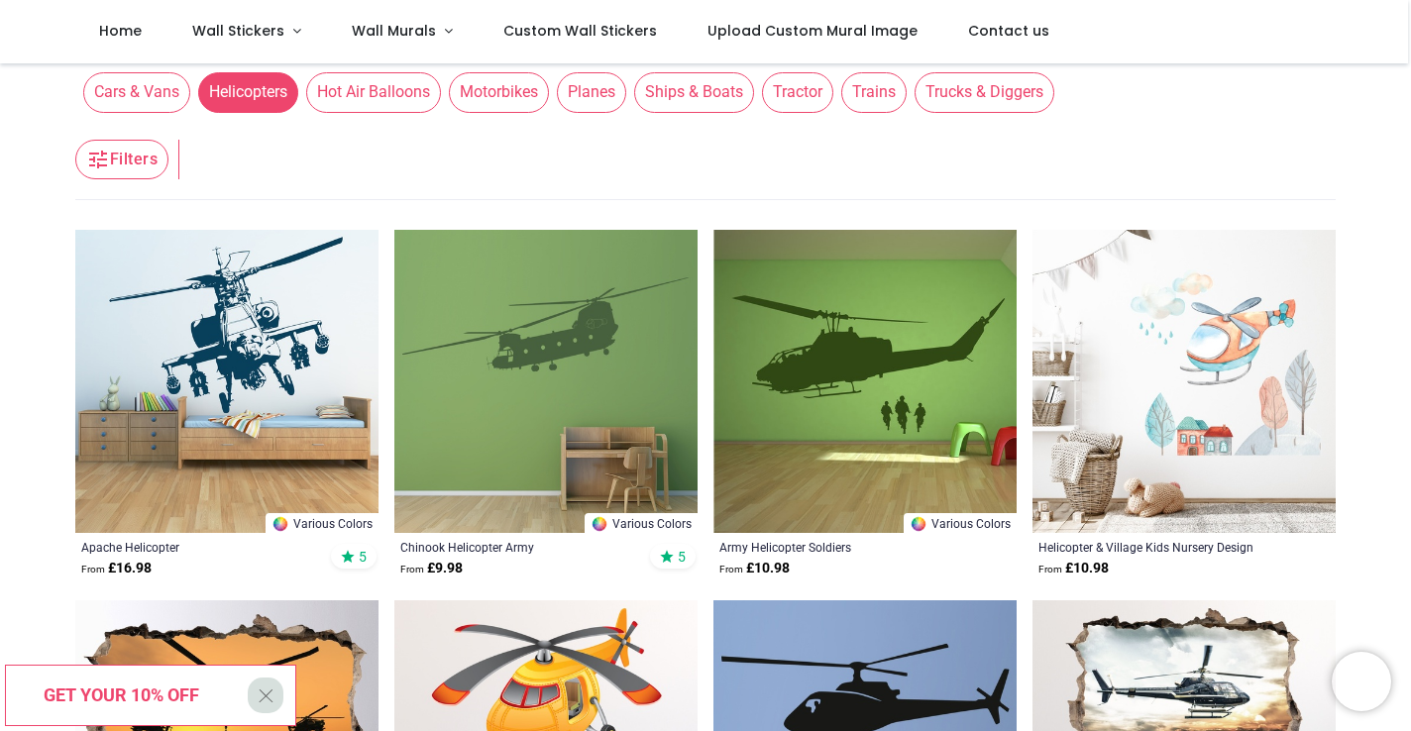
click at [233, 331] on img at bounding box center [226, 381] width 303 height 303
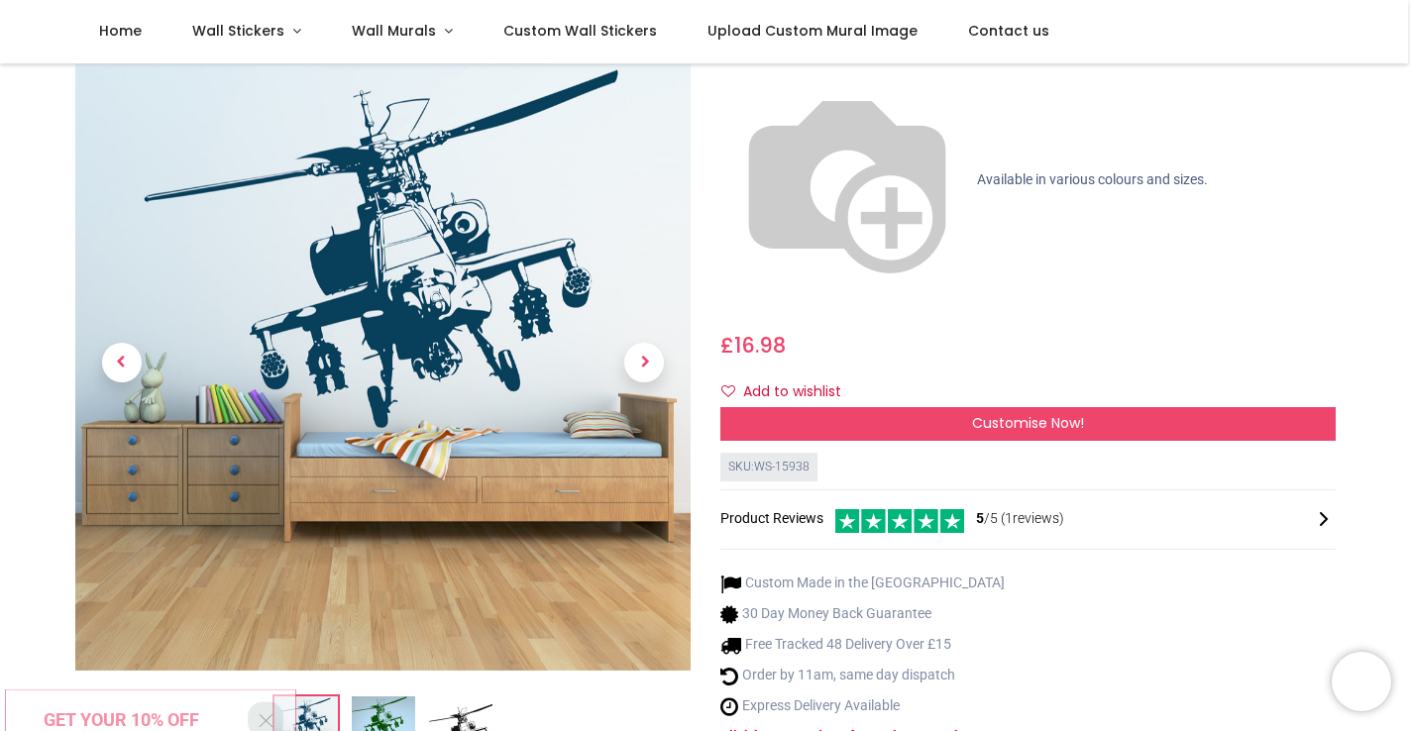
scroll to position [205, 0]
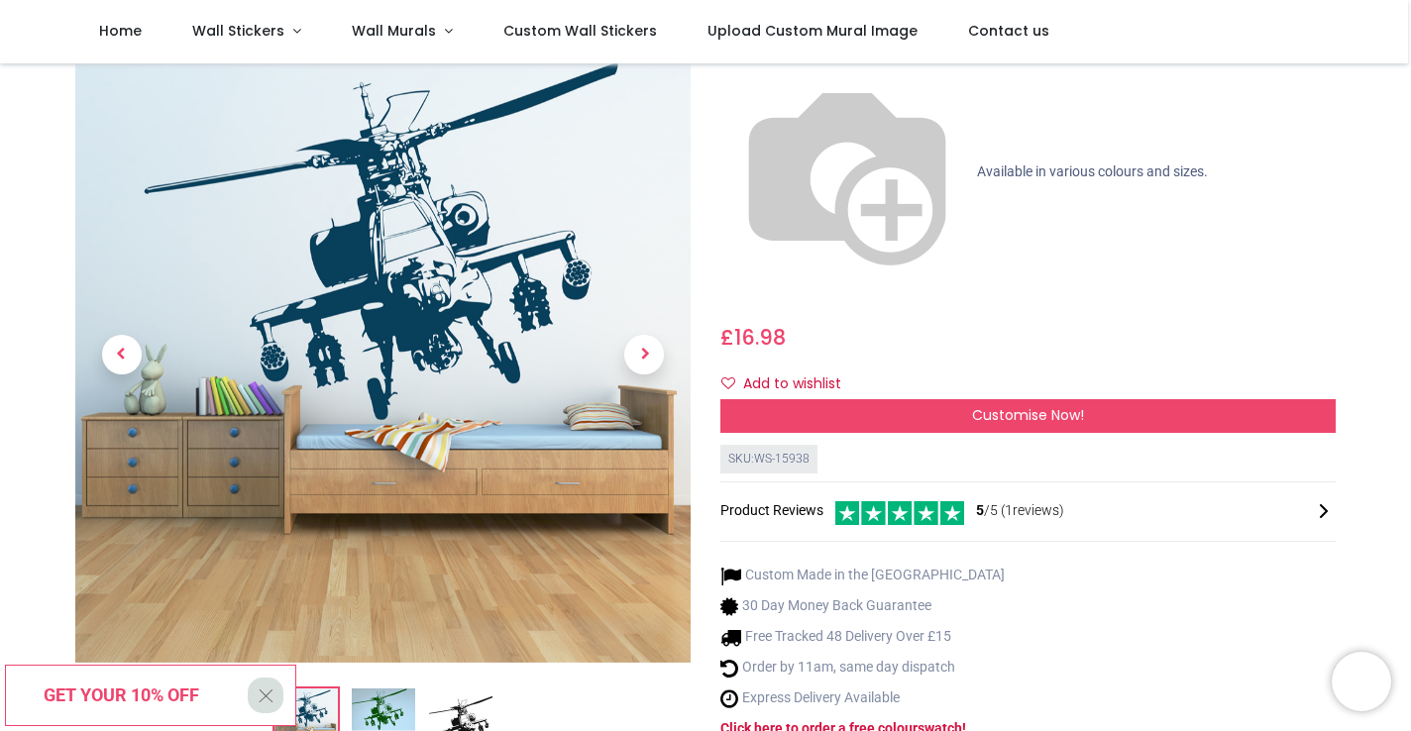
click at [378, 689] on img at bounding box center [383, 720] width 63 height 63
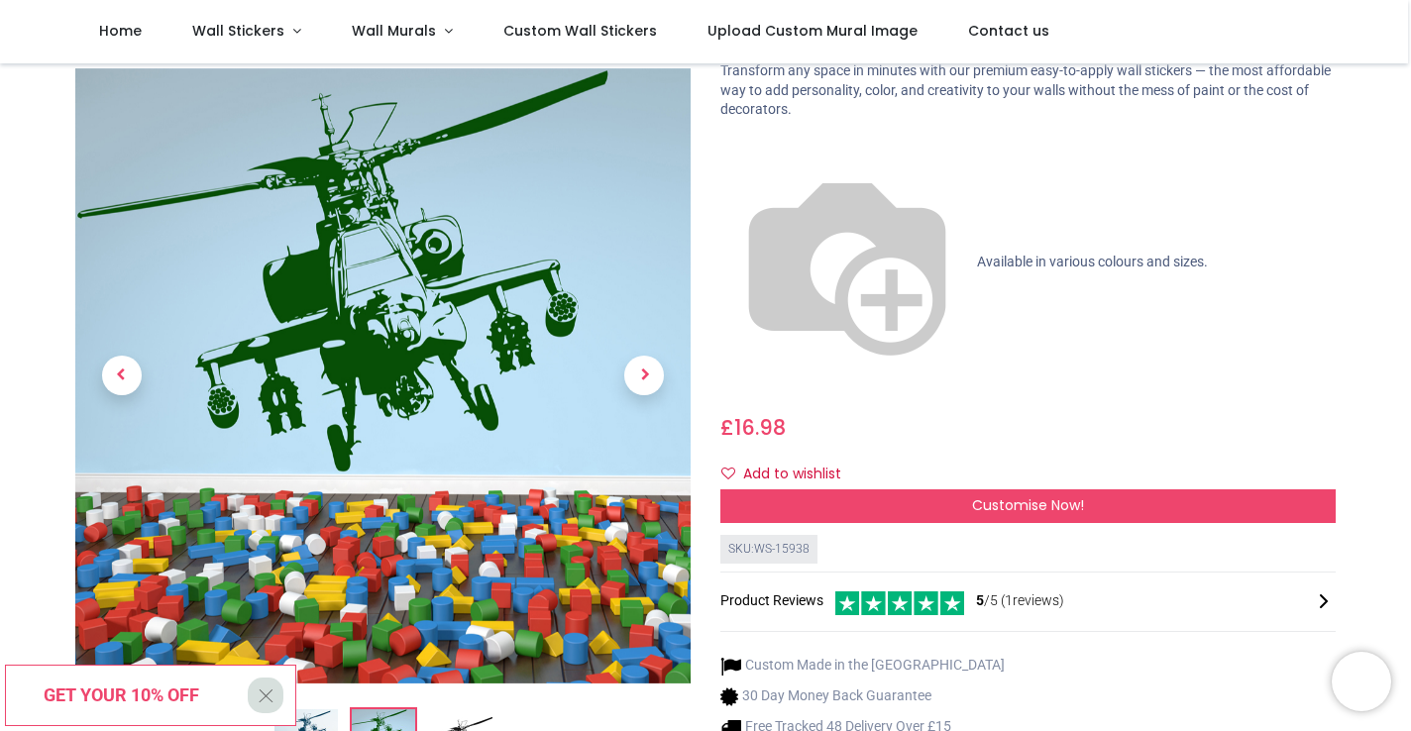
scroll to position [116, 0]
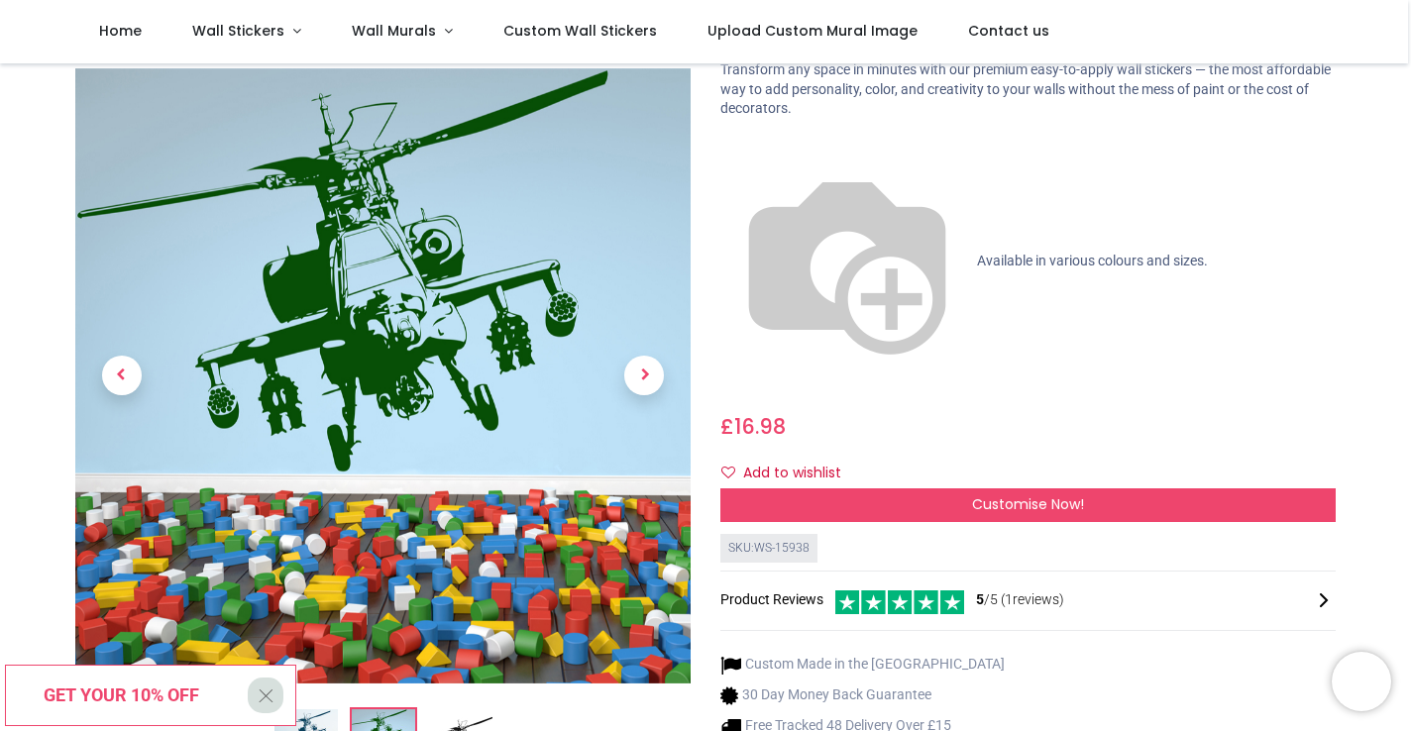
click at [467, 710] on img at bounding box center [460, 741] width 63 height 63
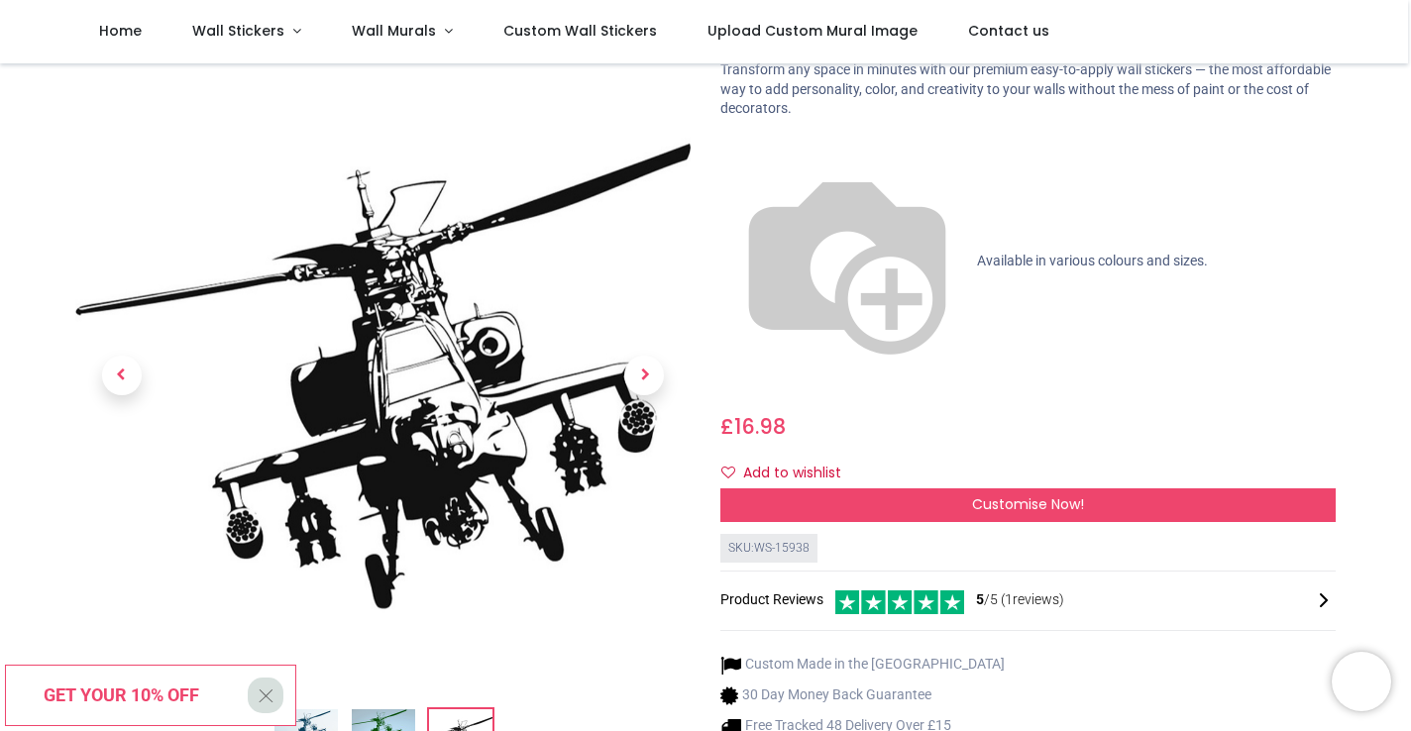
click at [322, 710] on img at bounding box center [306, 741] width 63 height 63
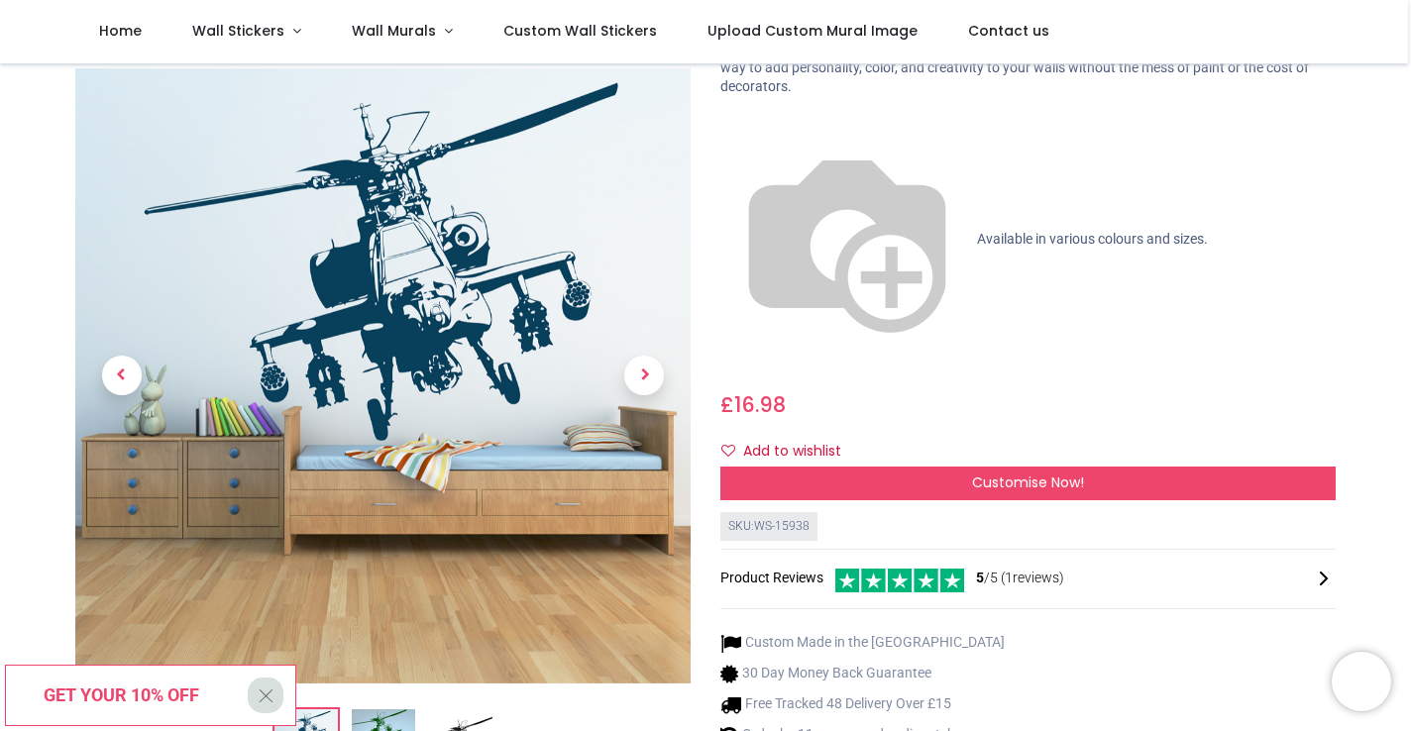
scroll to position [137, 0]
click at [391, 710] on img at bounding box center [383, 741] width 63 height 63
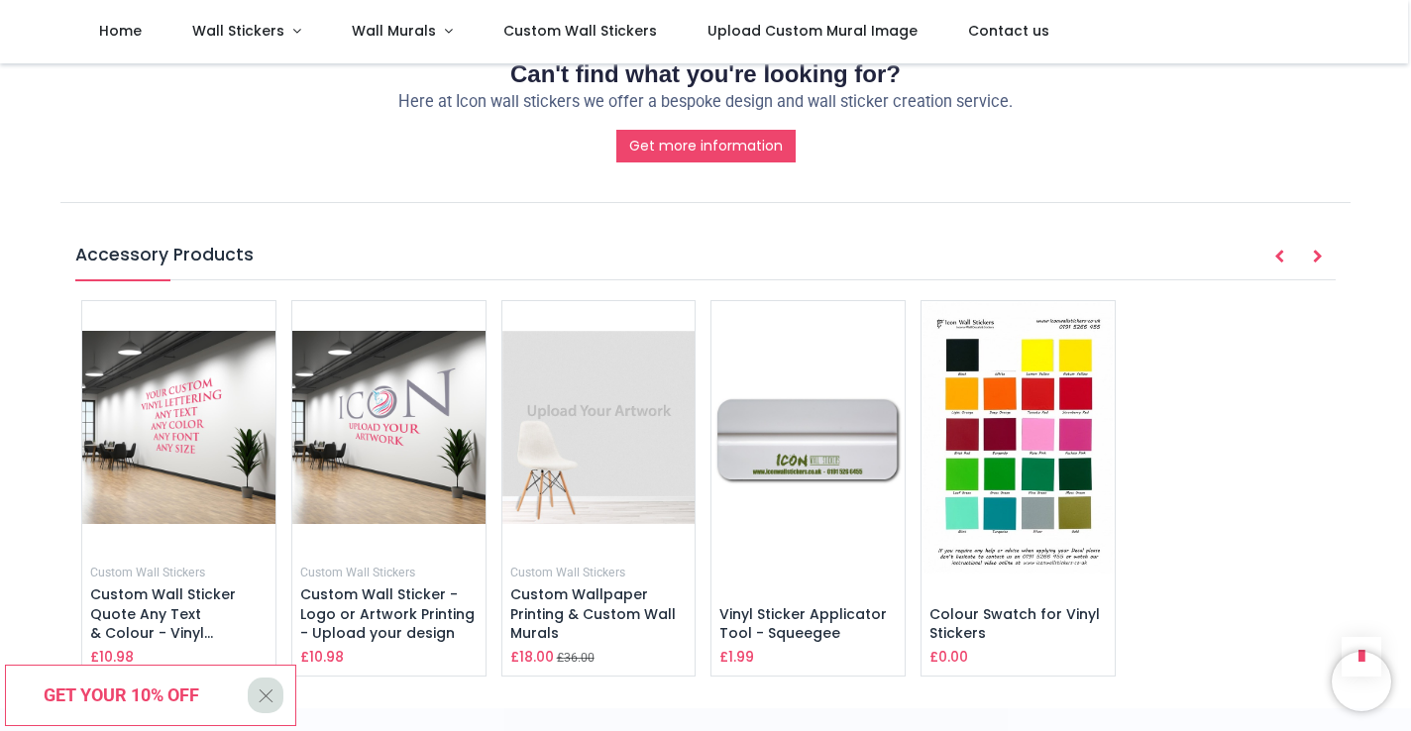
scroll to position [2333, 0]
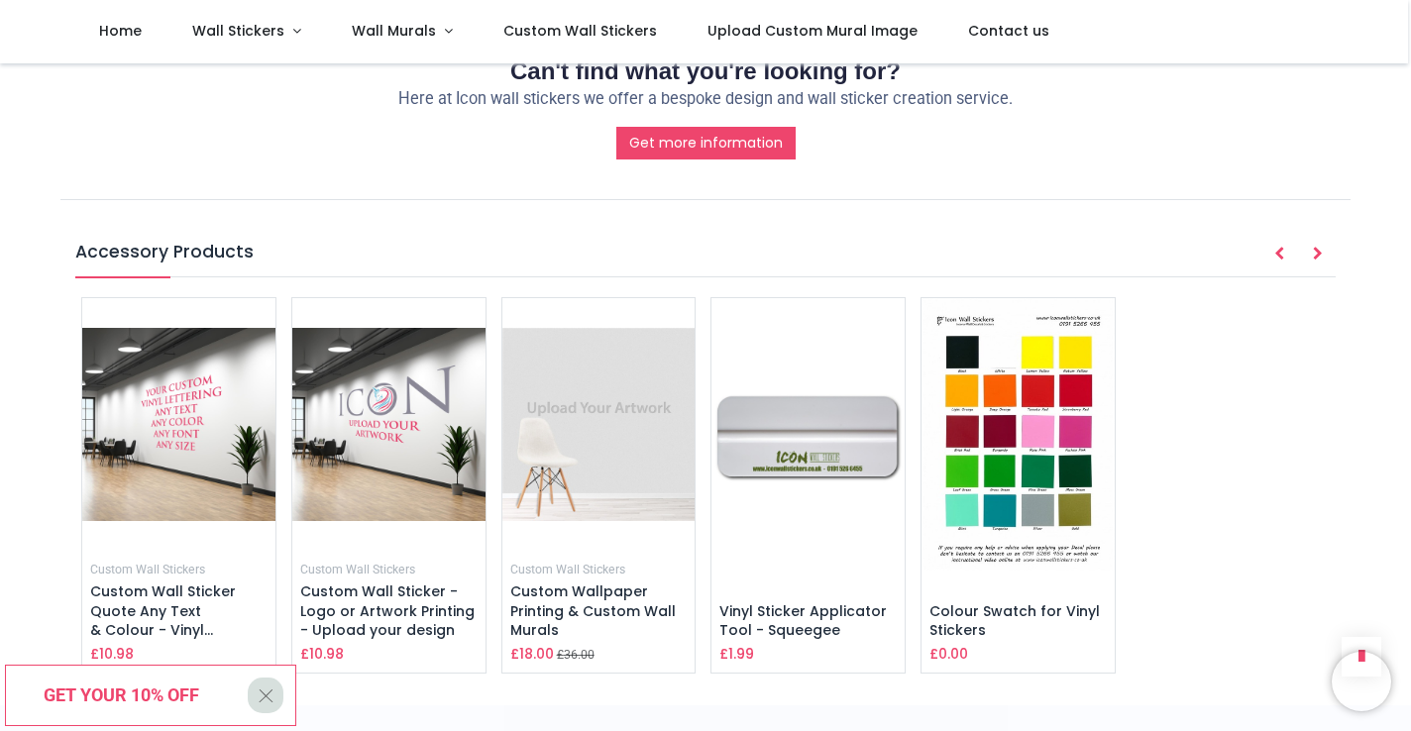
click at [984, 328] on img at bounding box center [1018, 435] width 193 height 274
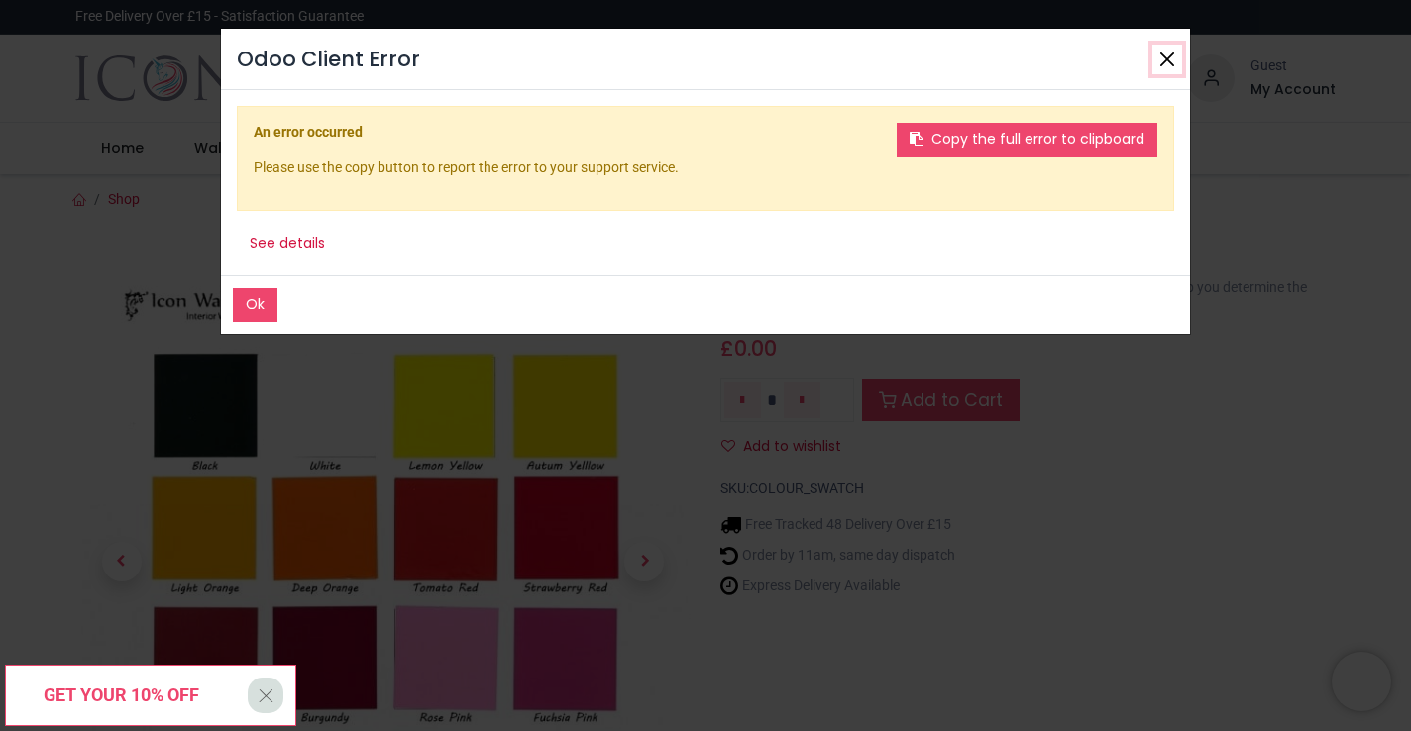
click at [1164, 54] on button "Close" at bounding box center [1168, 60] width 30 height 30
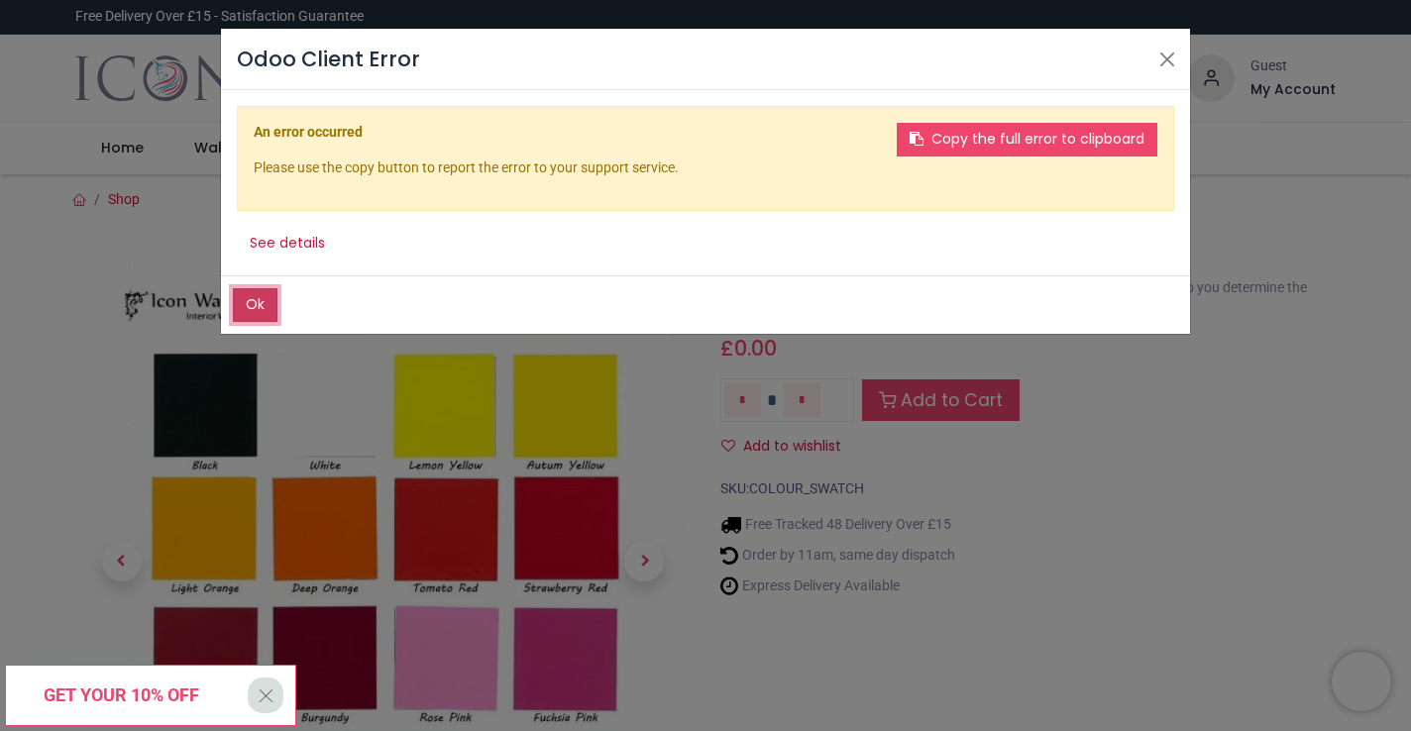
click at [253, 298] on button "Ok" at bounding box center [255, 305] width 45 height 34
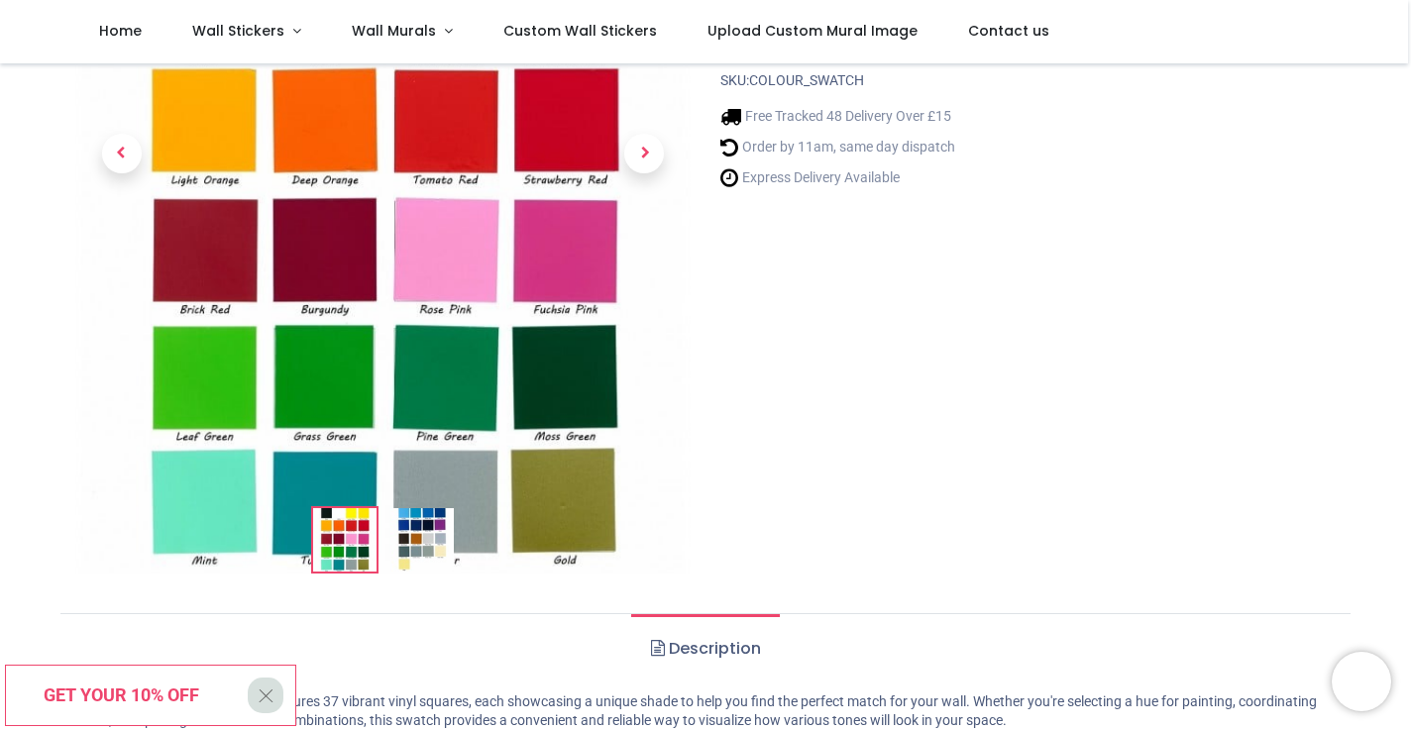
scroll to position [295, 0]
